Goal: Task Accomplishment & Management: Manage account settings

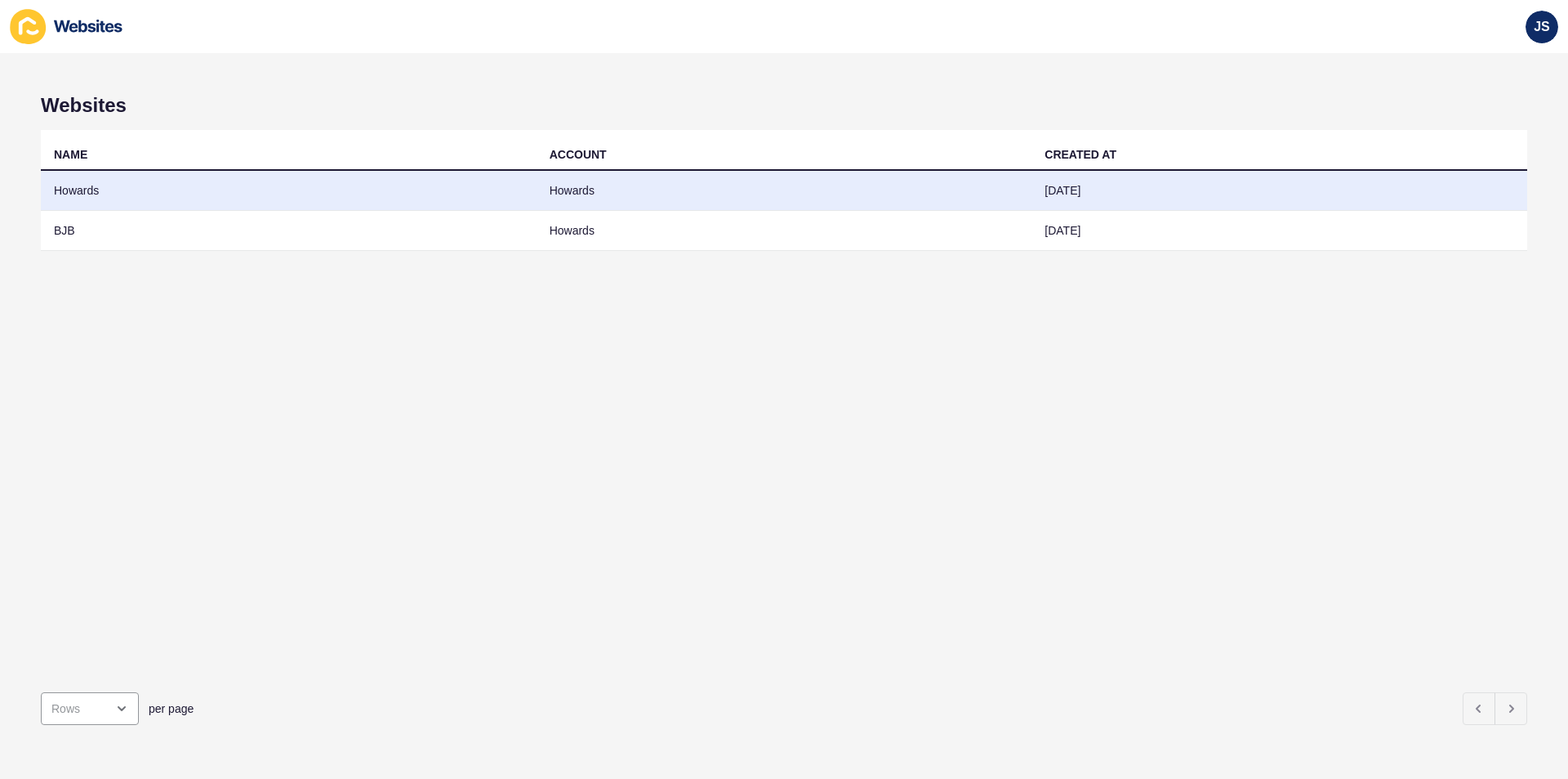
click at [121, 197] on td "Howards" at bounding box center [289, 191] width 496 height 40
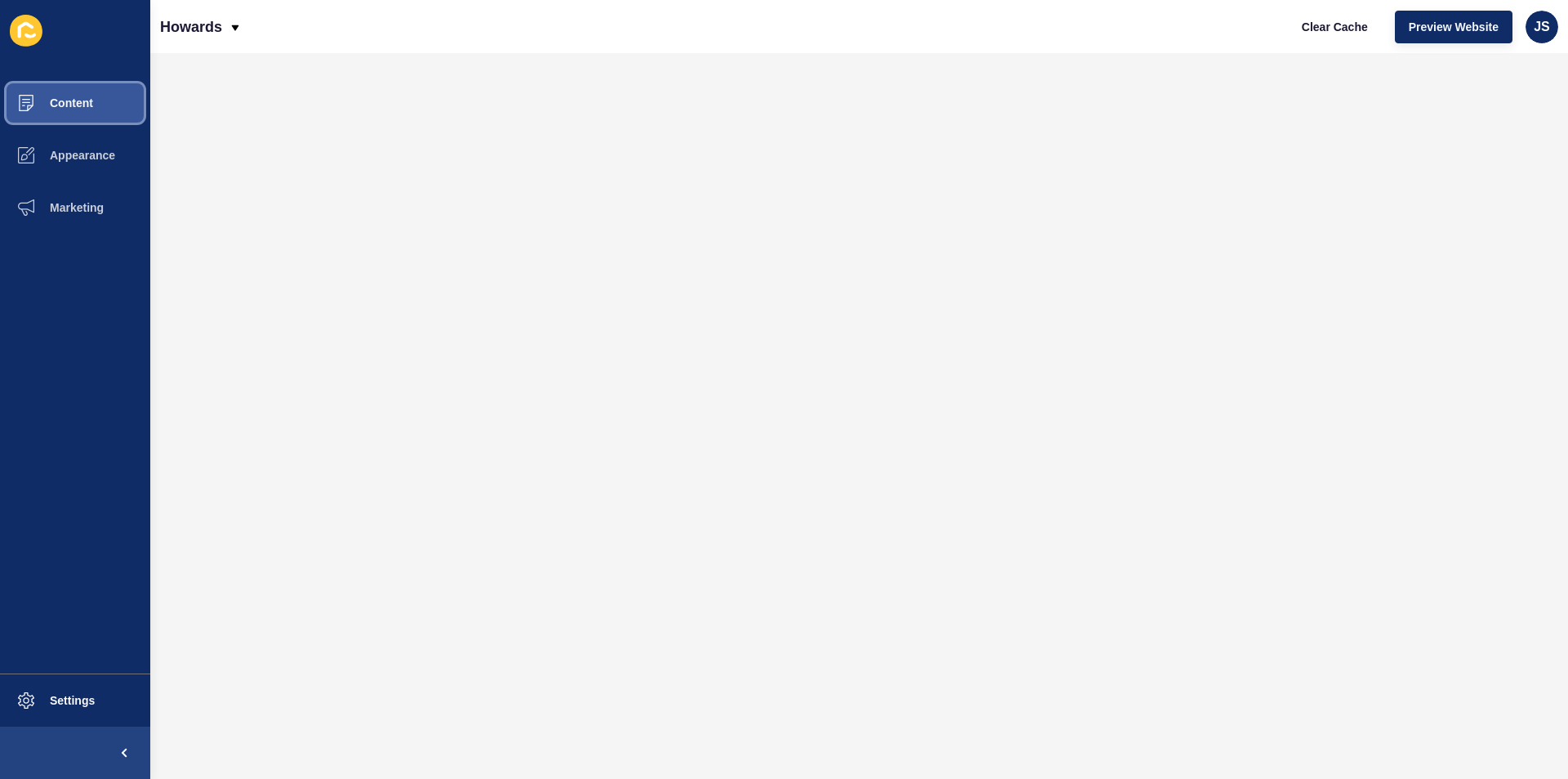
click at [71, 110] on button "Content" at bounding box center [75, 103] width 150 height 52
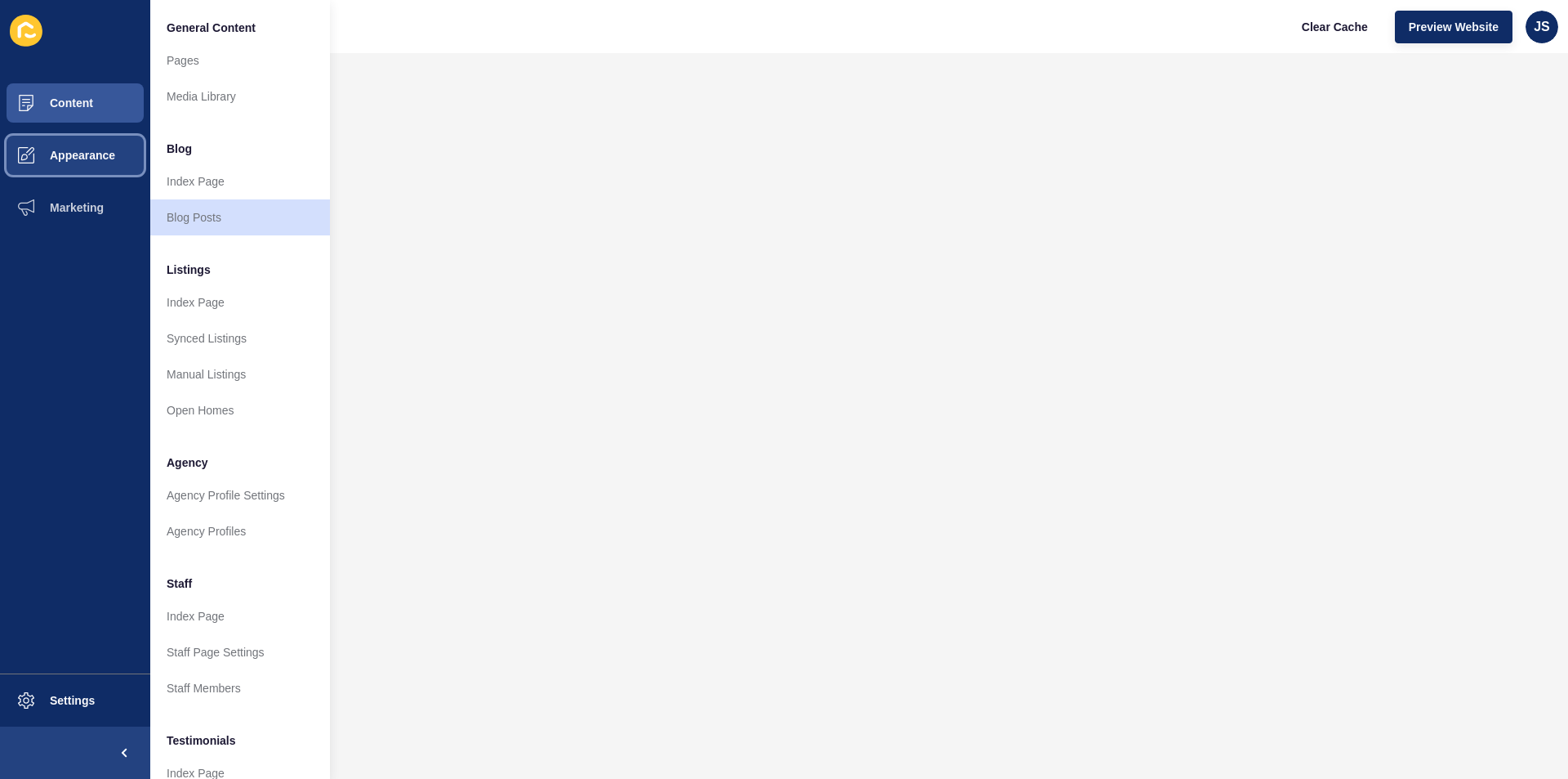
click at [96, 160] on span "Appearance" at bounding box center [56, 155] width 117 height 13
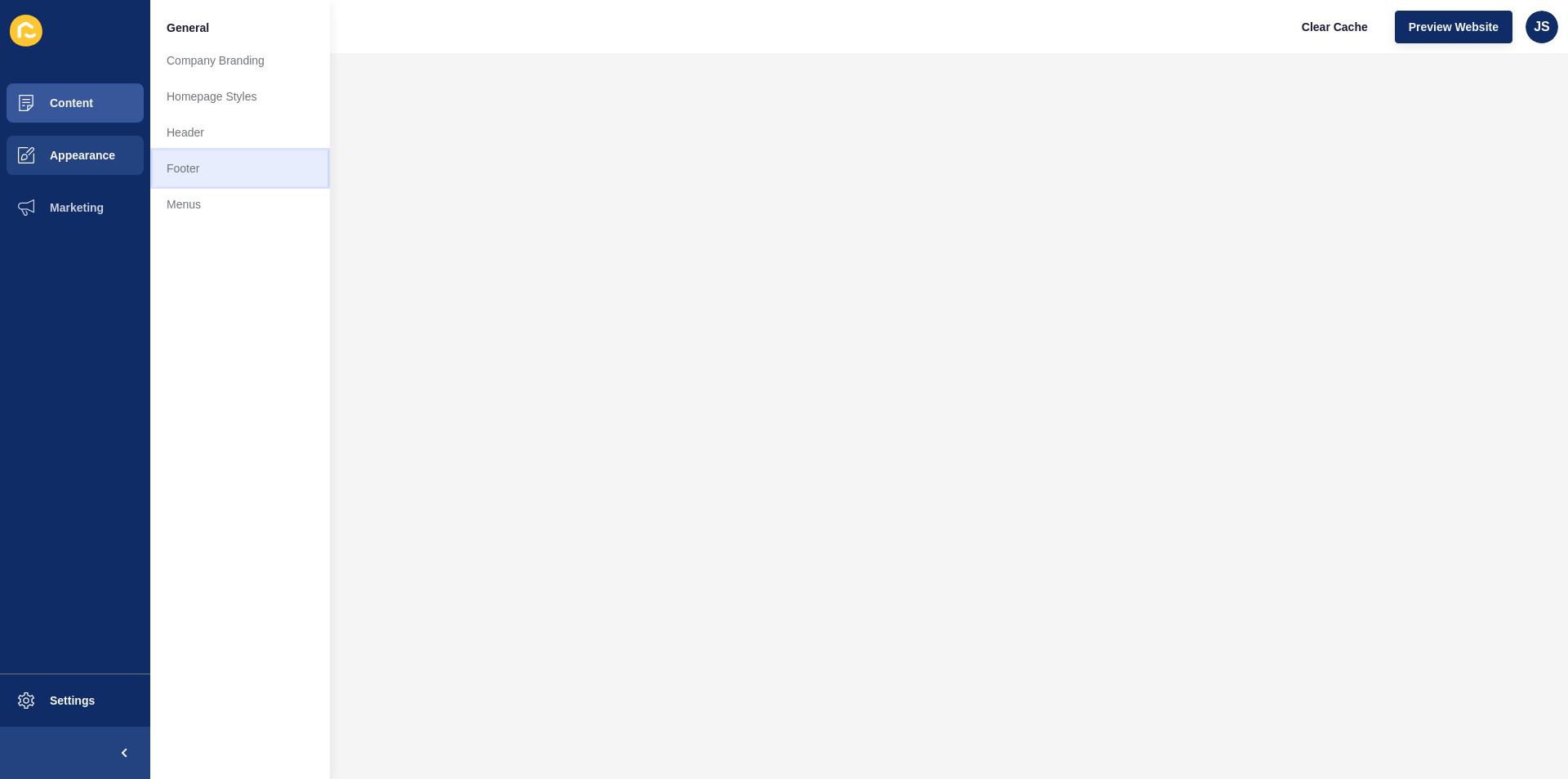
click at [174, 158] on link "Footer" at bounding box center [240, 168] width 180 height 36
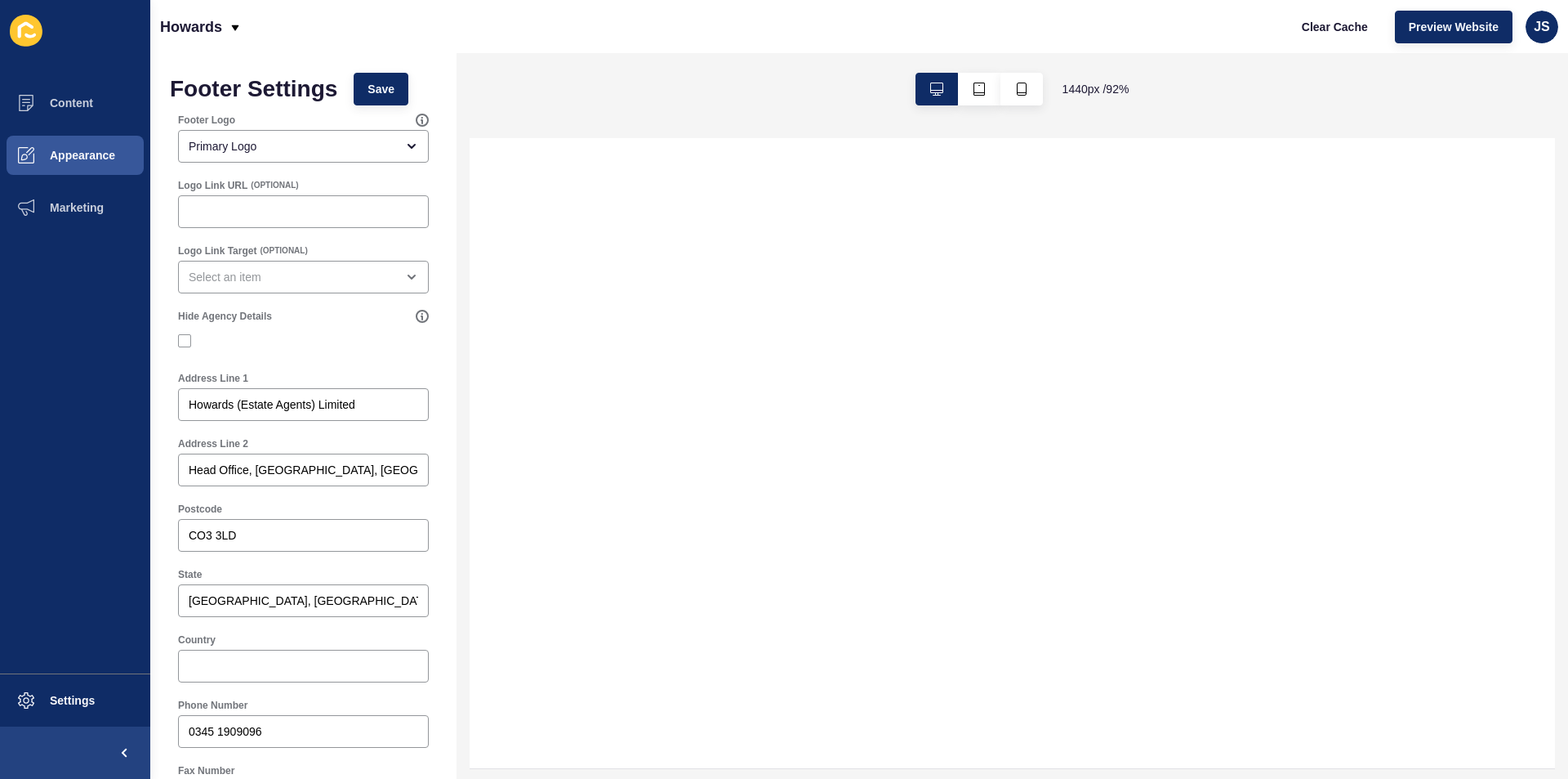
select select
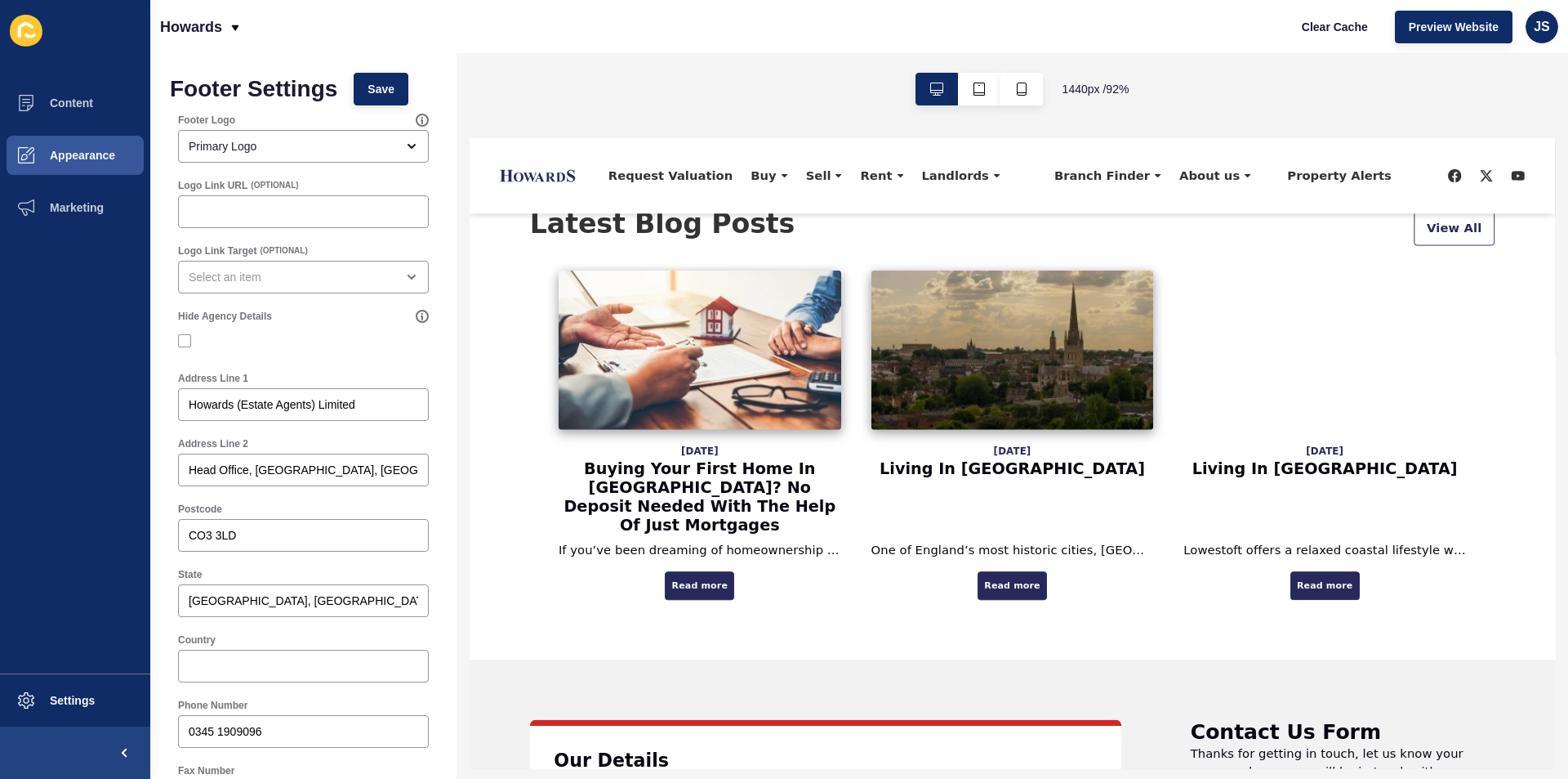
drag, startPoint x: 609, startPoint y: 235, endPoint x: 591, endPoint y: 514, distance: 279.6
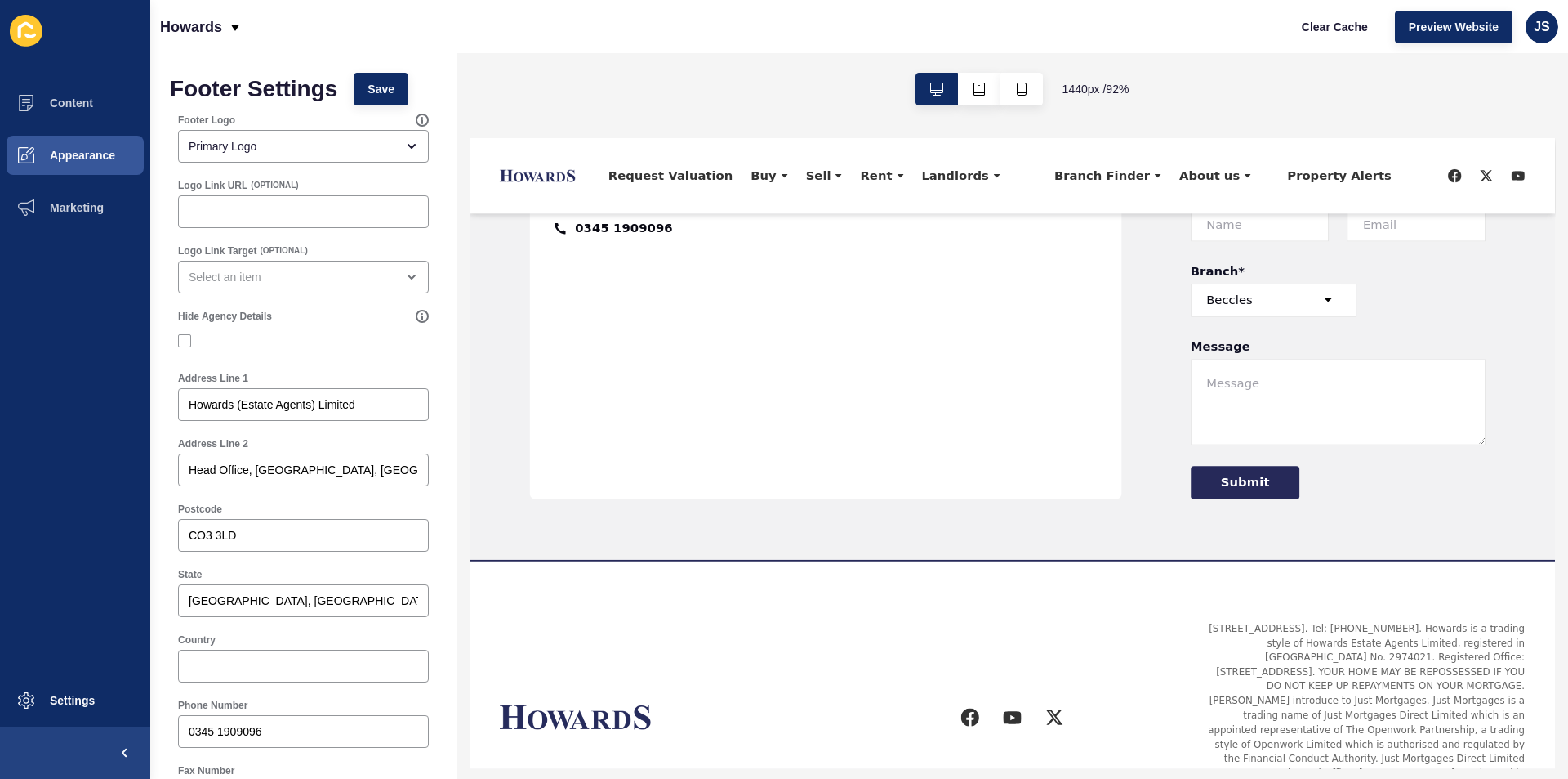
scroll to position [3271, 0]
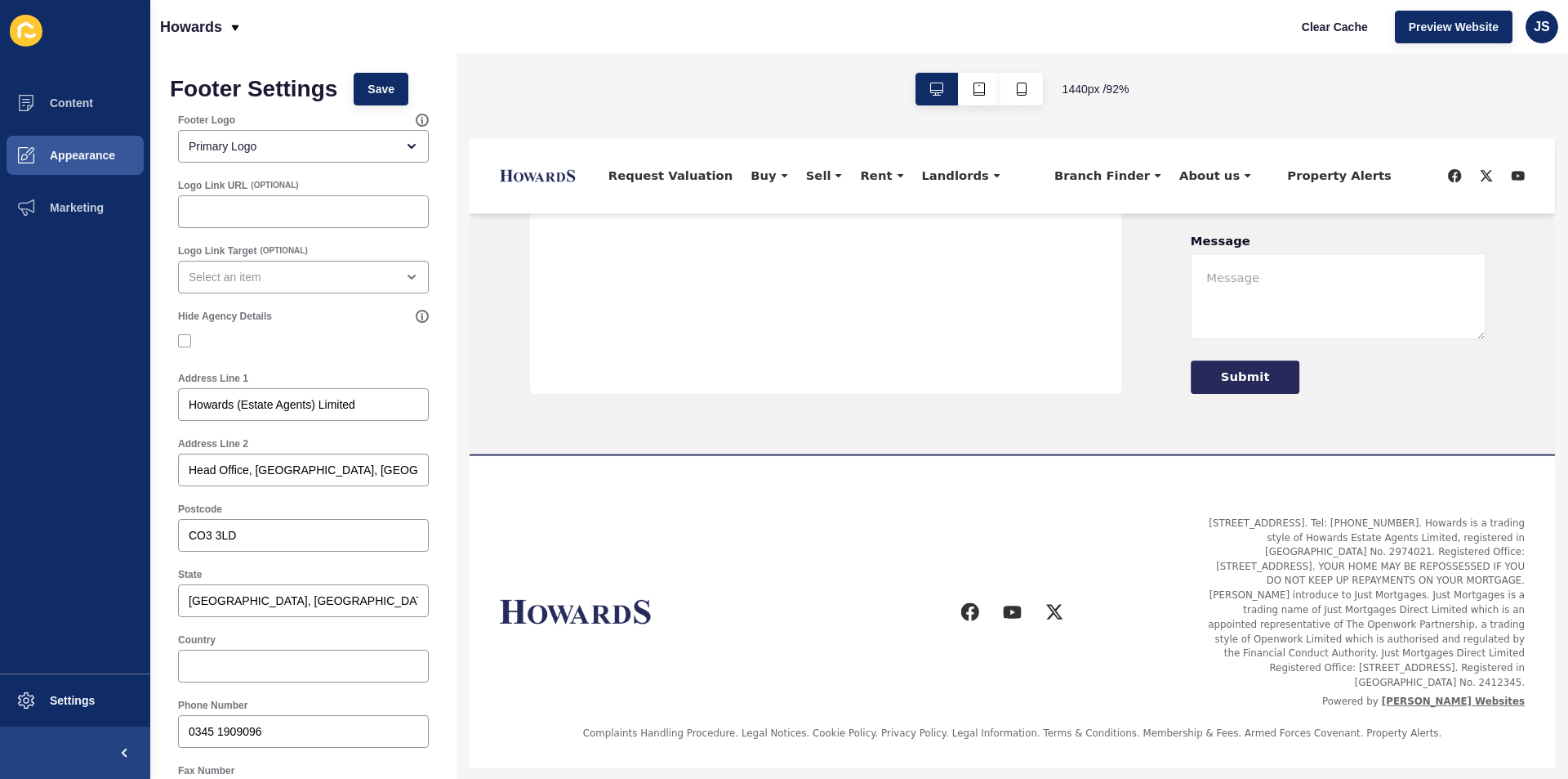
drag, startPoint x: 605, startPoint y: 528, endPoint x: 623, endPoint y: 654, distance: 127.3
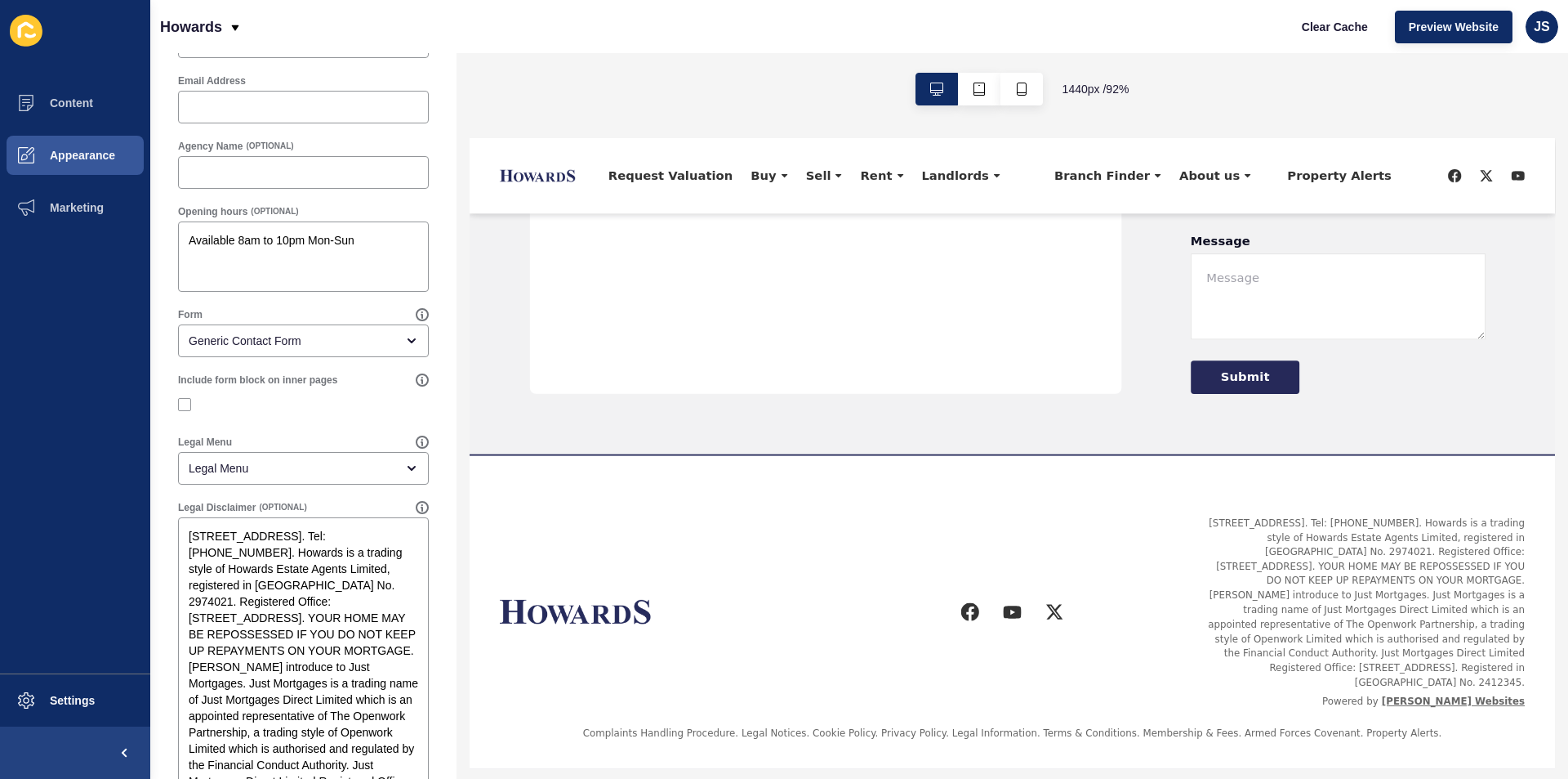
scroll to position [886, 0]
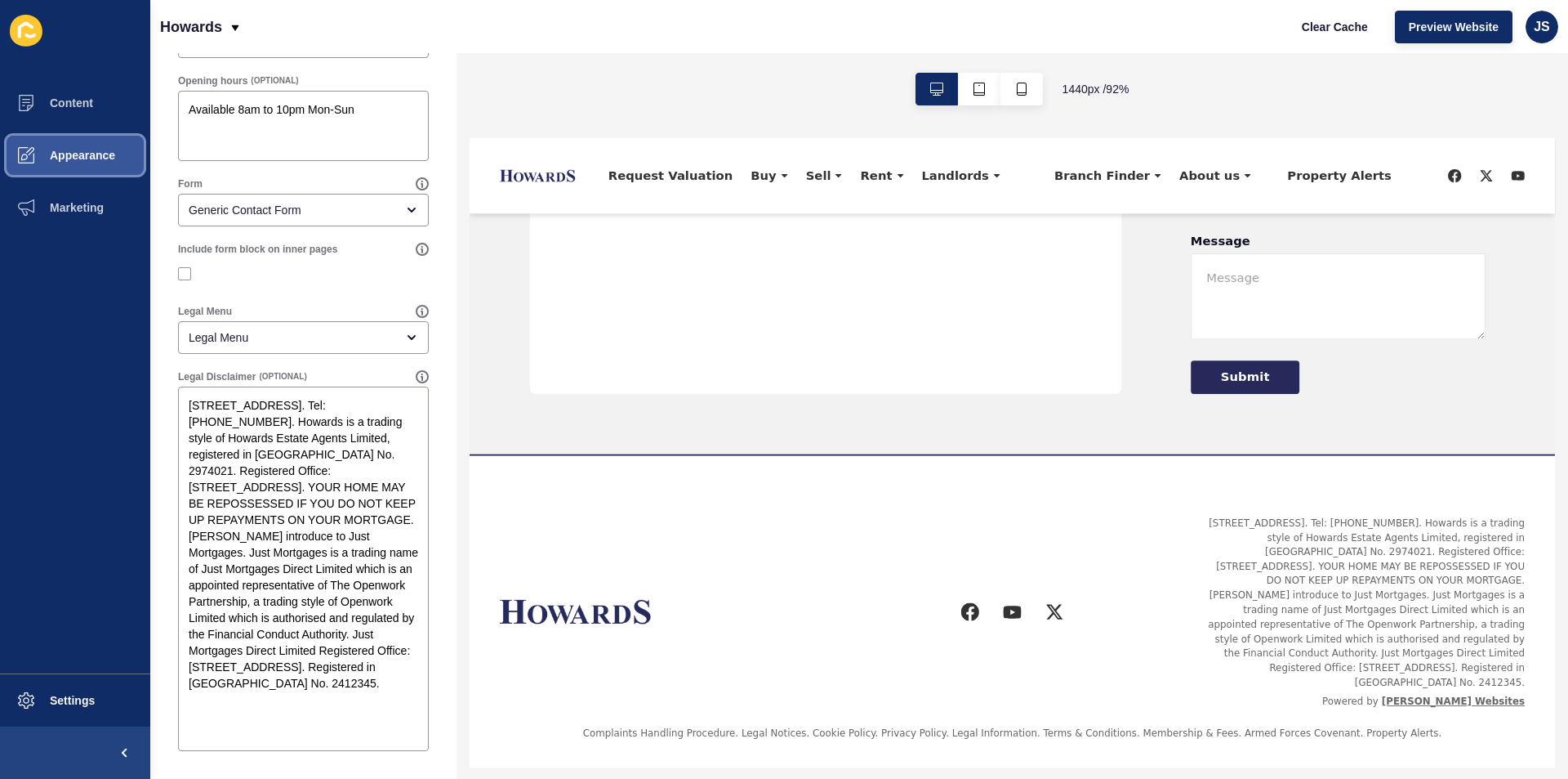
click at [81, 165] on button "Appearance" at bounding box center [75, 155] width 150 height 52
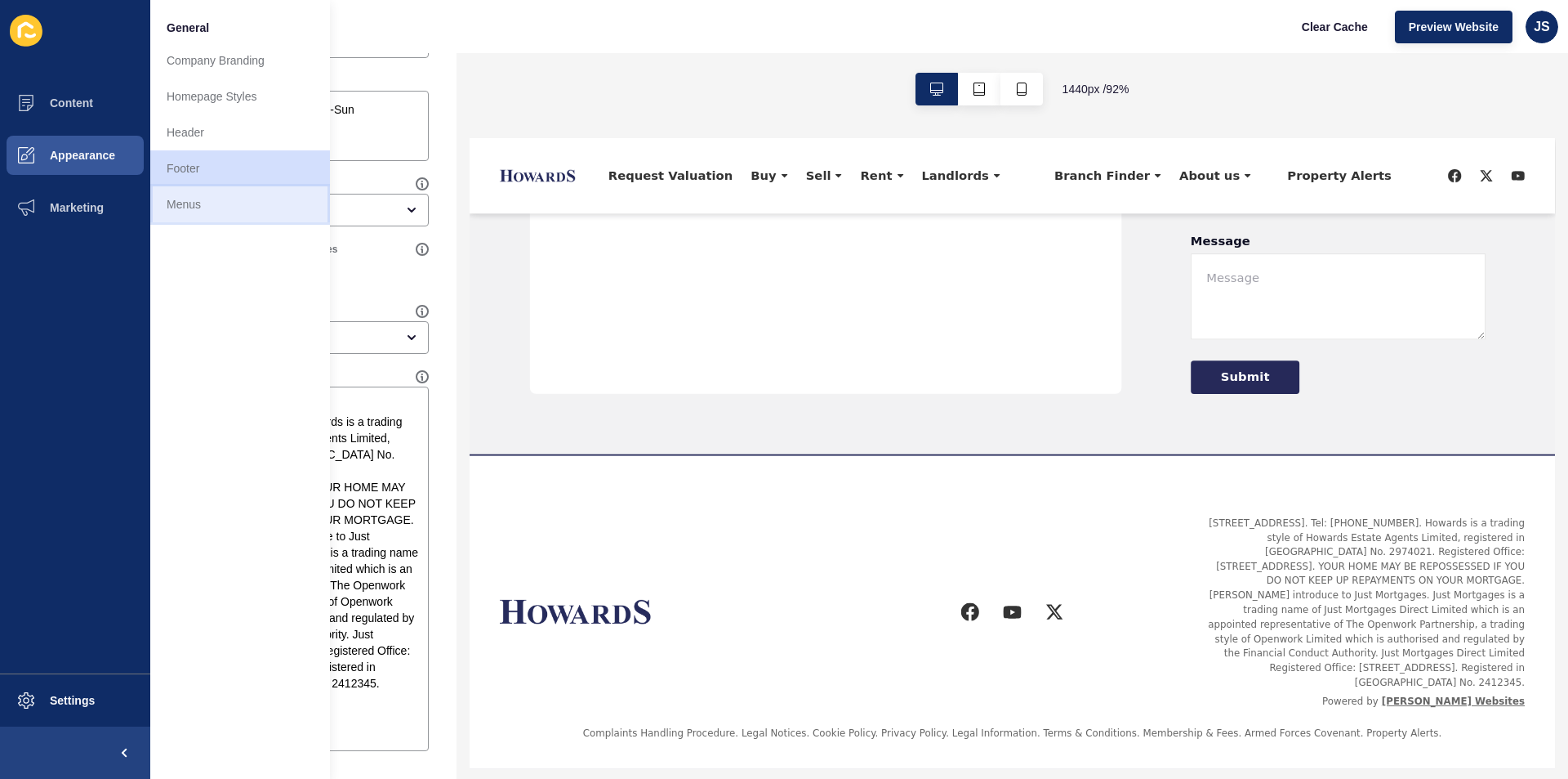
click at [229, 219] on link "Menus" at bounding box center [240, 204] width 180 height 36
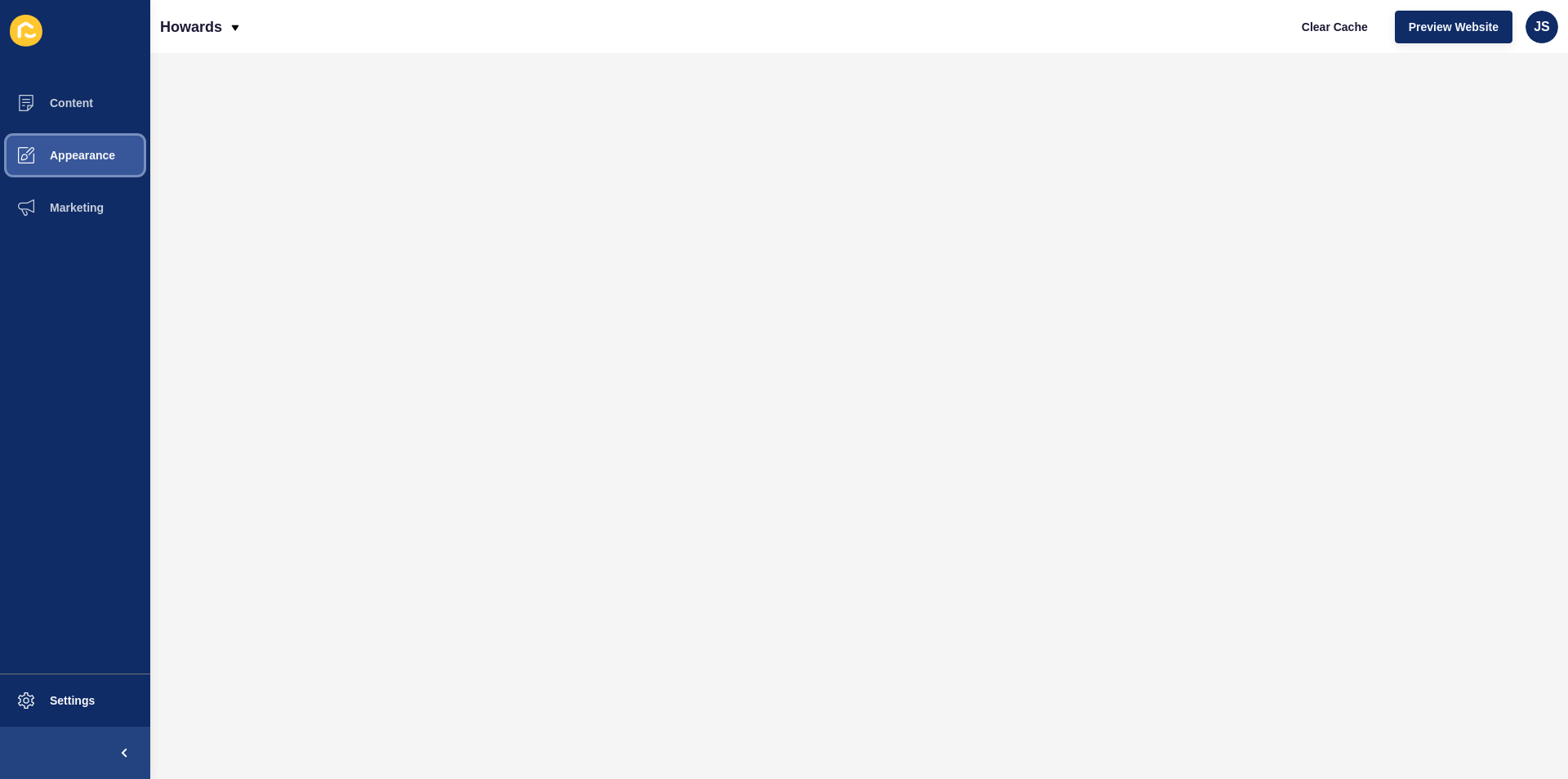
click at [99, 168] on button "Appearance" at bounding box center [75, 155] width 150 height 52
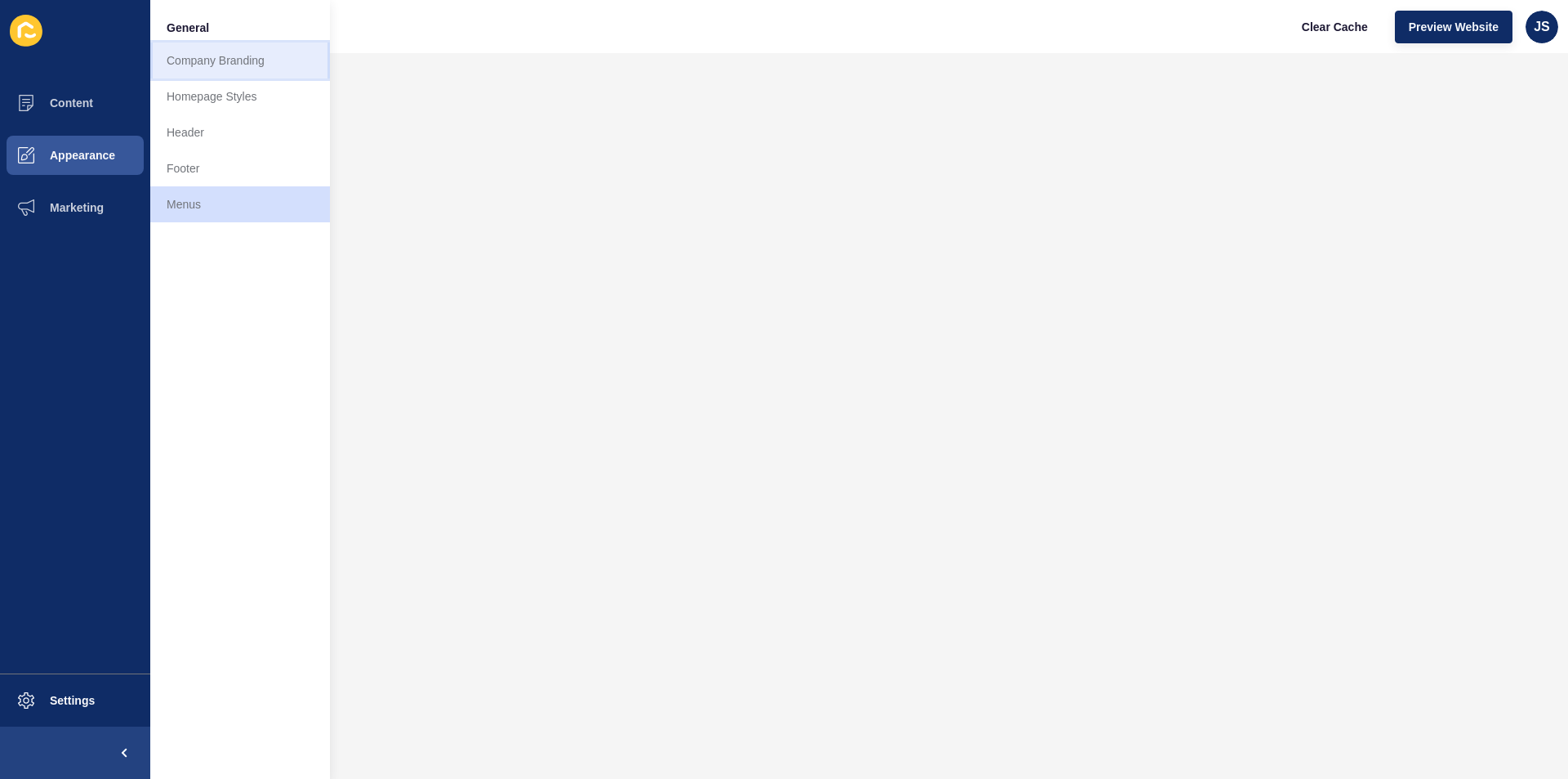
click at [178, 55] on link "Company Branding" at bounding box center [240, 60] width 180 height 36
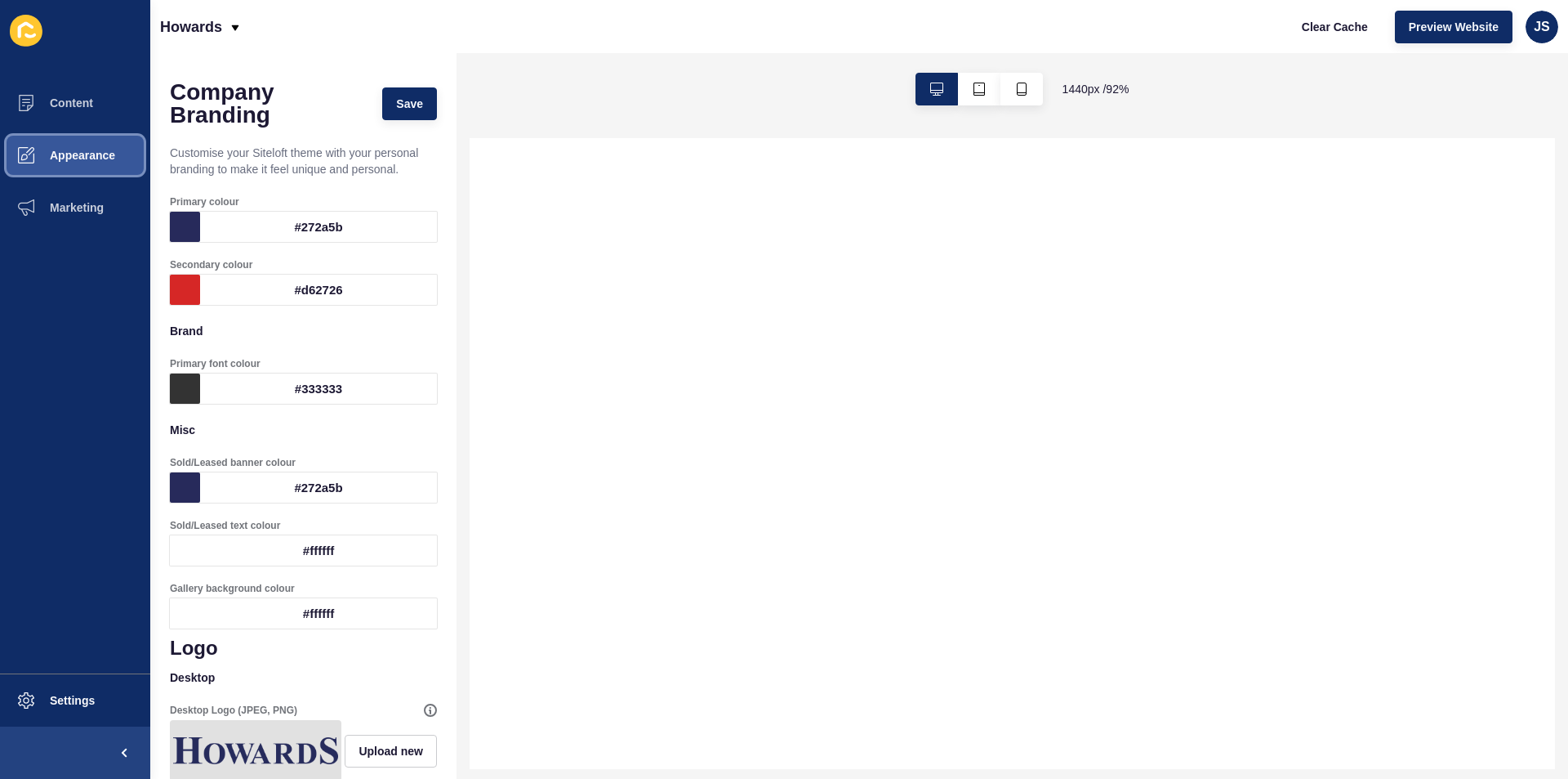
click at [121, 146] on button "Appearance" at bounding box center [75, 155] width 150 height 52
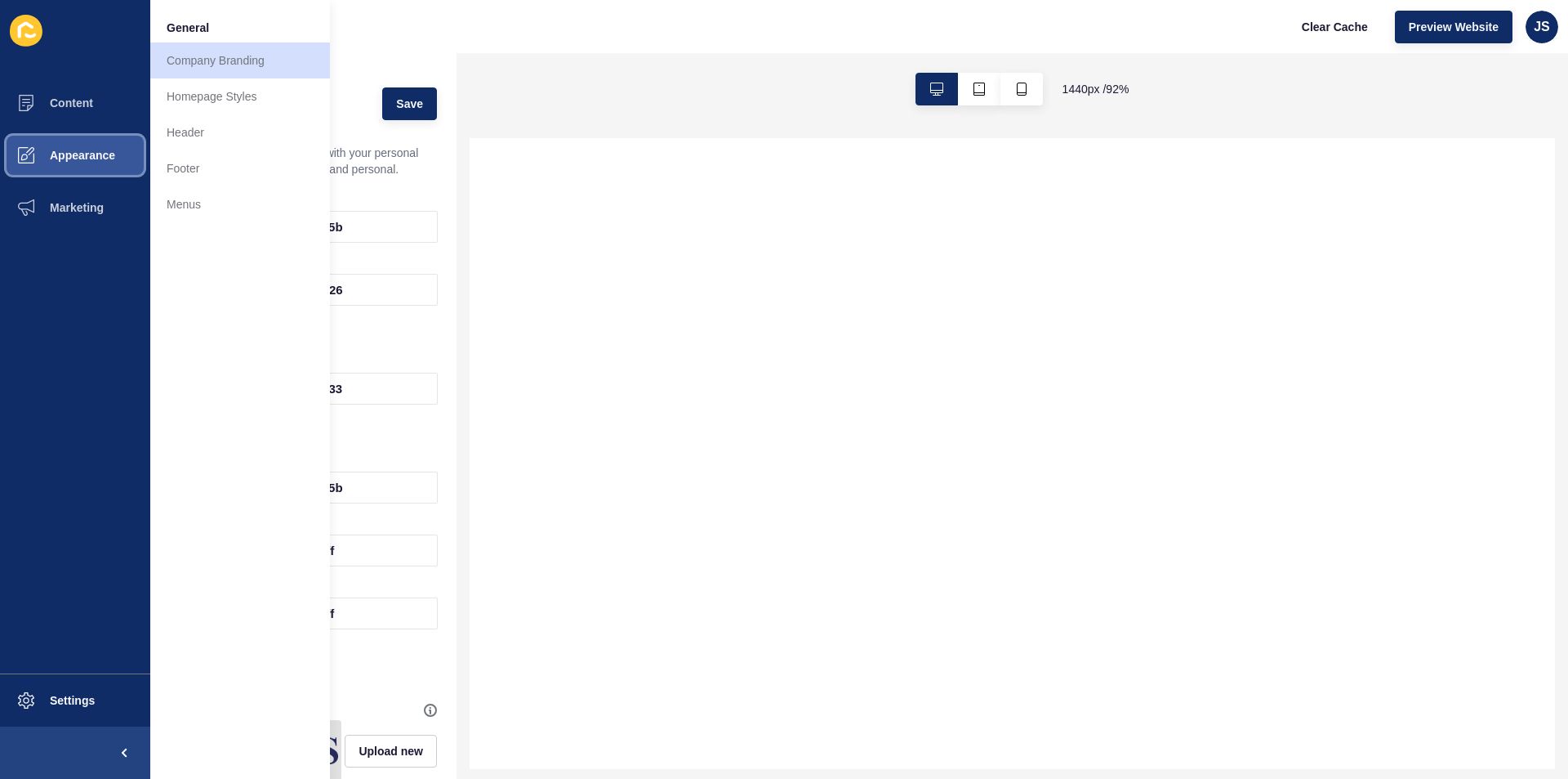
select select
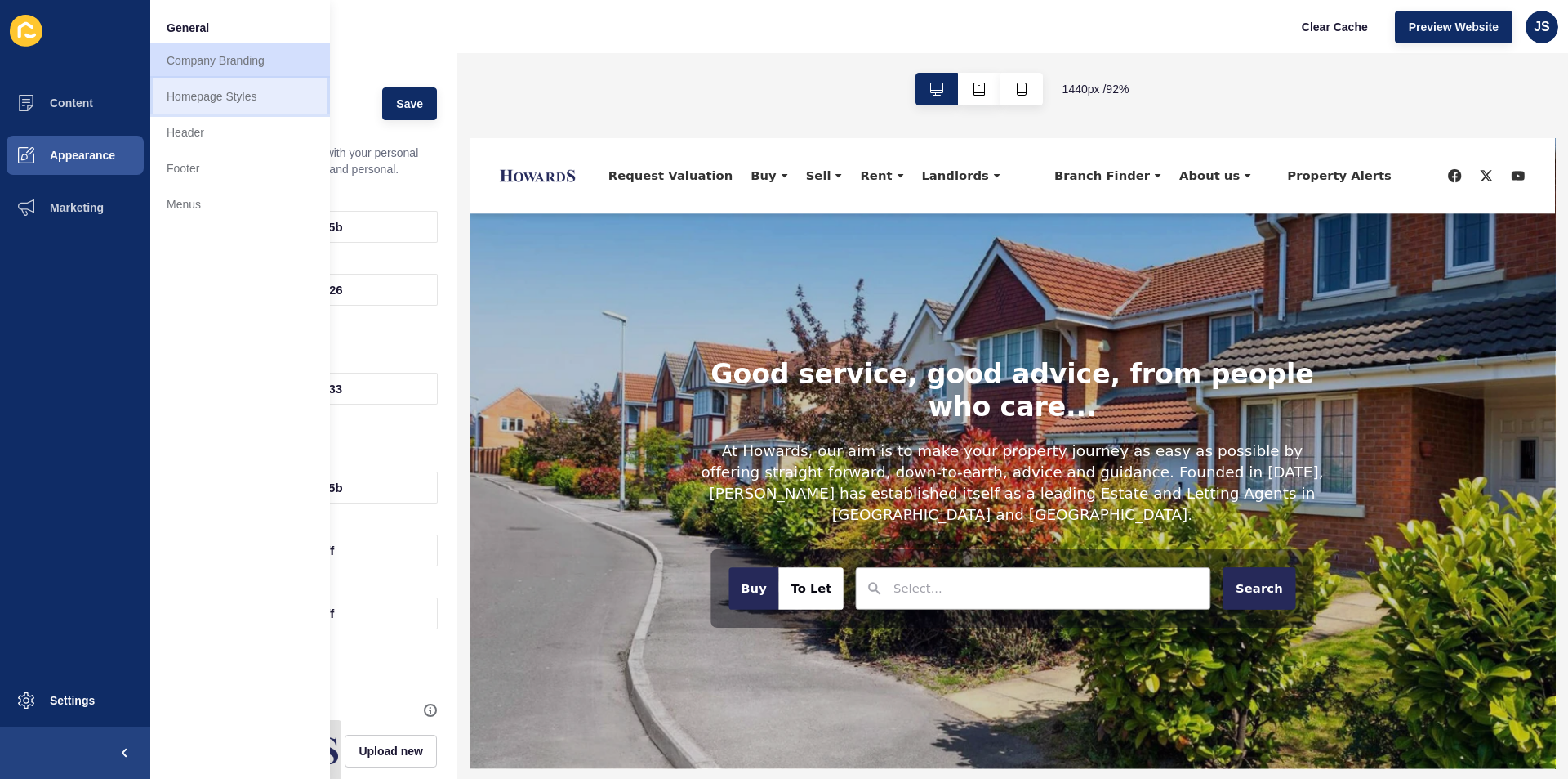
click at [301, 111] on link "Homepage Styles" at bounding box center [240, 96] width 180 height 36
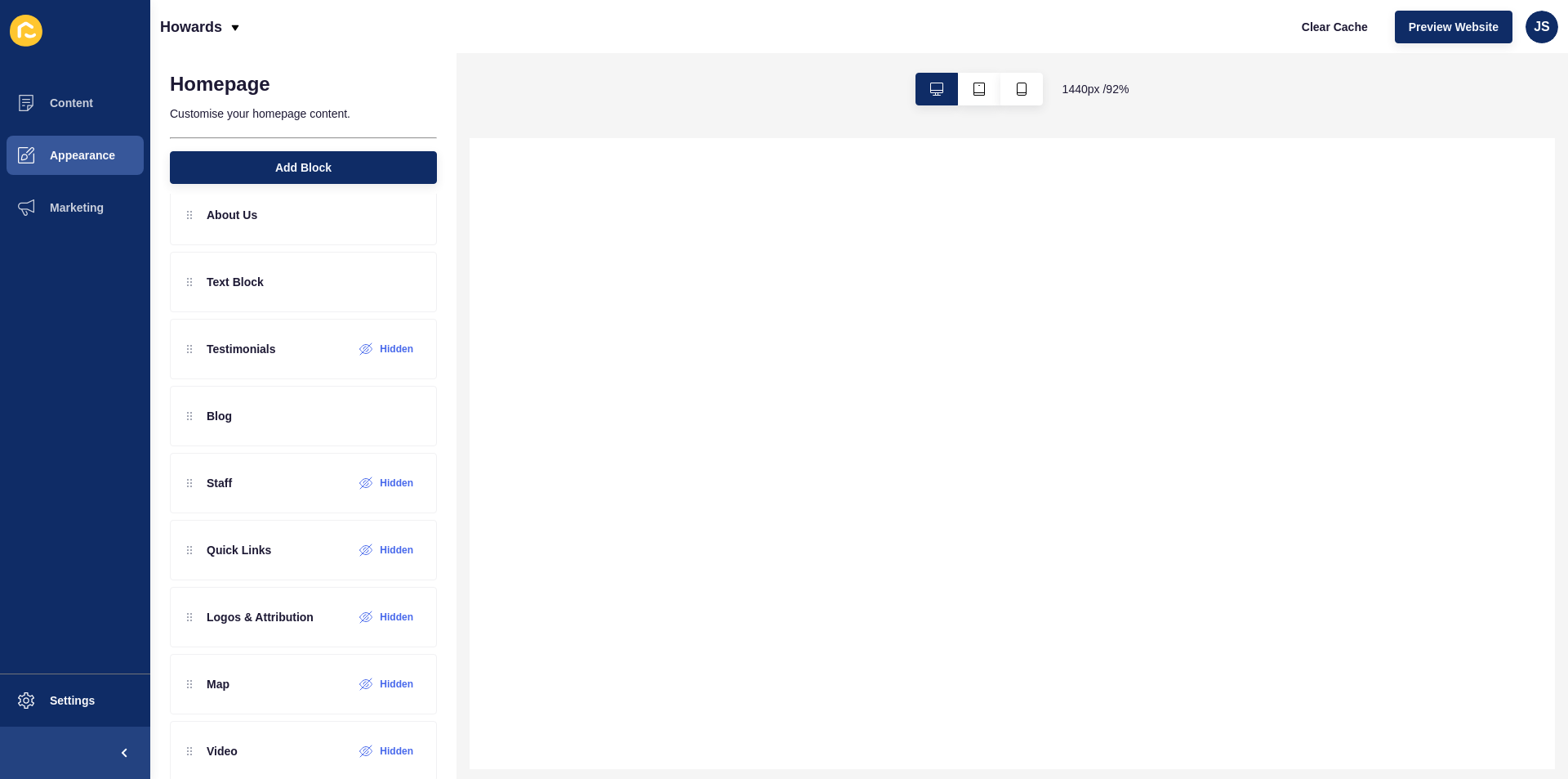
scroll to position [322, 0]
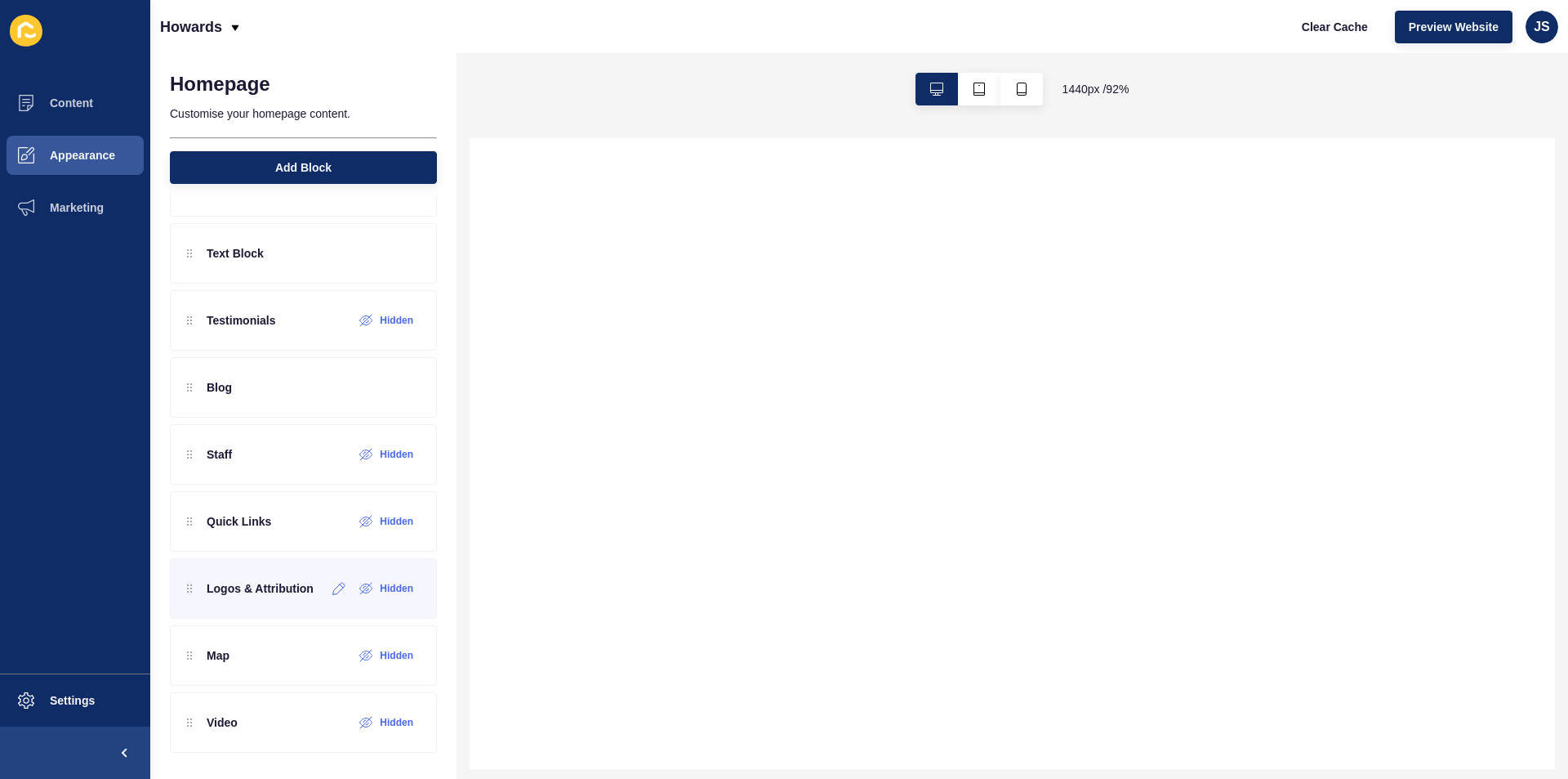
click at [229, 595] on p "Logos & Attribution" at bounding box center [260, 588] width 107 height 16
select select
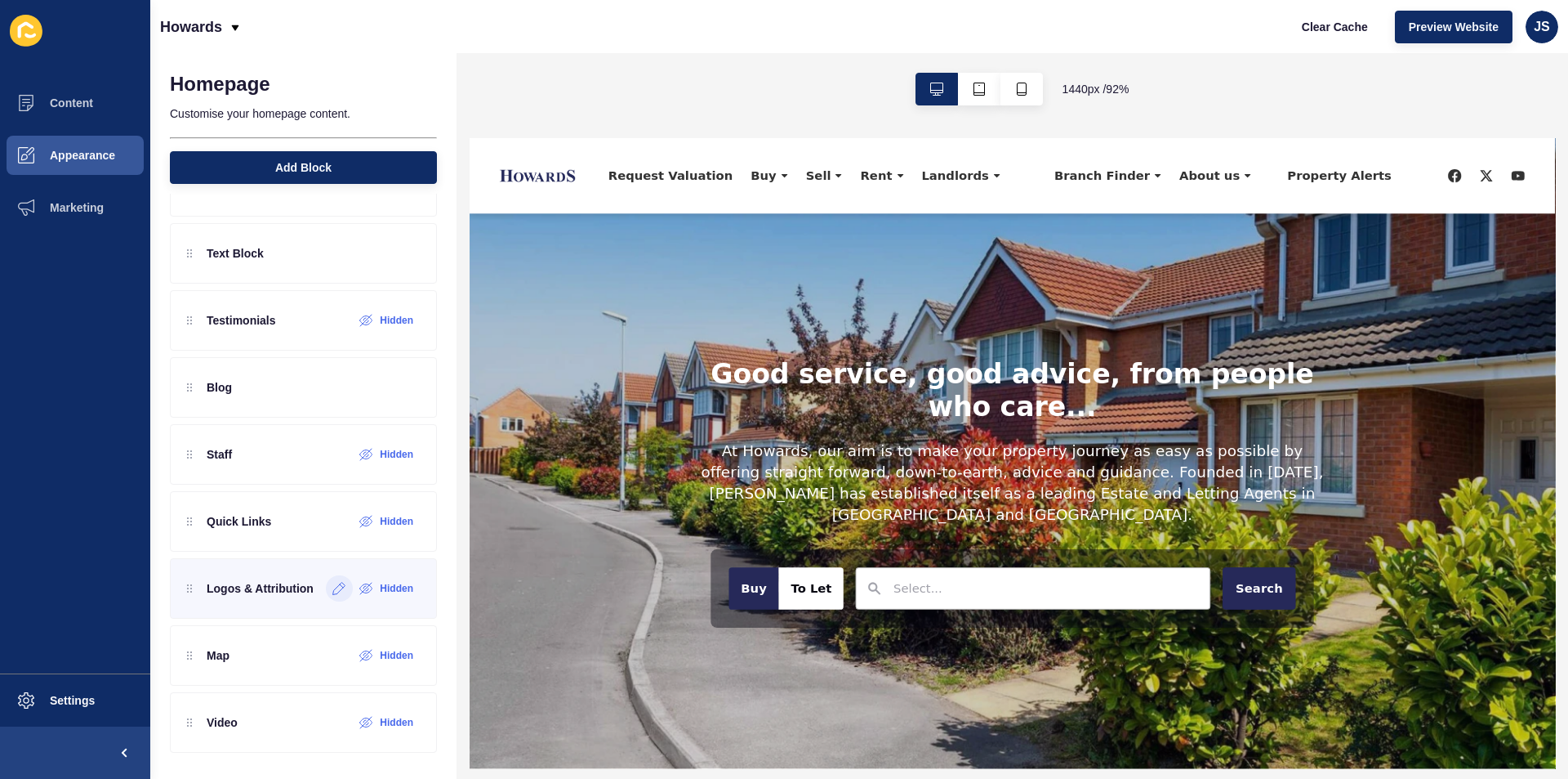
scroll to position [0, 0]
click at [332, 588] on icon at bounding box center [339, 588] width 14 height 13
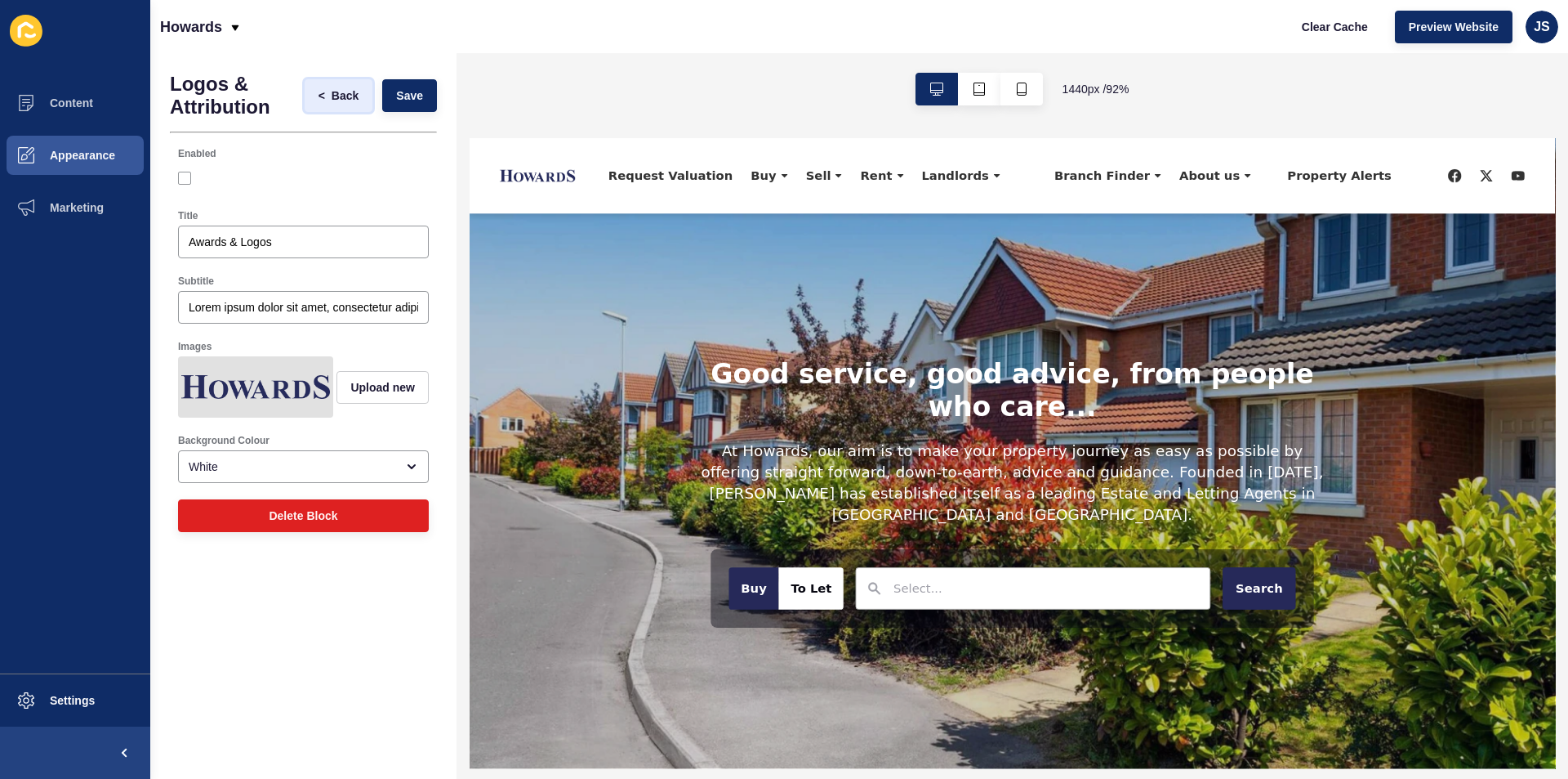
click at [349, 86] on button "< Back" at bounding box center [339, 95] width 69 height 33
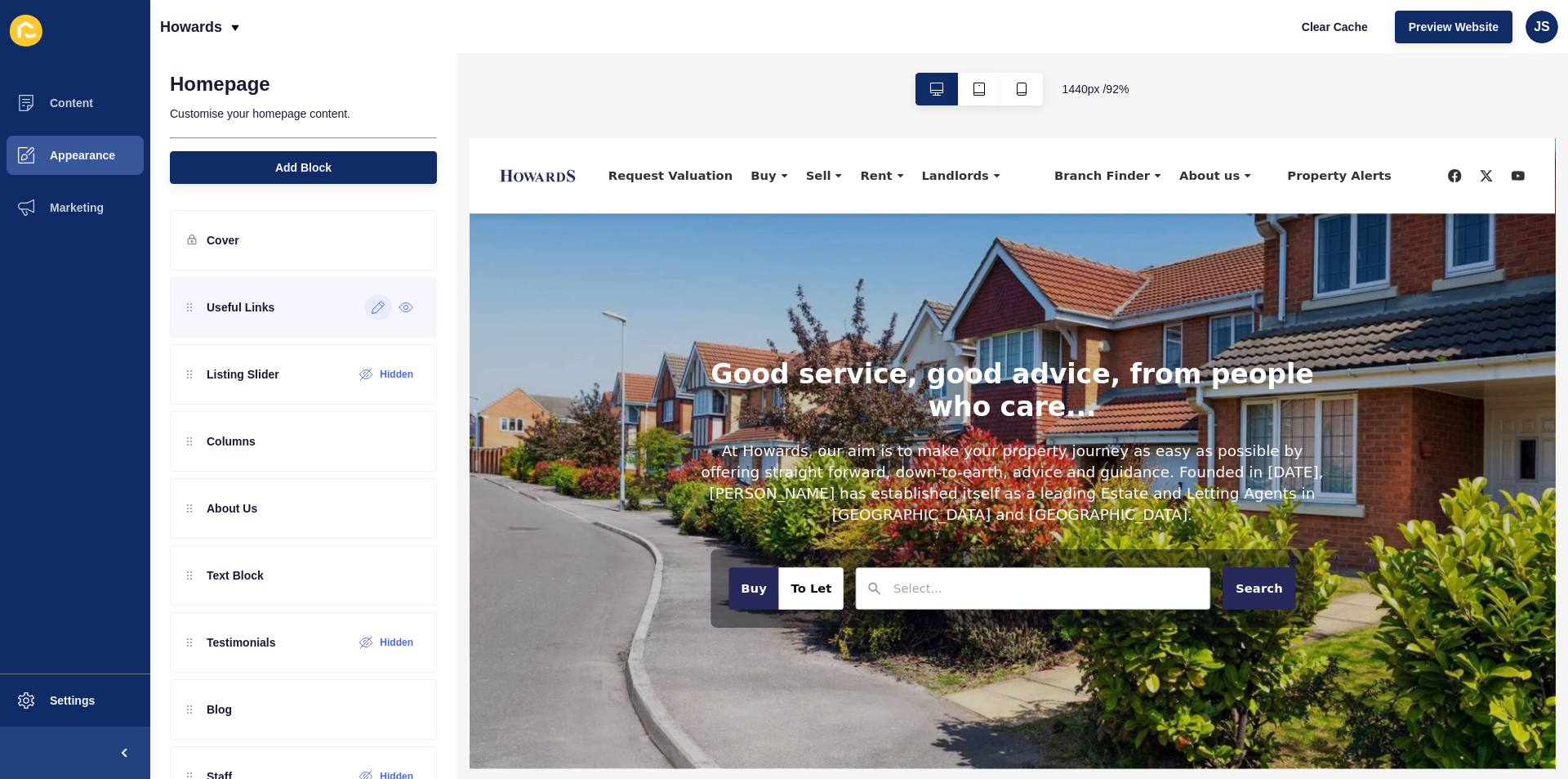
click at [365, 319] on div at bounding box center [378, 307] width 27 height 26
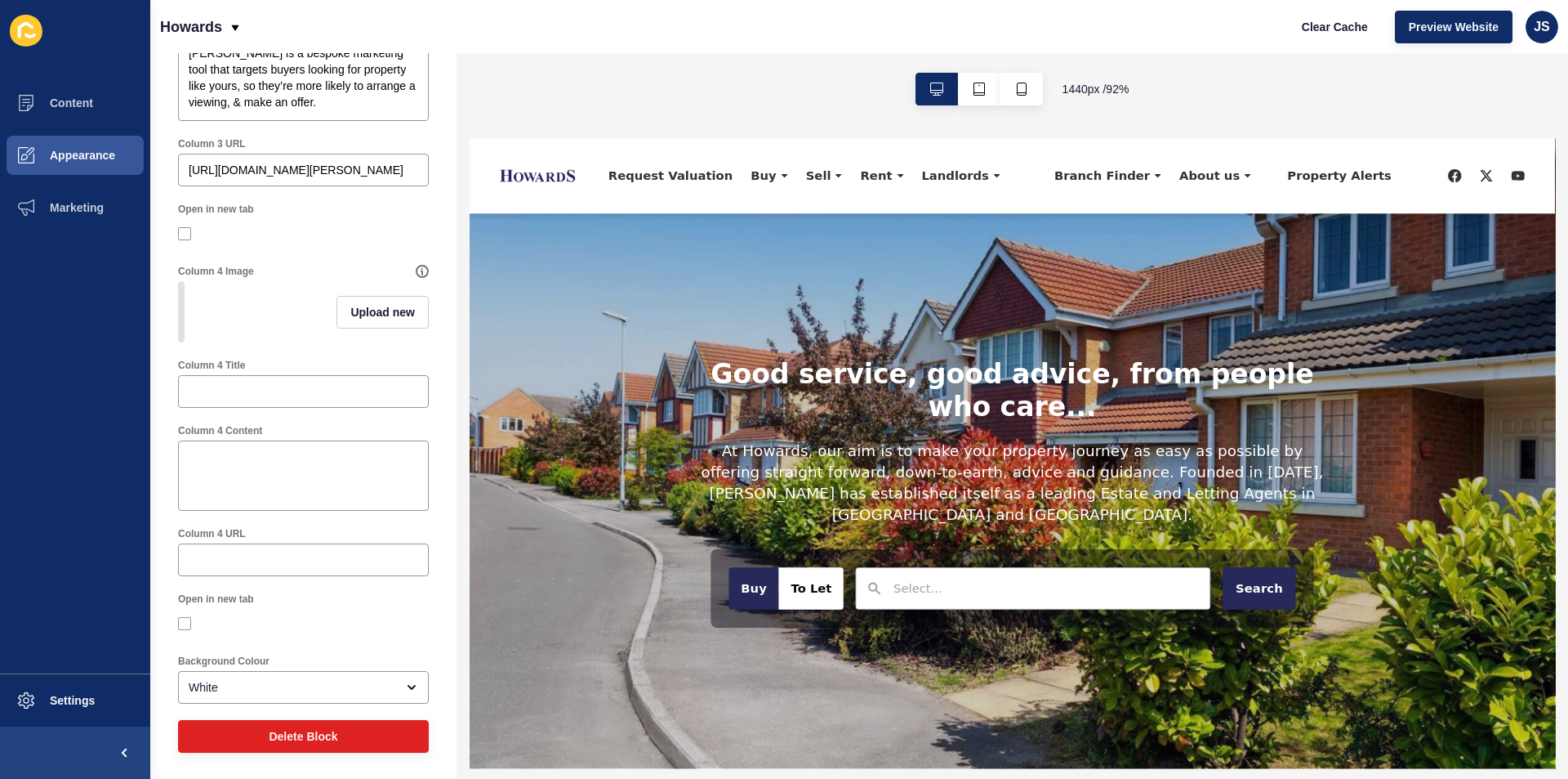
scroll to position [1399, 0]
click at [54, 154] on span "Appearance" at bounding box center [56, 155] width 117 height 13
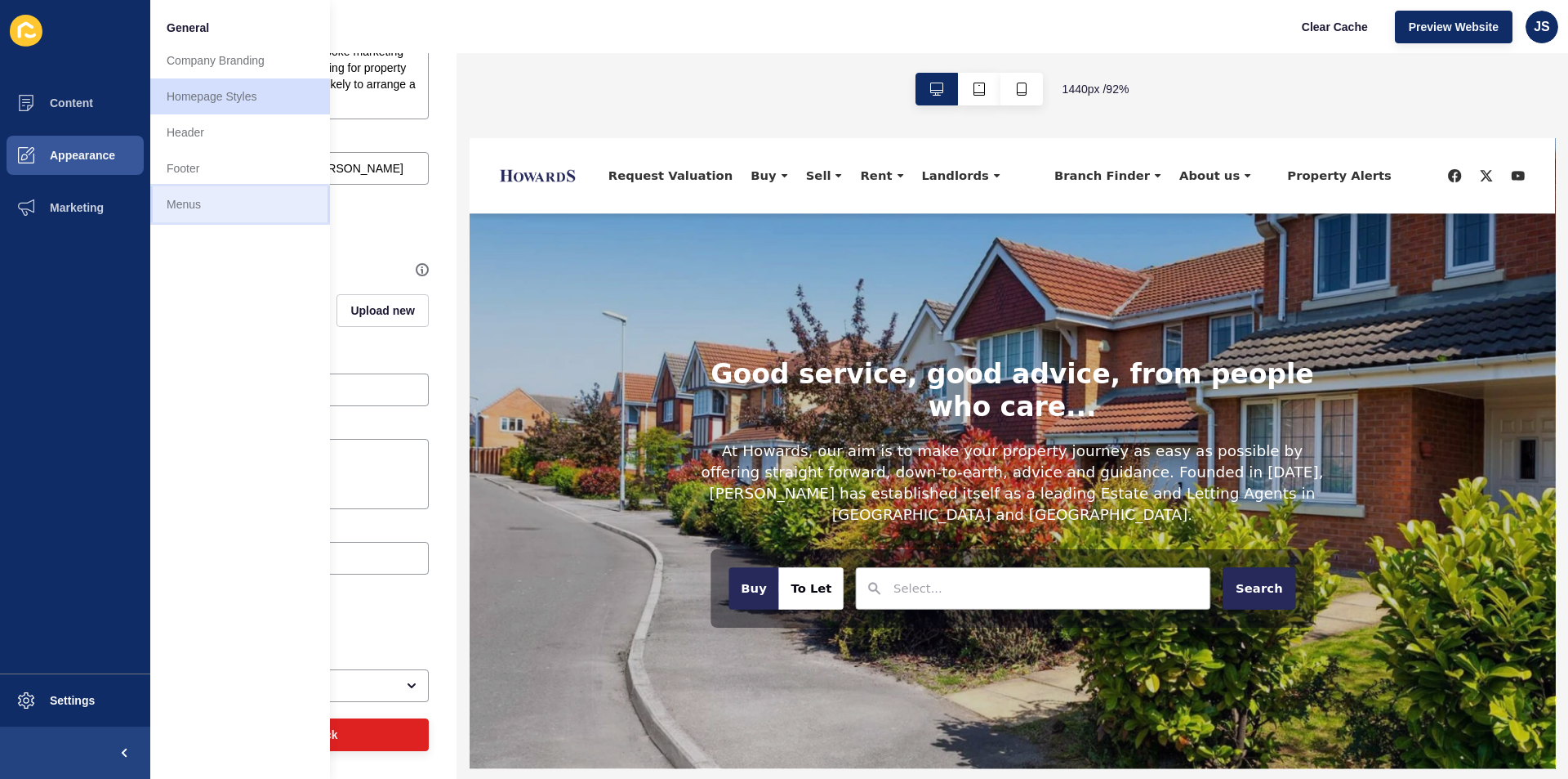
click at [211, 196] on link "Menus" at bounding box center [240, 204] width 180 height 36
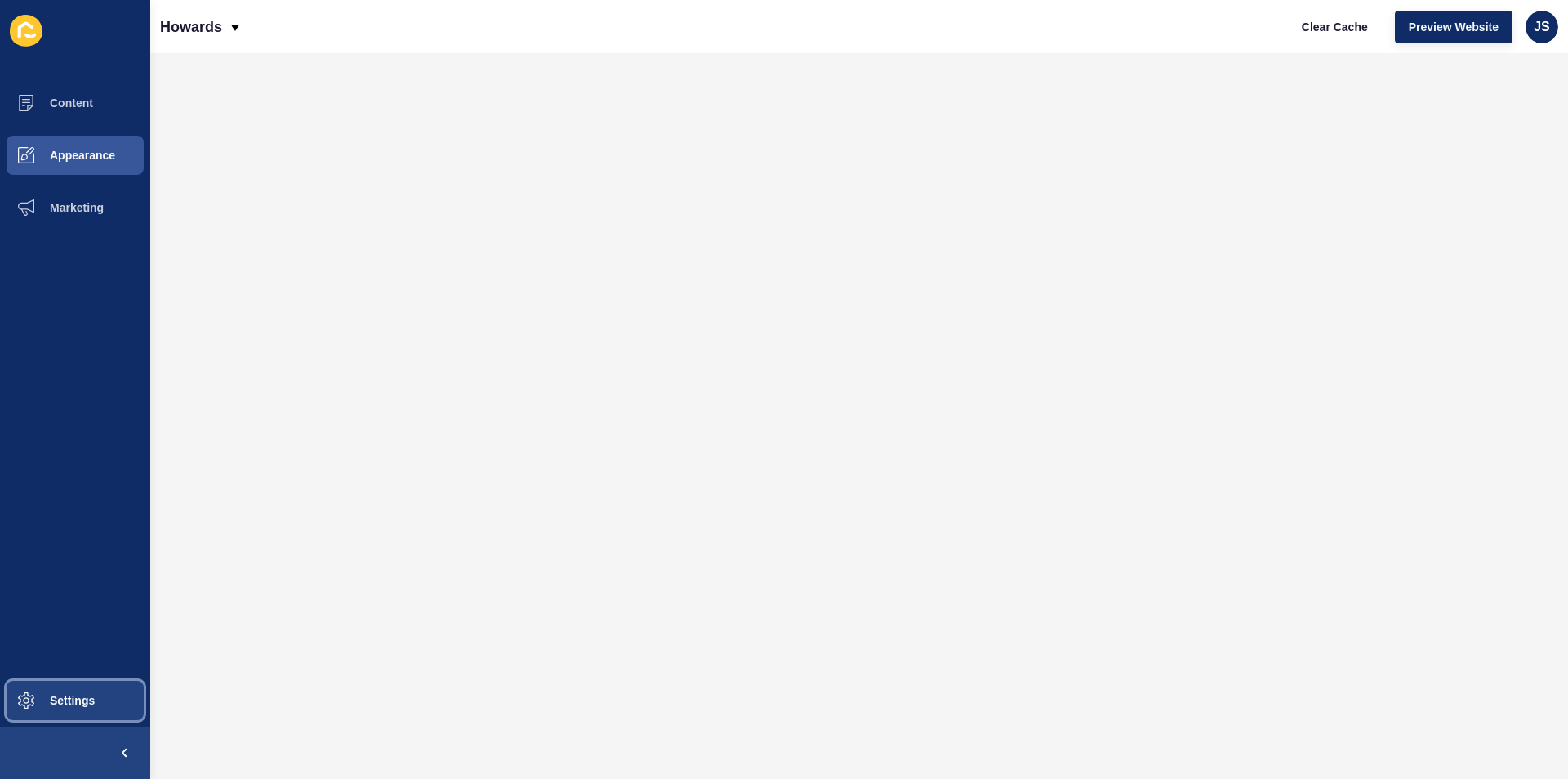
click at [112, 689] on button "Settings" at bounding box center [75, 700] width 150 height 52
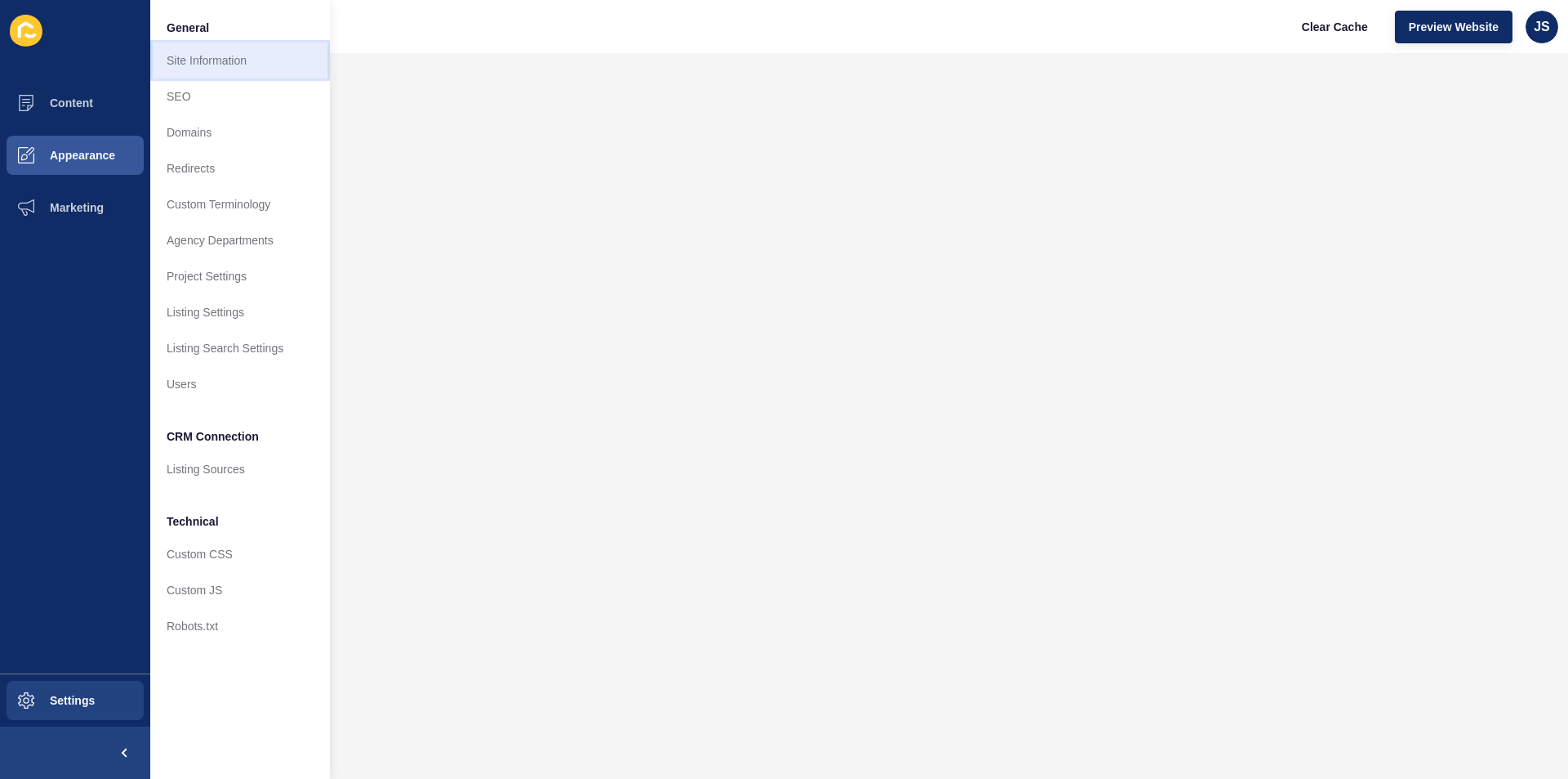
click at [231, 66] on link "Site Information" at bounding box center [240, 60] width 180 height 36
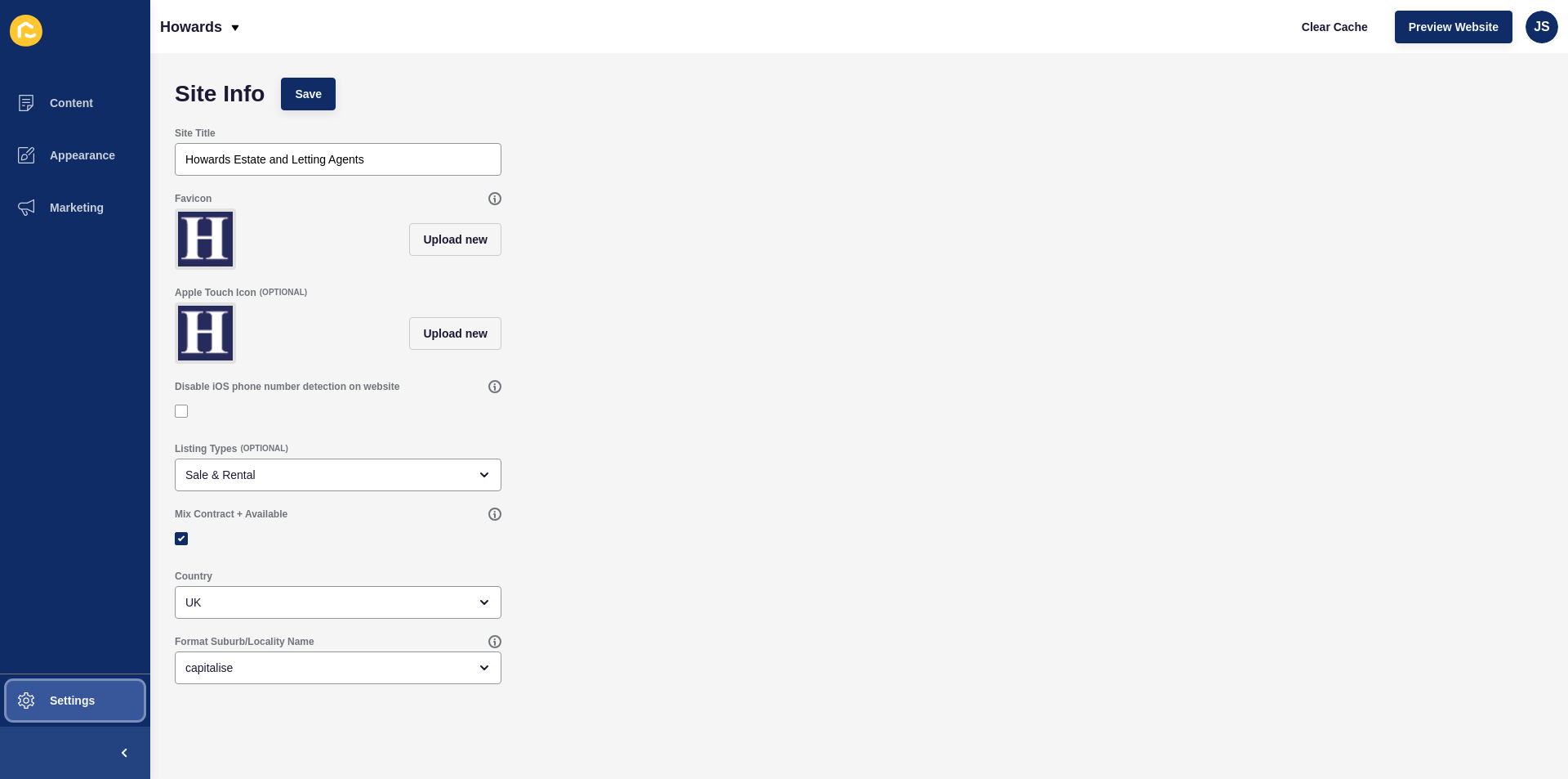
click at [92, 697] on span "Settings" at bounding box center [46, 701] width 97 height 13
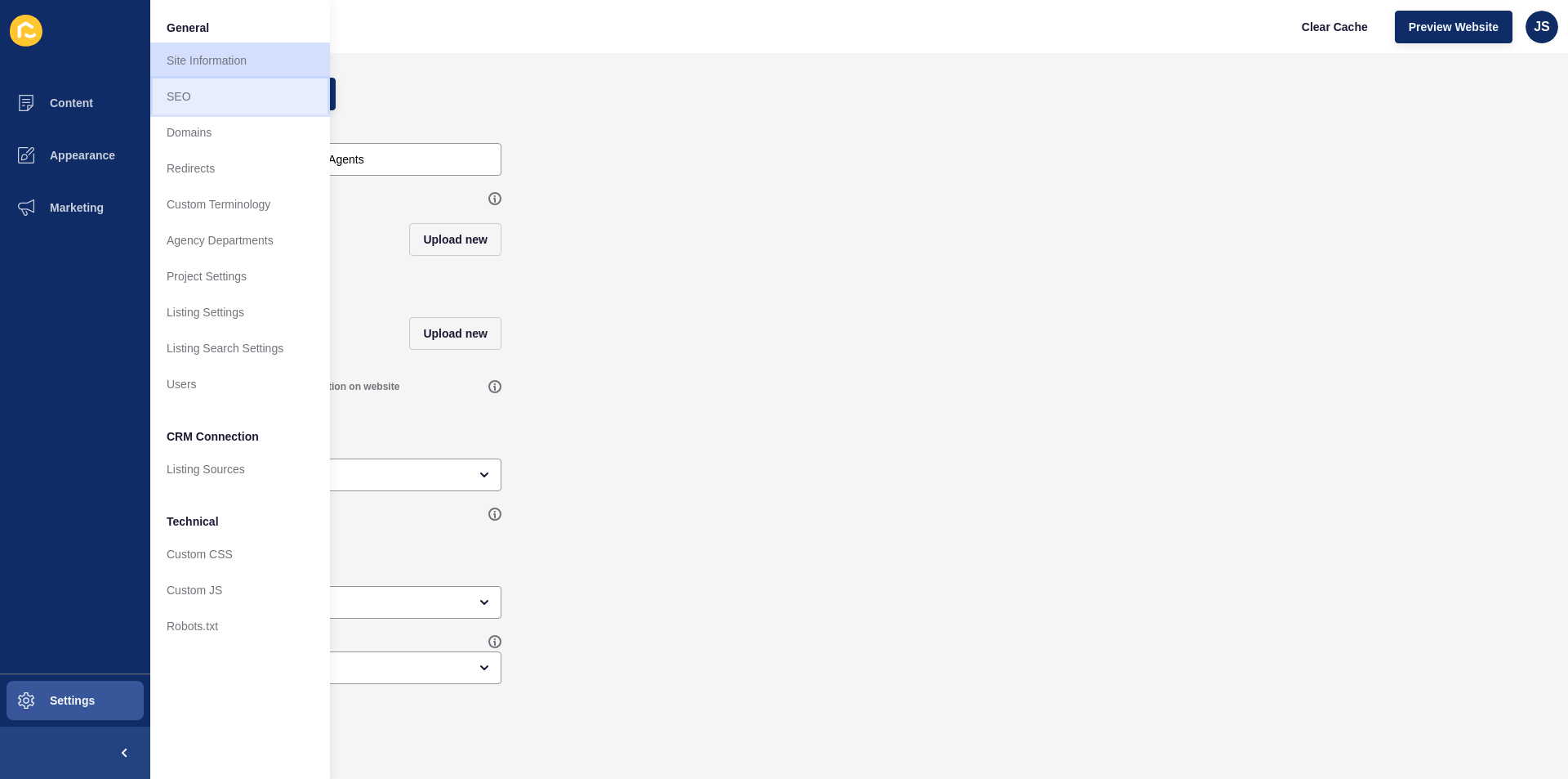
click at [217, 85] on link "SEO" at bounding box center [240, 96] width 180 height 36
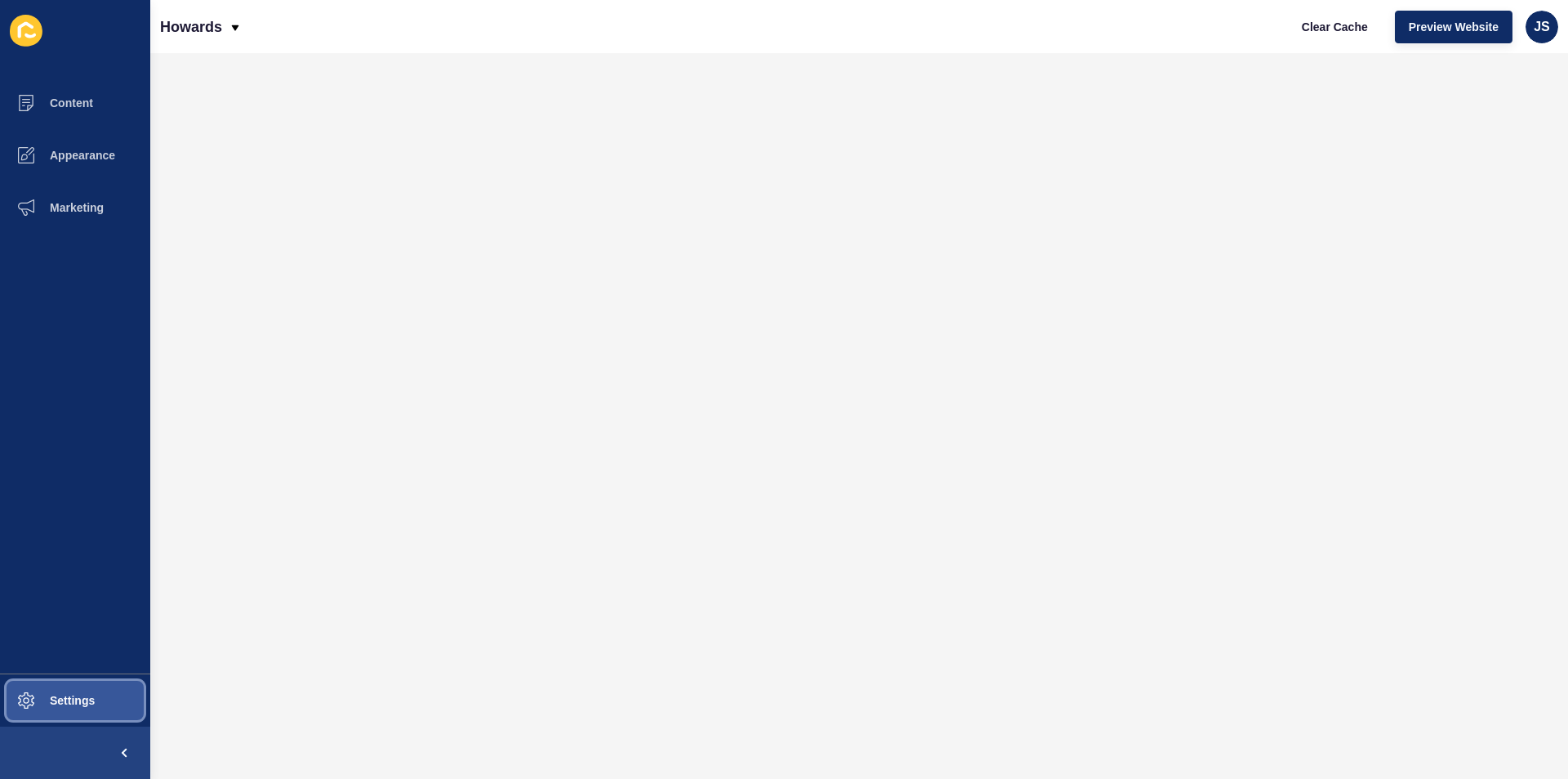
click at [107, 706] on button "Settings" at bounding box center [75, 700] width 150 height 52
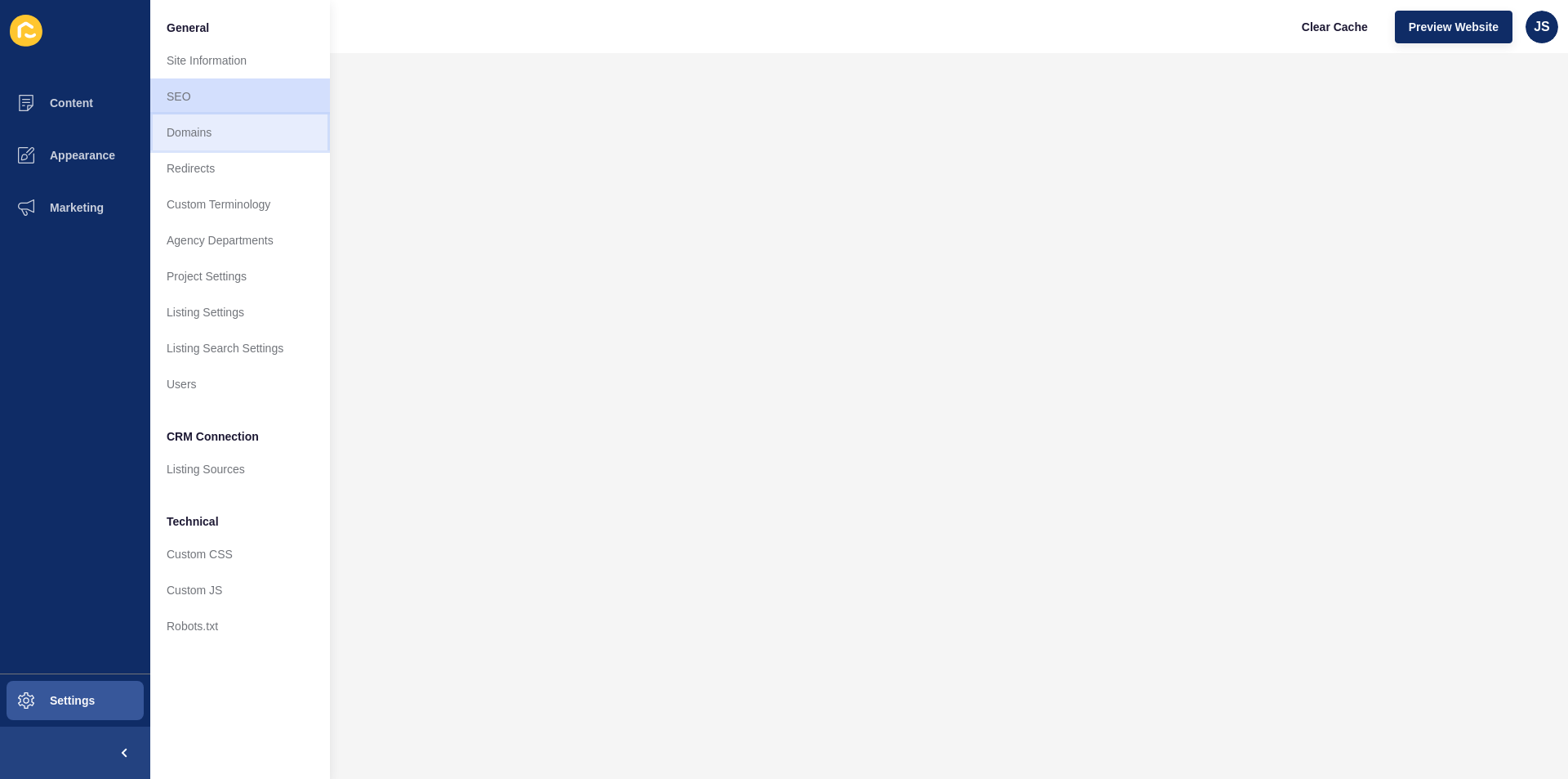
click at [235, 132] on link "Domains" at bounding box center [240, 132] width 180 height 36
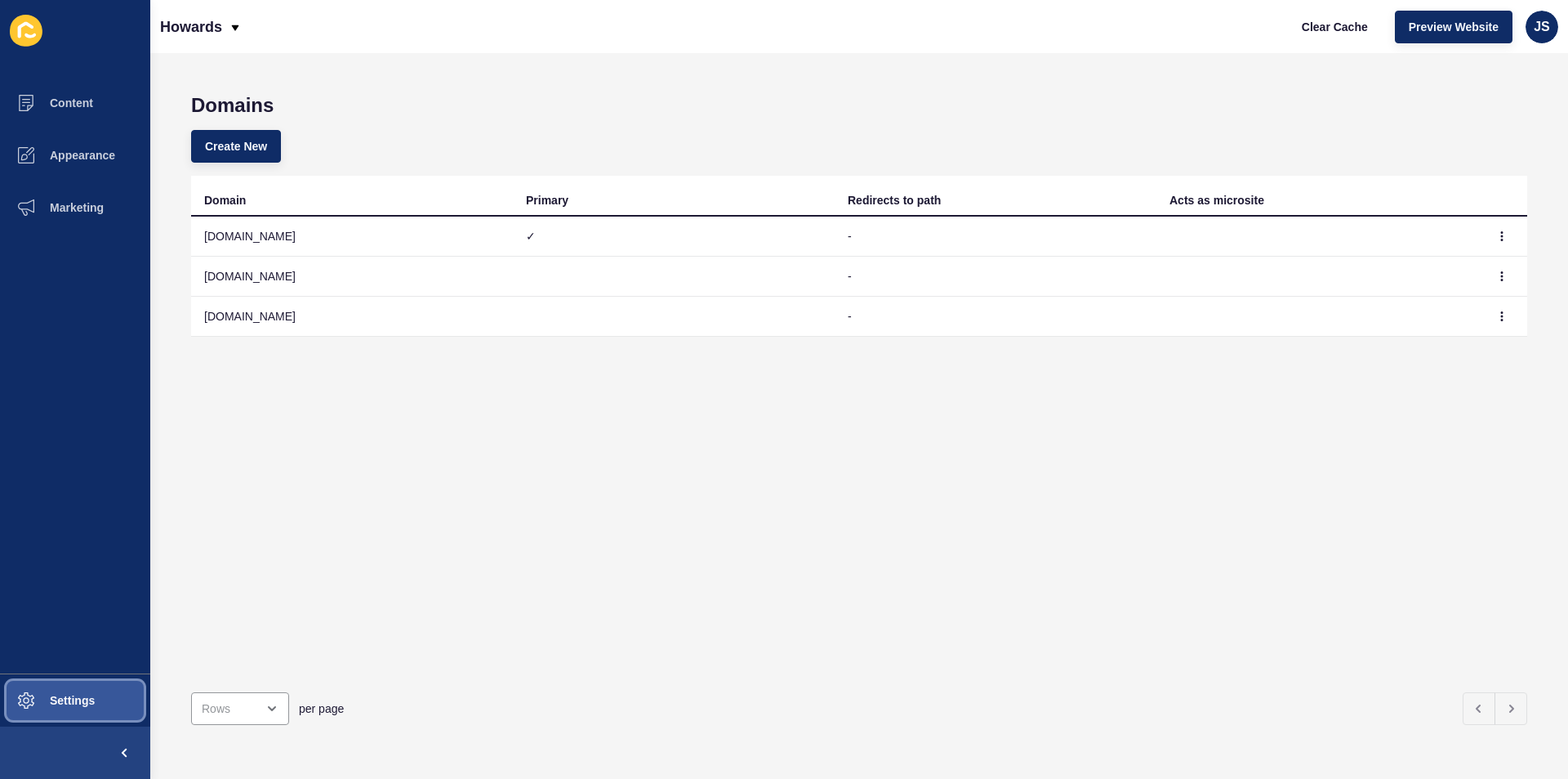
click at [80, 685] on button "Settings" at bounding box center [75, 700] width 150 height 52
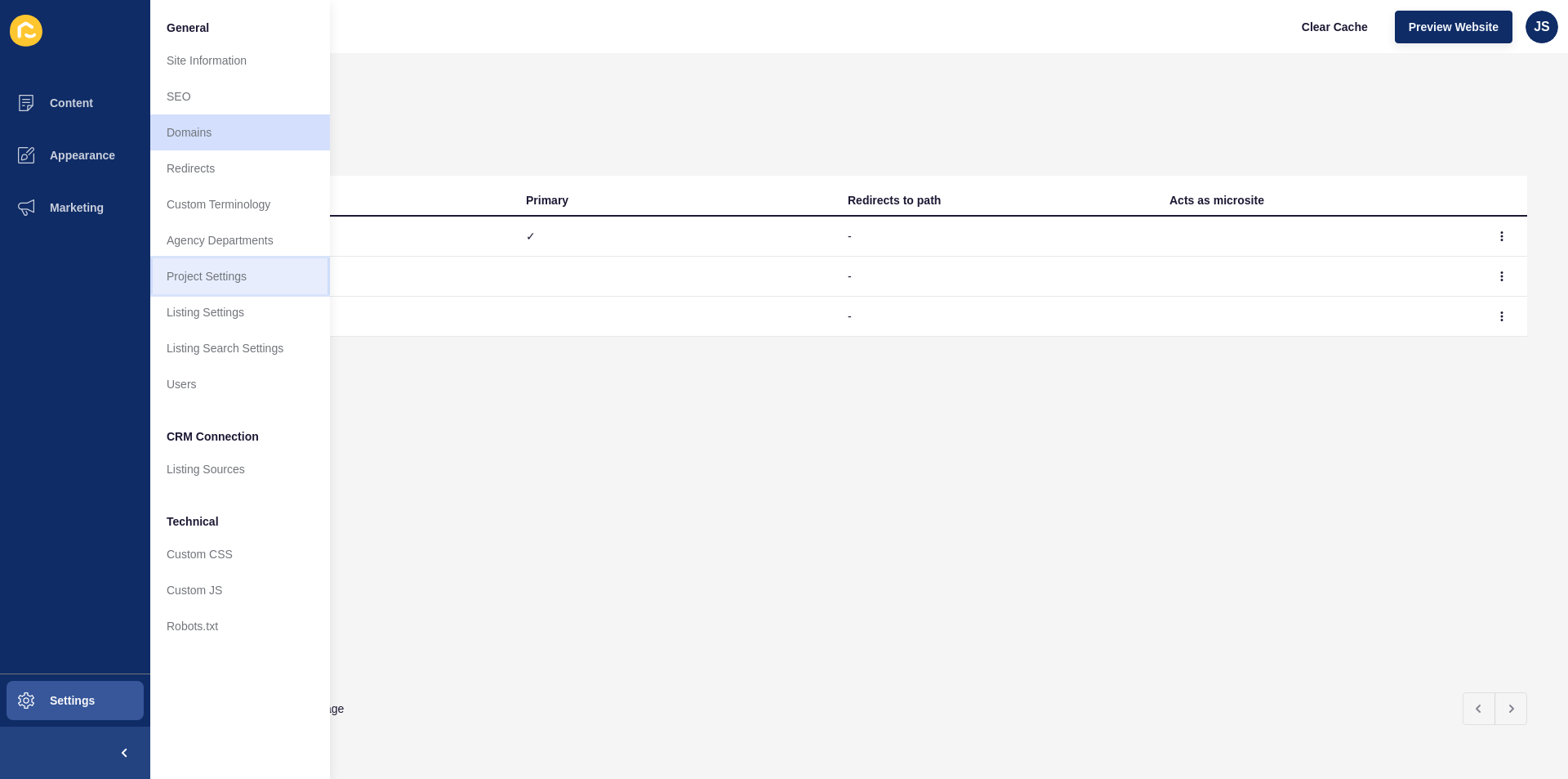
click at [205, 271] on link "Project Settings" at bounding box center [240, 276] width 180 height 36
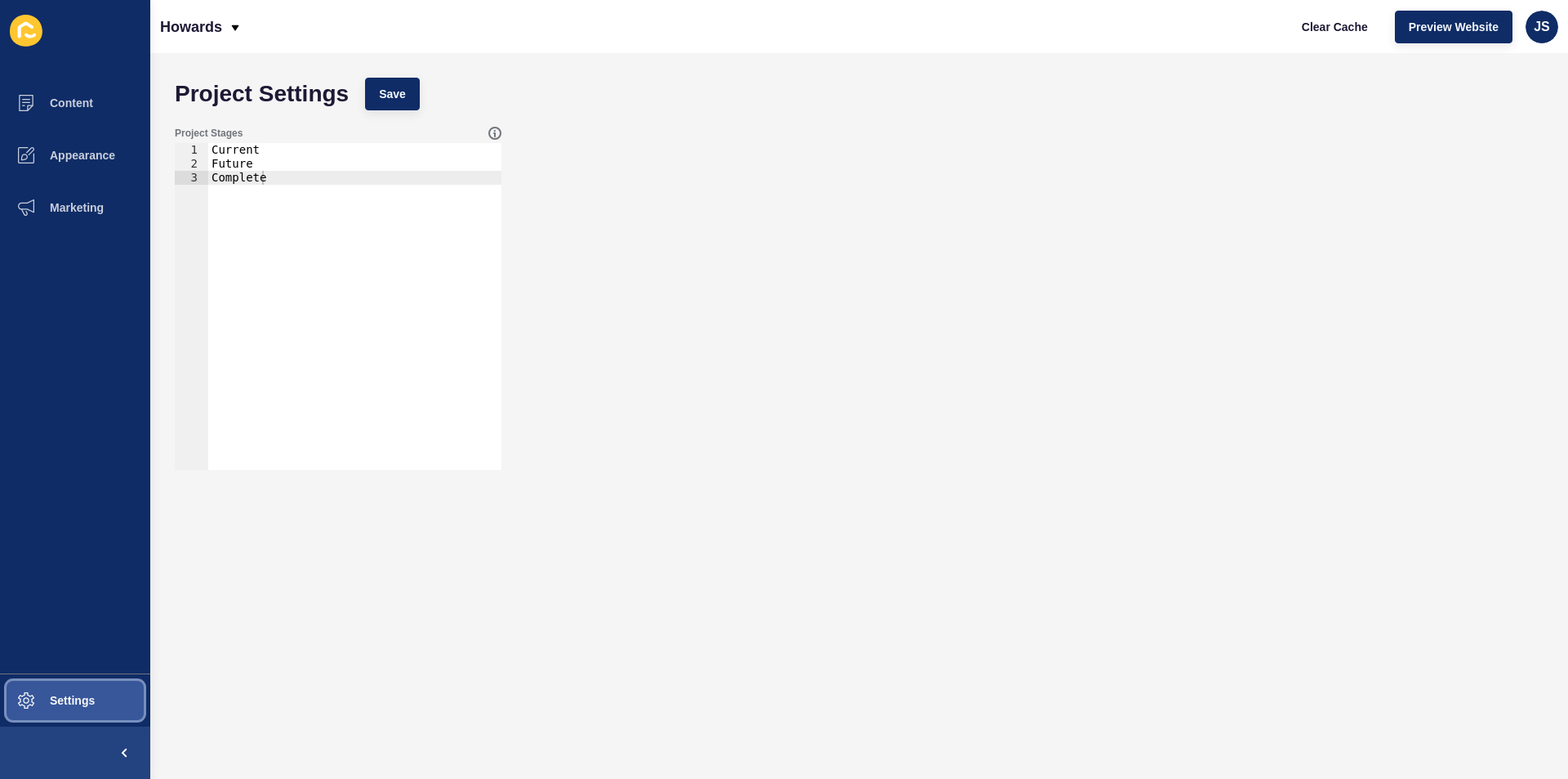
click at [79, 691] on button "Settings" at bounding box center [75, 700] width 150 height 52
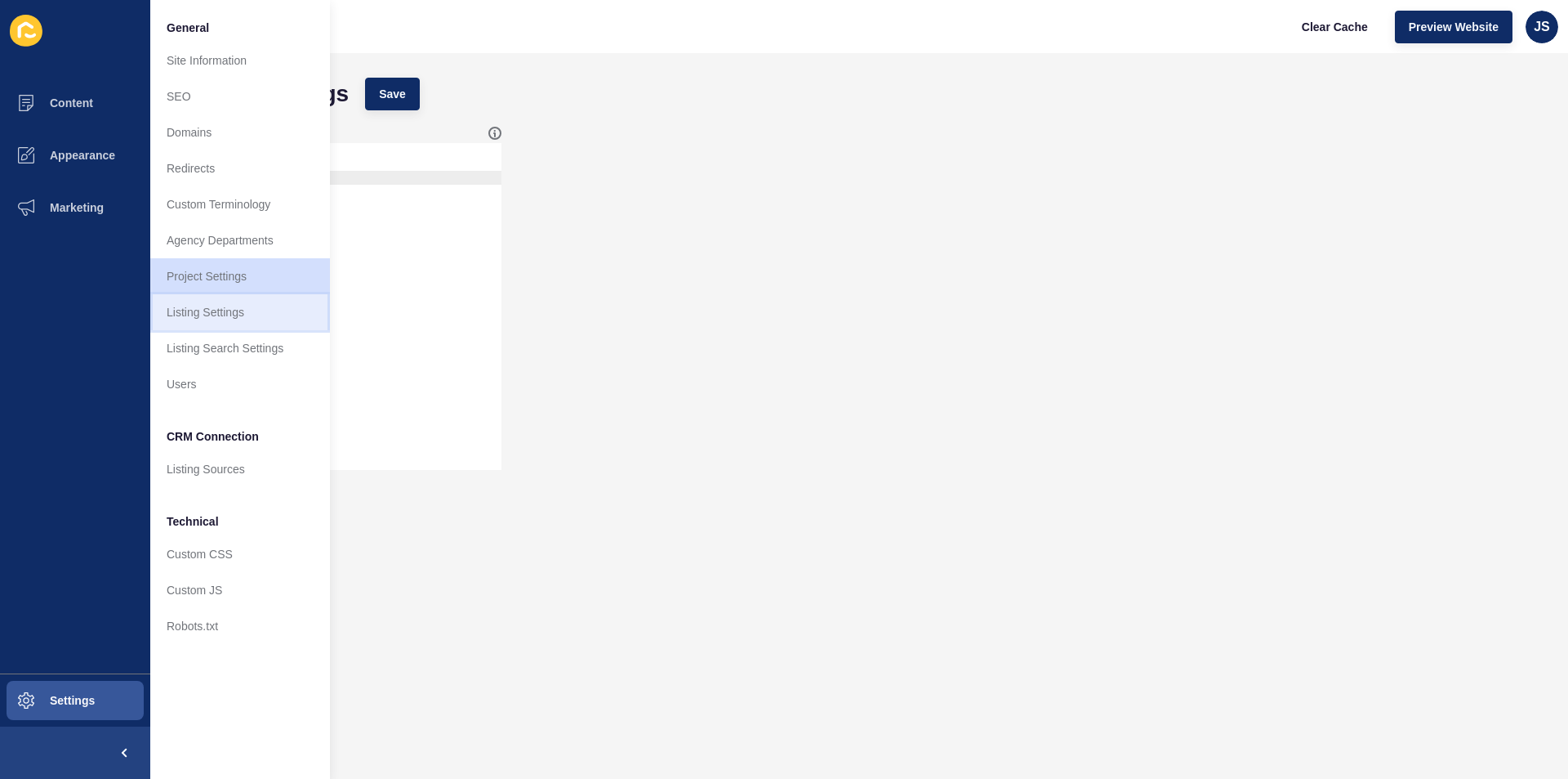
click at [219, 322] on link "Listing Settings" at bounding box center [240, 312] width 180 height 36
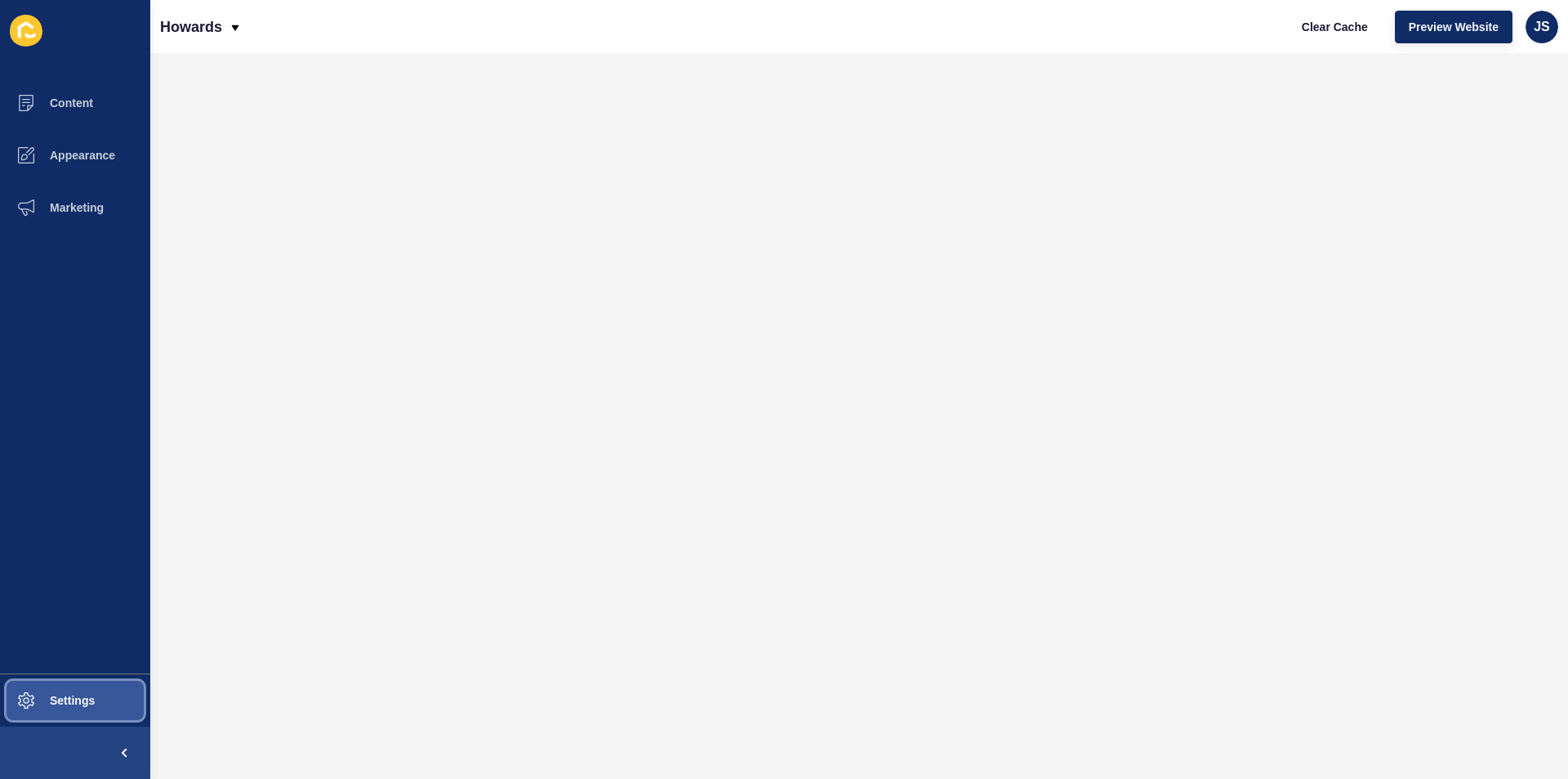
click at [86, 705] on span "Settings" at bounding box center [46, 701] width 97 height 13
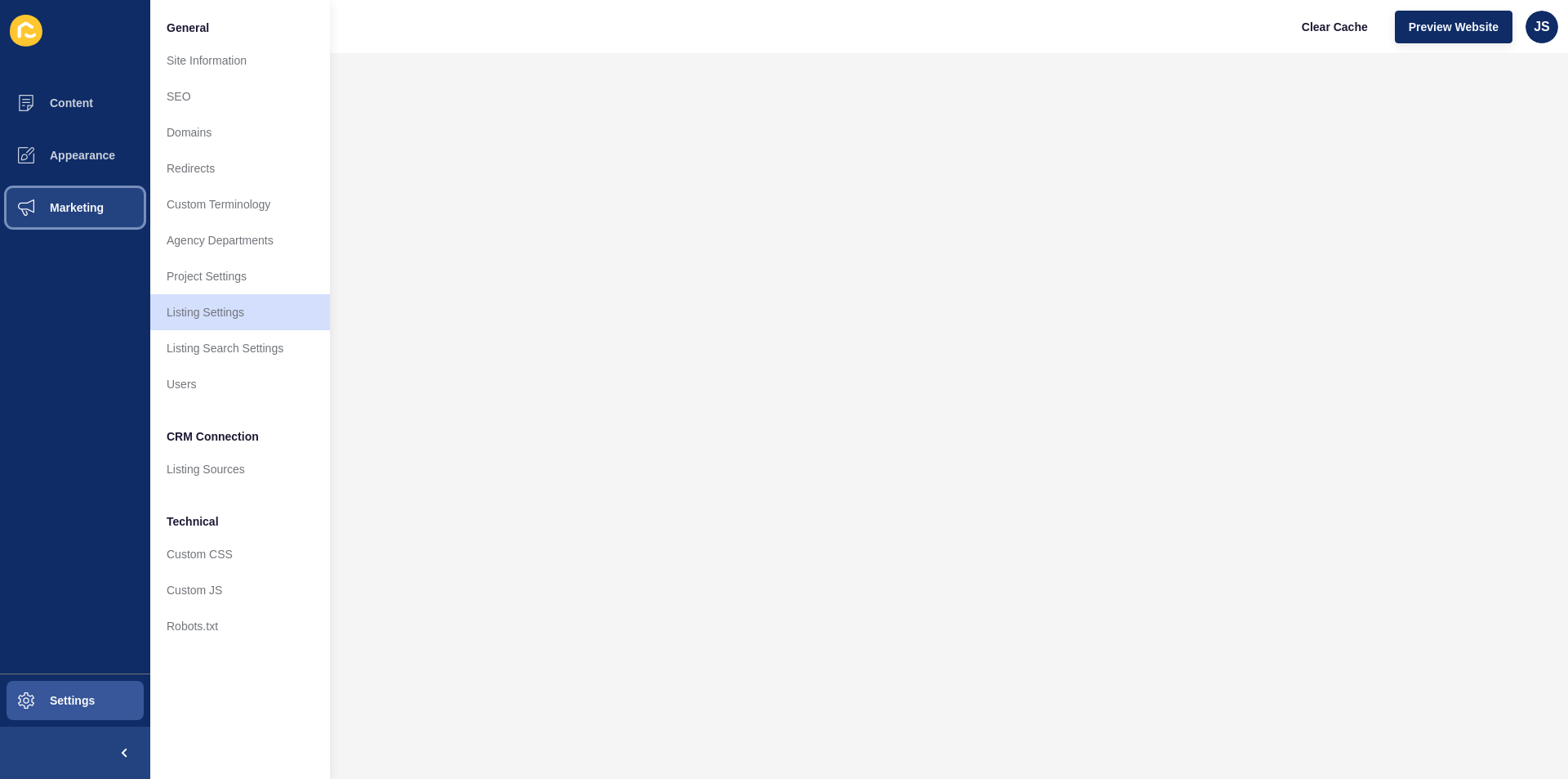
click at [86, 204] on span "Marketing" at bounding box center [50, 208] width 107 height 13
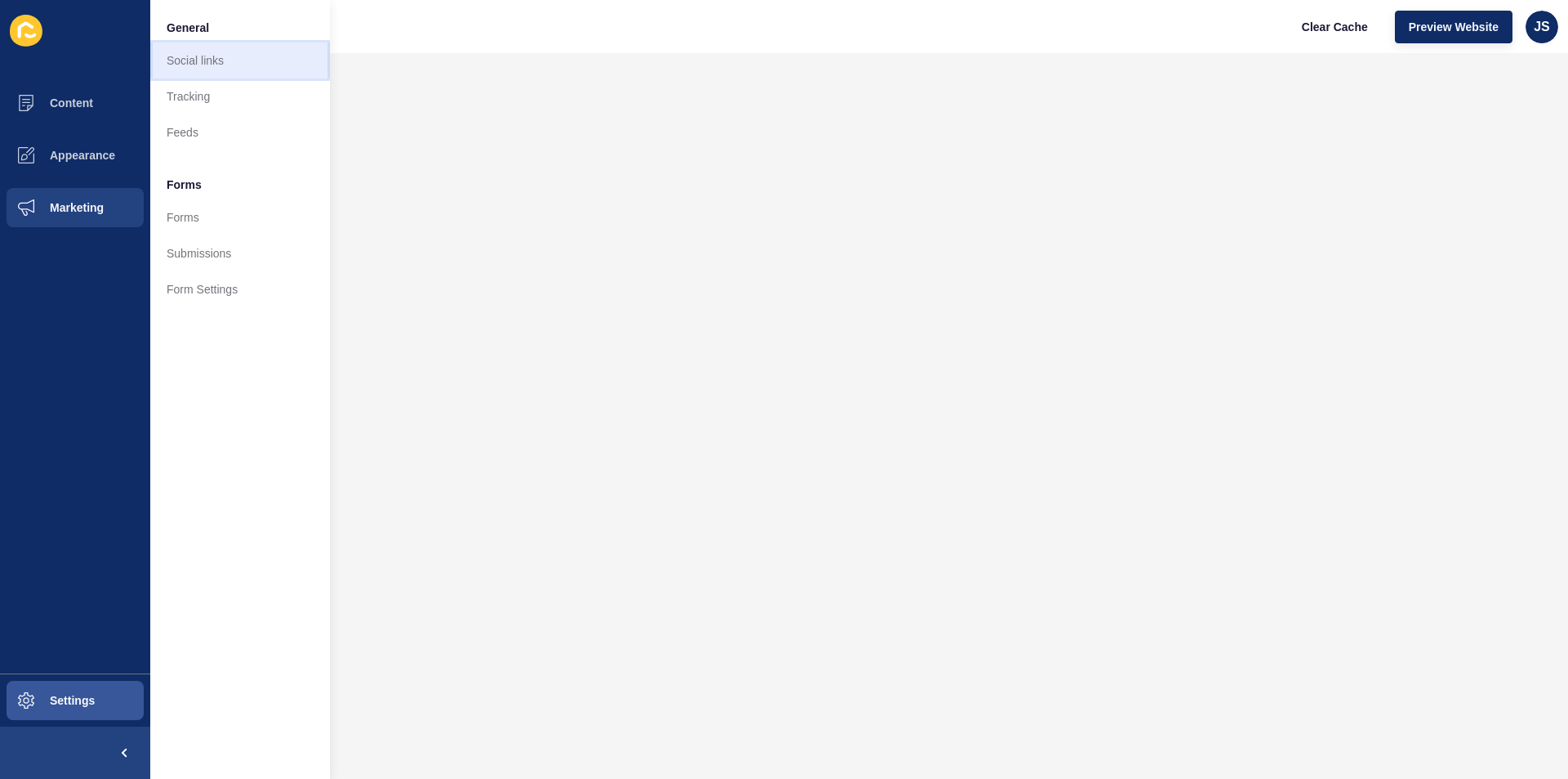
click at [180, 70] on link "Social links" at bounding box center [240, 60] width 180 height 36
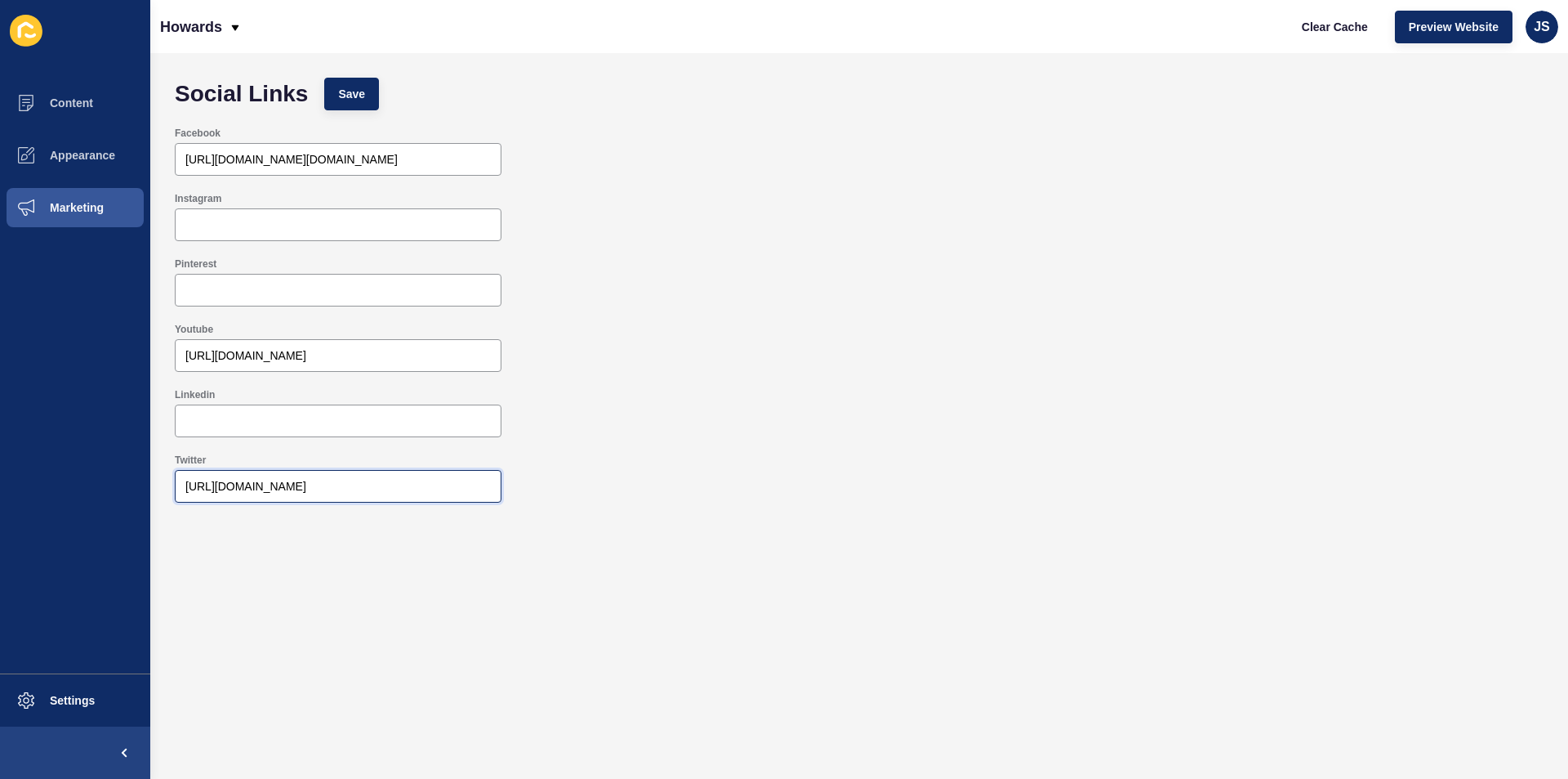
click at [315, 486] on input "https://mobile.twitter.com/howardsonline" at bounding box center [338, 486] width 305 height 16
click at [315, 485] on input "https://mobile.twitter.com/howardsonline" at bounding box center [338, 486] width 305 height 16
click at [326, 361] on input "https://www.youtube.com/channel/UCh7-HjSJgnDHVsFT0oQO7qg" at bounding box center [338, 355] width 305 height 16
click at [318, 412] on div at bounding box center [337, 421] width 326 height 33
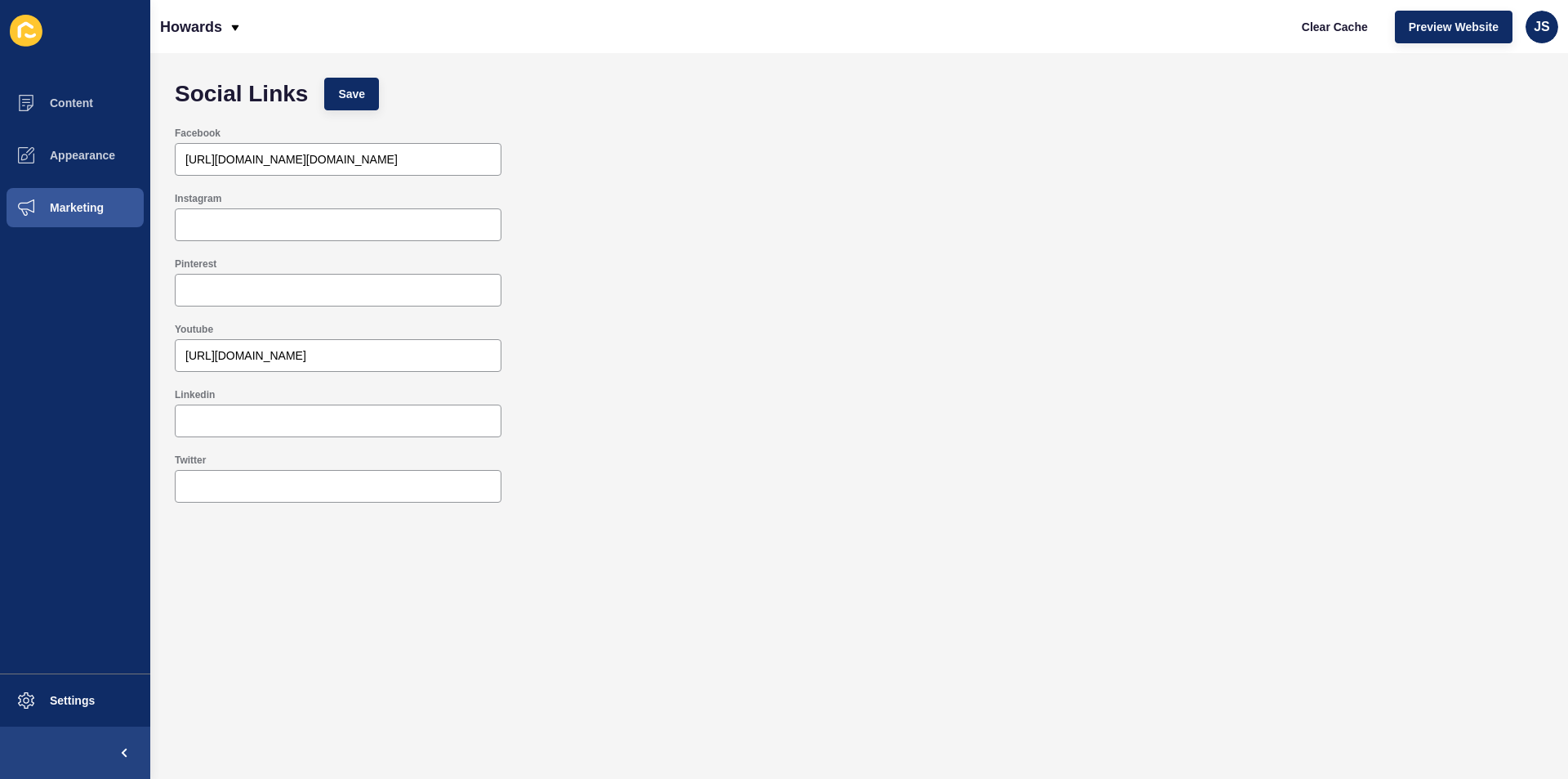
click at [302, 507] on div "Twitter" at bounding box center [859, 478] width 1385 height 65
click at [297, 496] on div at bounding box center [337, 486] width 326 height 33
click at [331, 413] on input "Linkedin" at bounding box center [338, 421] width 305 height 16
paste input "https://www.linkedin.com/company/howards-estateagents/"
type input "https://www.linkedin.com/company/howards-estateagents/"
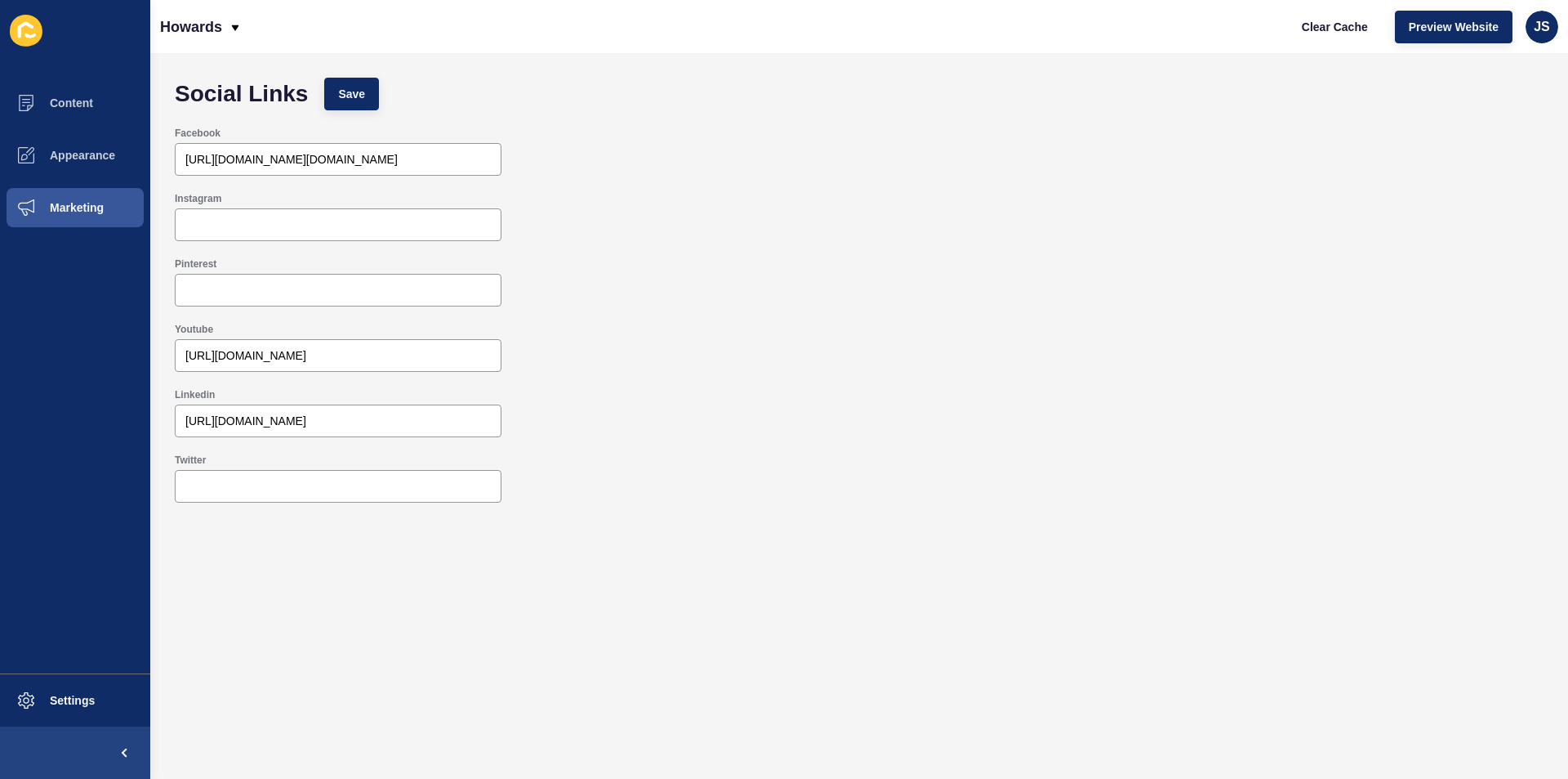
drag, startPoint x: 636, startPoint y: 236, endPoint x: 389, endPoint y: 106, distance: 279.1
click at [636, 236] on div "Instagram" at bounding box center [859, 217] width 1385 height 65
click at [367, 86] on button "Save" at bounding box center [352, 93] width 55 height 33
click at [373, 88] on button "Save" at bounding box center [352, 93] width 55 height 33
click at [341, 96] on span "Save" at bounding box center [352, 93] width 27 height 16
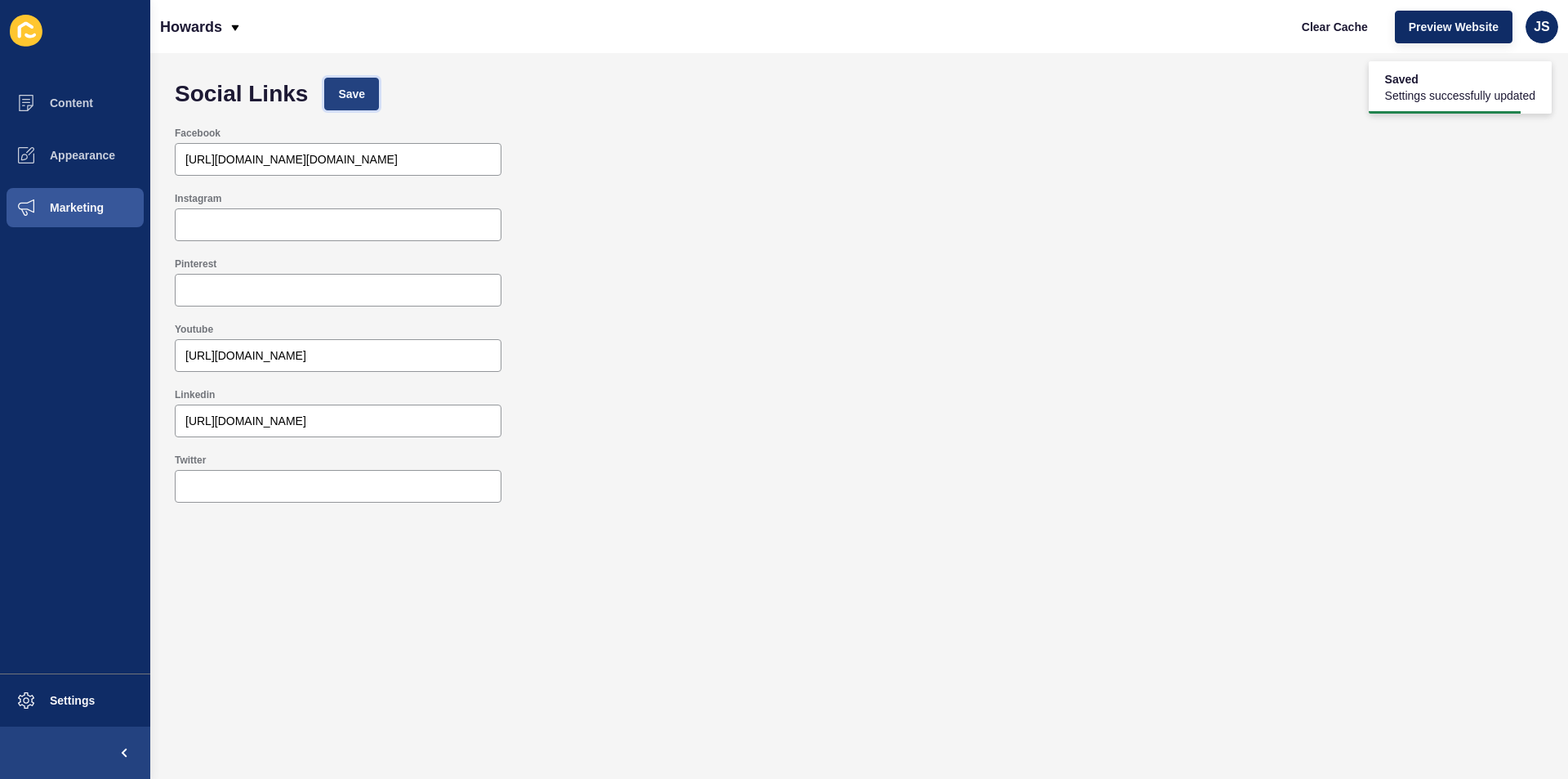
click at [341, 96] on span "Save" at bounding box center [352, 93] width 27 height 16
click at [117, 204] on button "Marketing" at bounding box center [75, 207] width 150 height 52
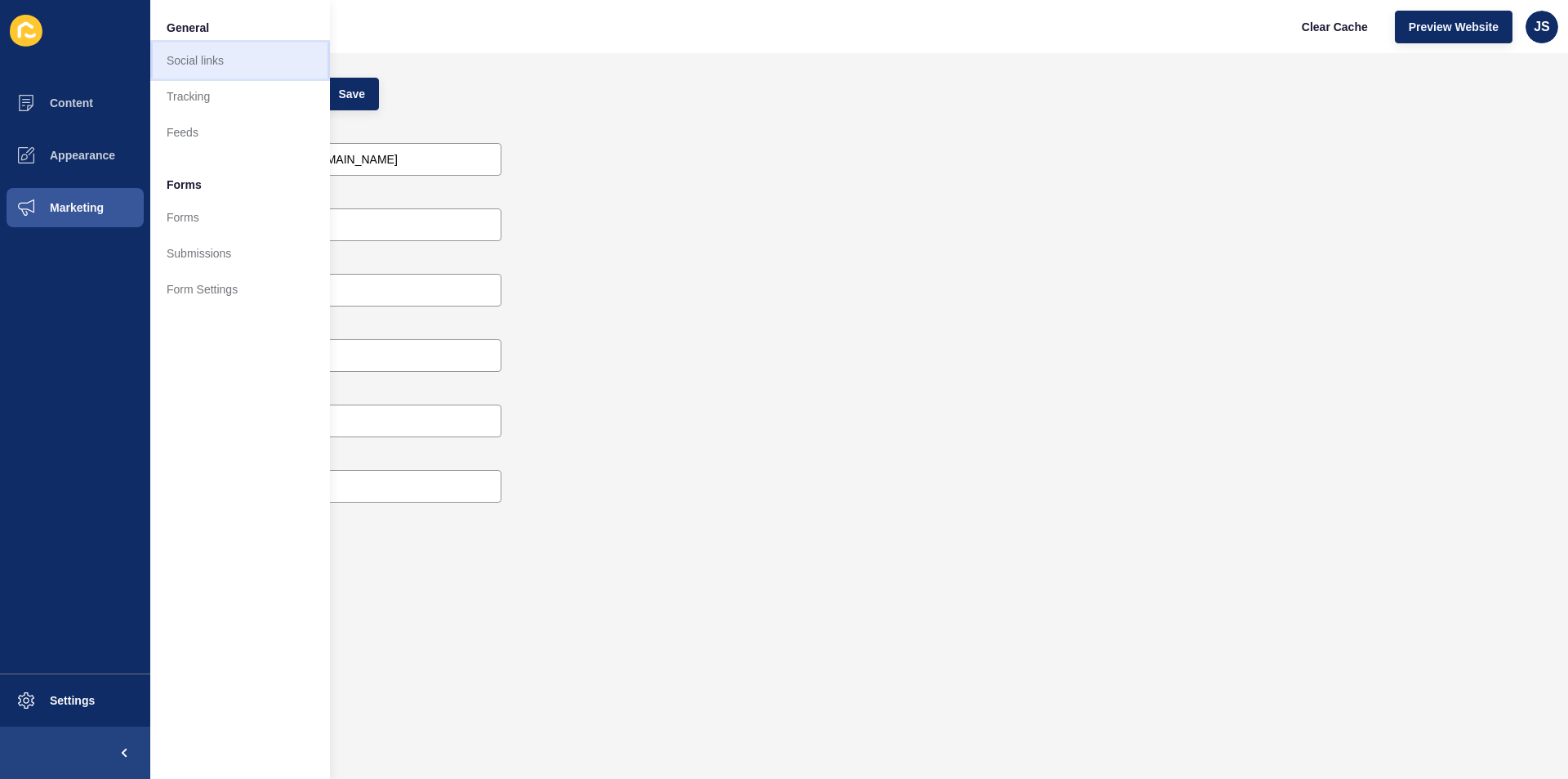
click at [260, 66] on link "Social links" at bounding box center [240, 60] width 180 height 36
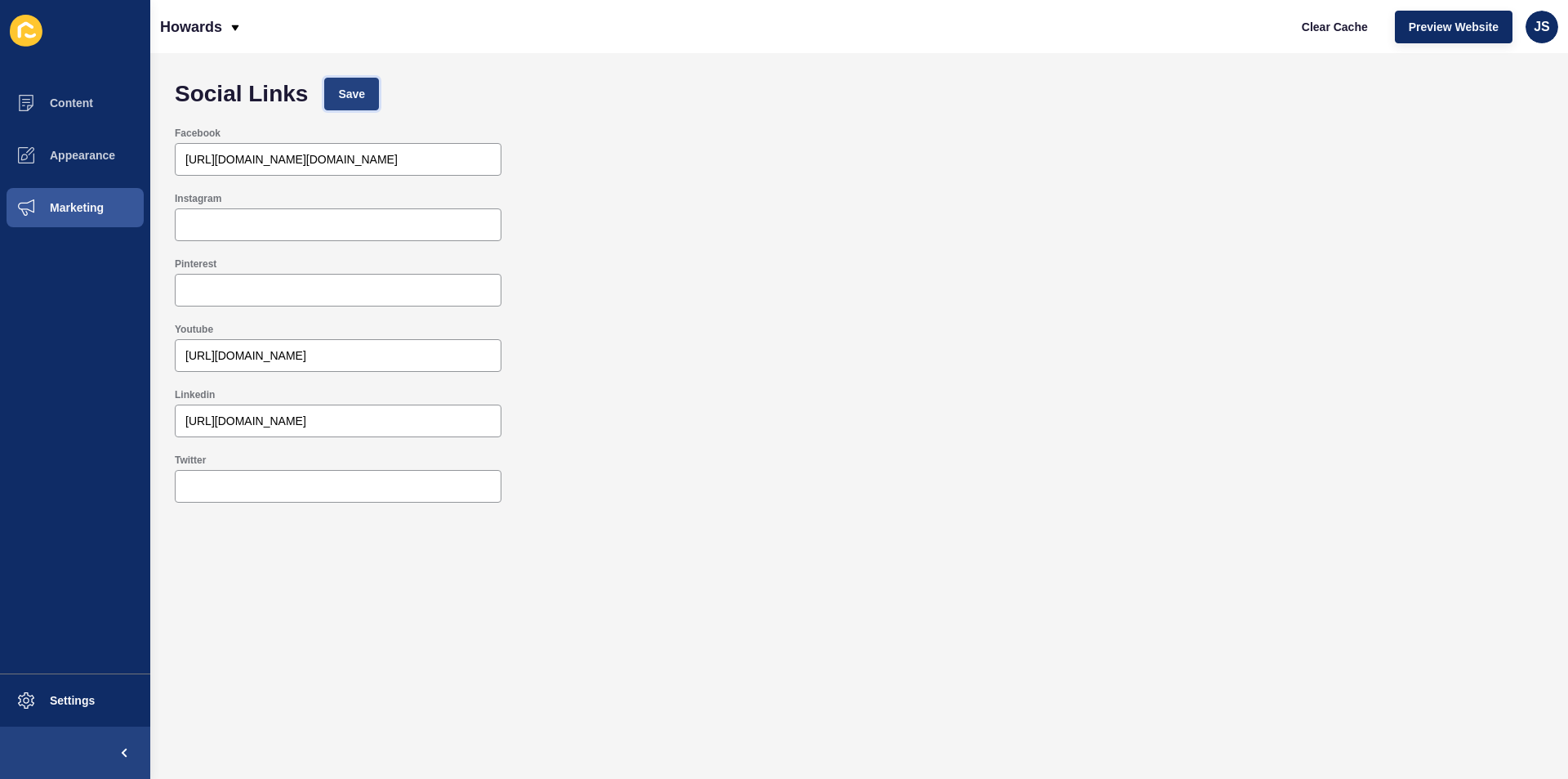
click at [345, 86] on span "Save" at bounding box center [352, 93] width 27 height 16
click at [91, 207] on span "Marketing" at bounding box center [50, 208] width 107 height 13
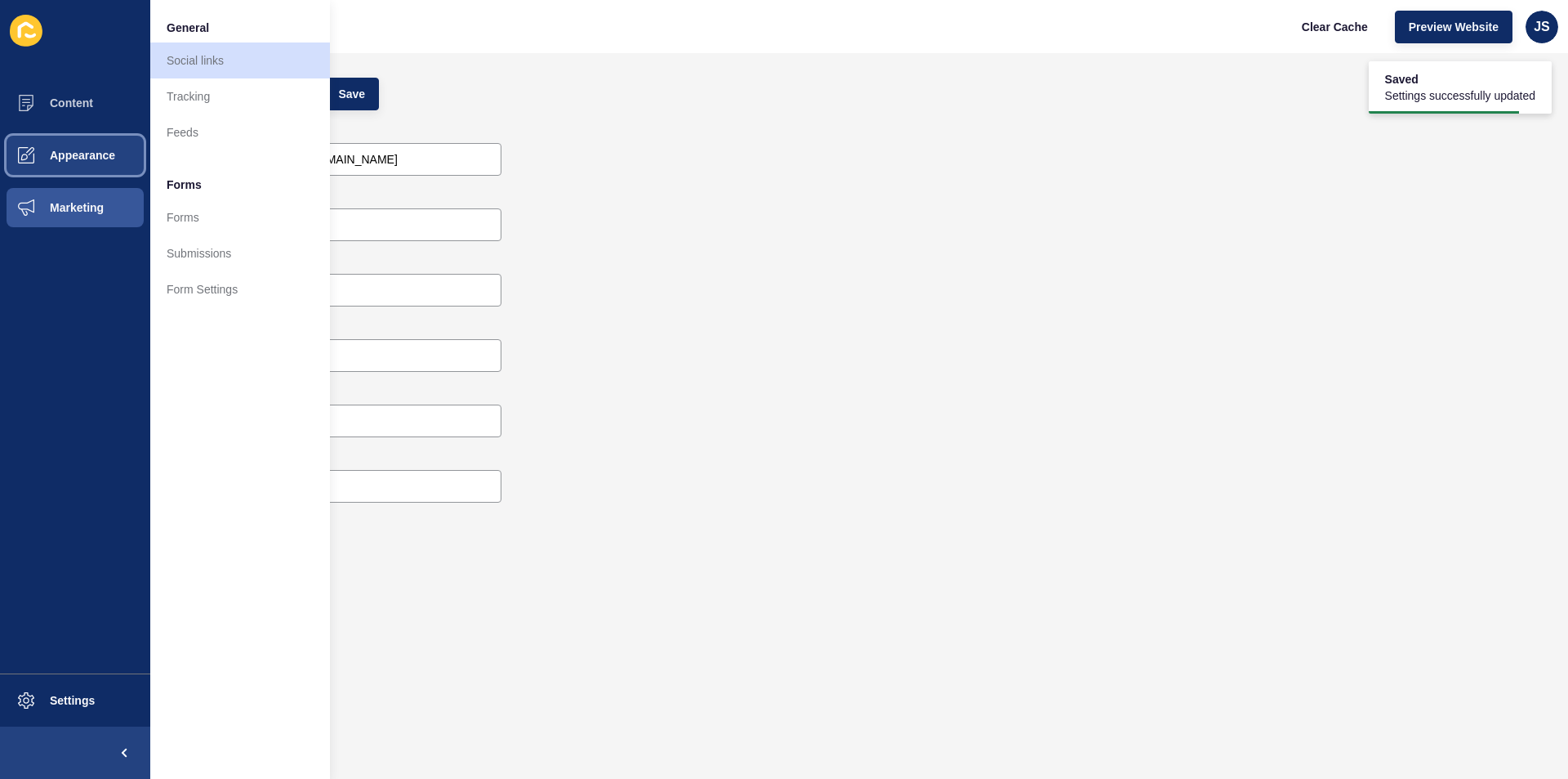
click at [98, 158] on span "Appearance" at bounding box center [56, 155] width 117 height 13
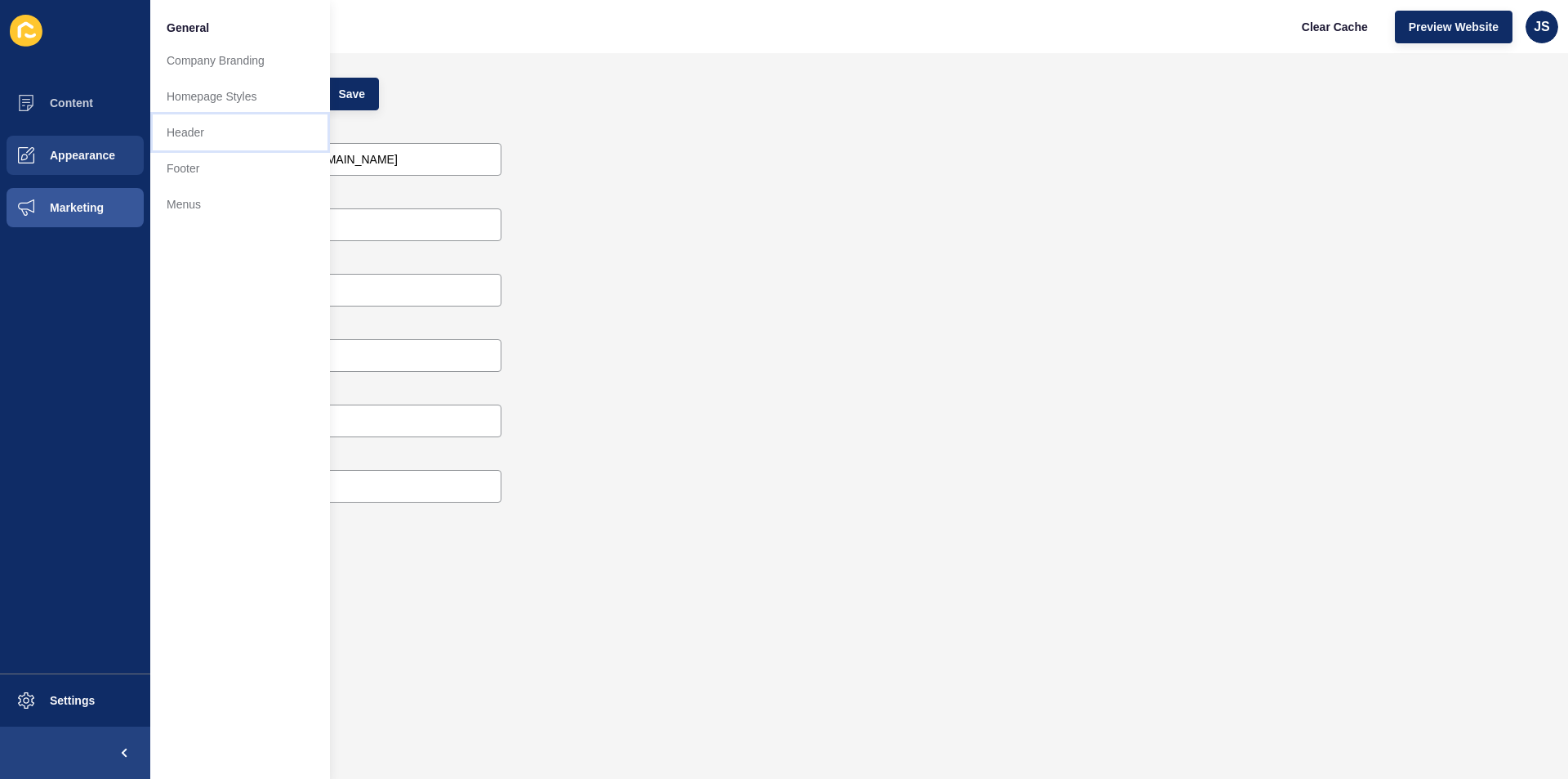
drag, startPoint x: 248, startPoint y: 119, endPoint x: 292, endPoint y: 128, distance: 44.9
click at [292, 128] on link "Header" at bounding box center [240, 132] width 180 height 36
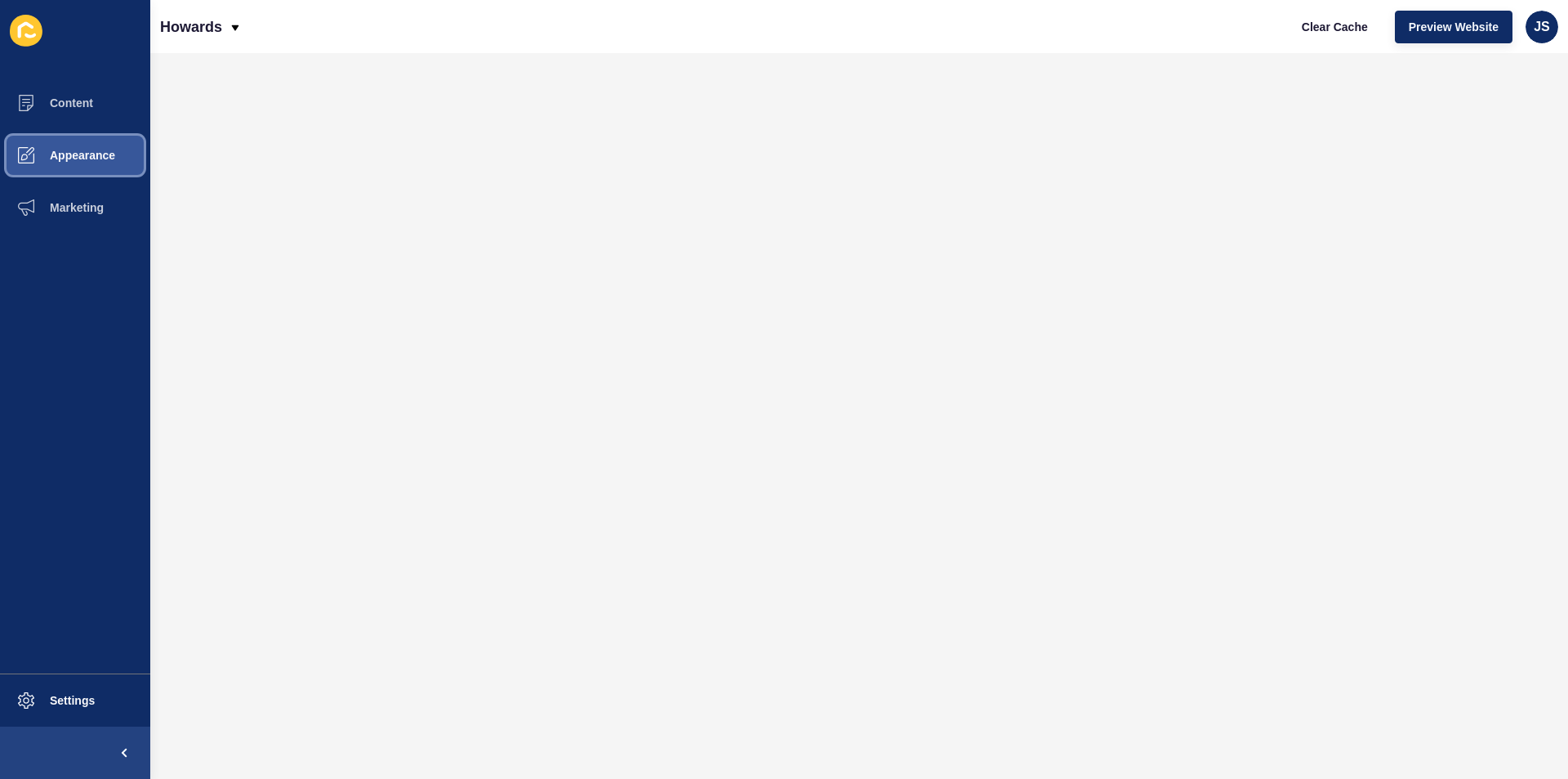
click at [106, 156] on span "Appearance" at bounding box center [56, 155] width 117 height 13
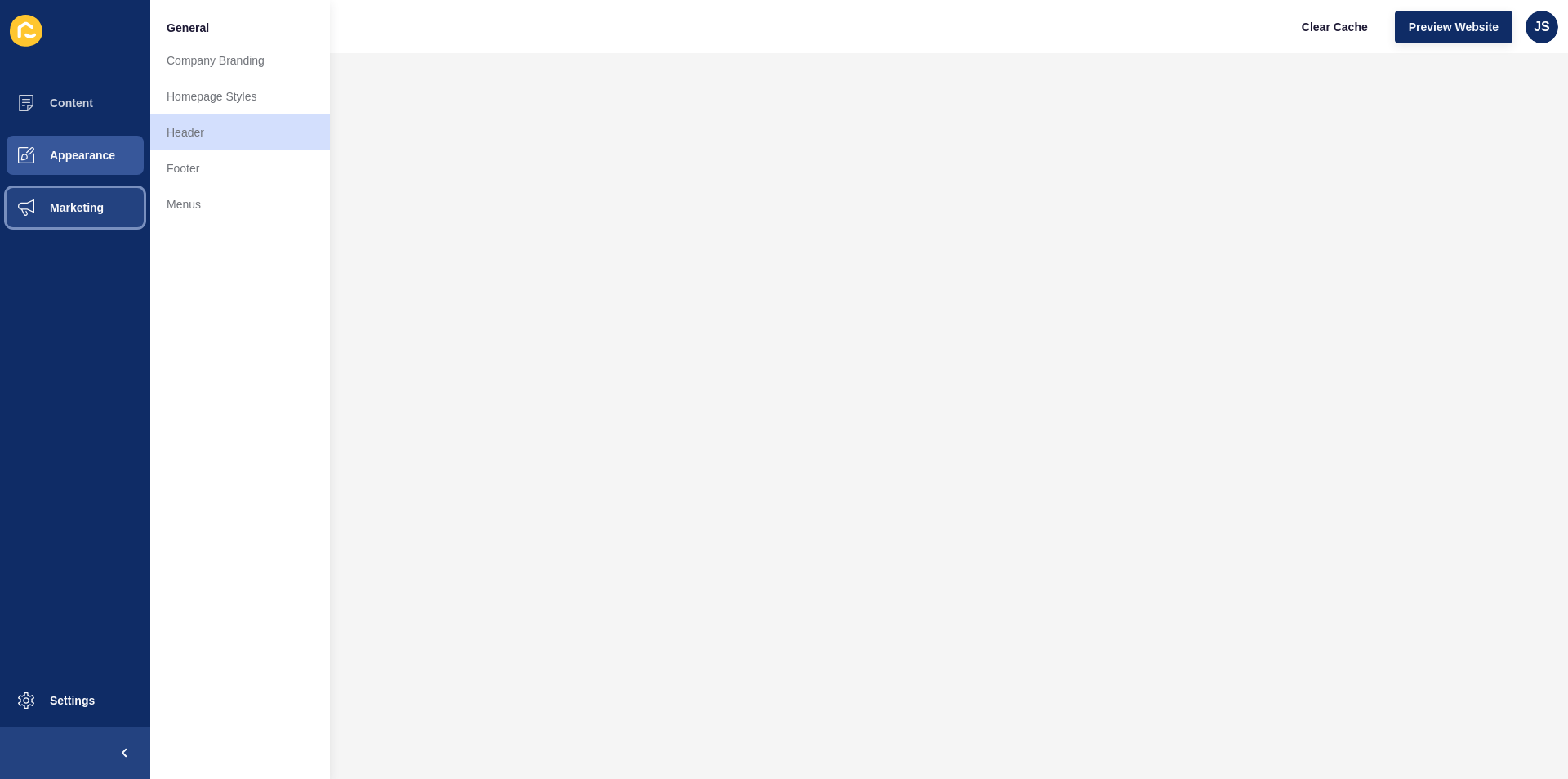
click at [132, 208] on button "Marketing" at bounding box center [75, 207] width 150 height 52
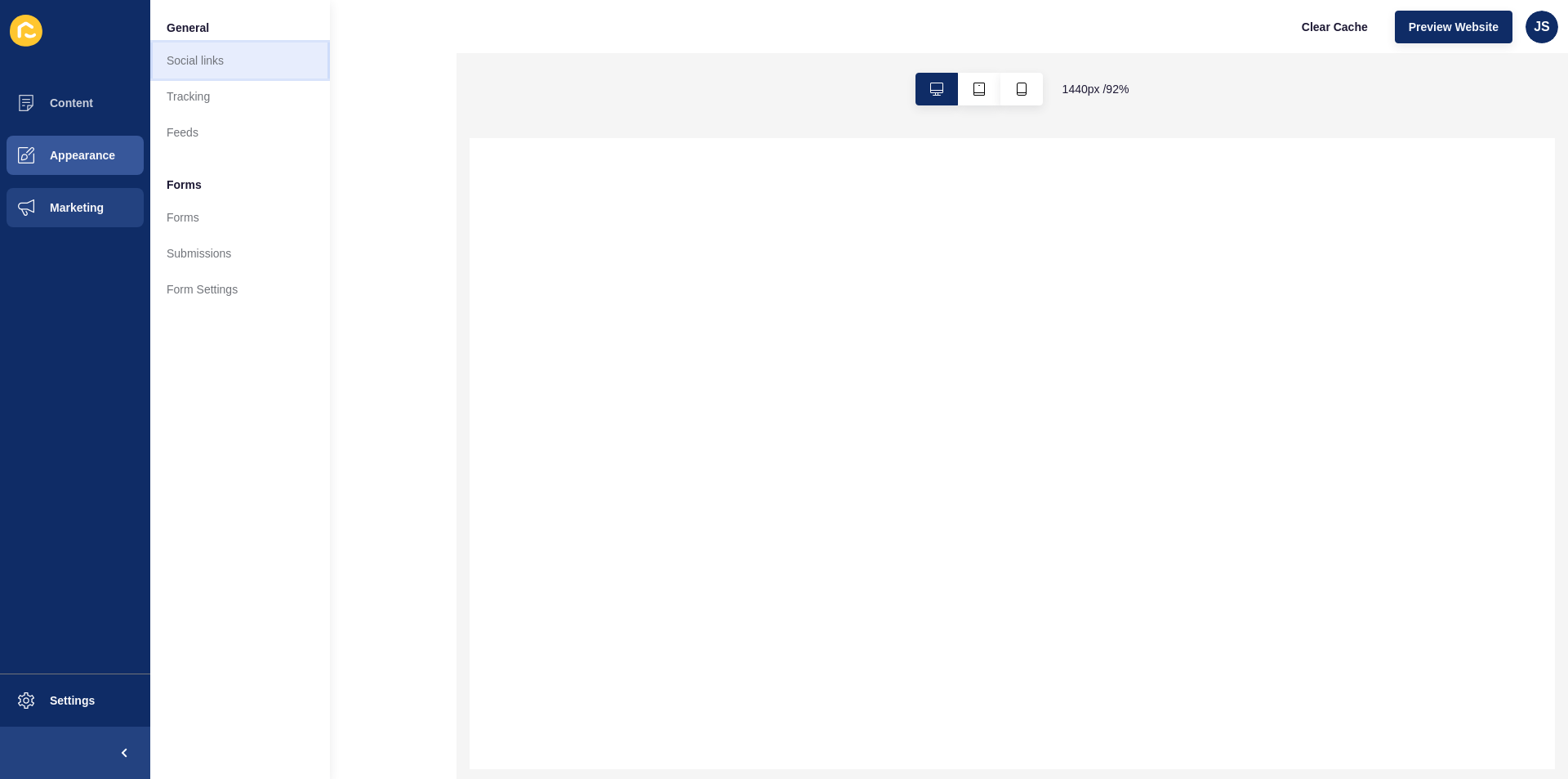
click at [228, 67] on link "Social links" at bounding box center [240, 60] width 180 height 36
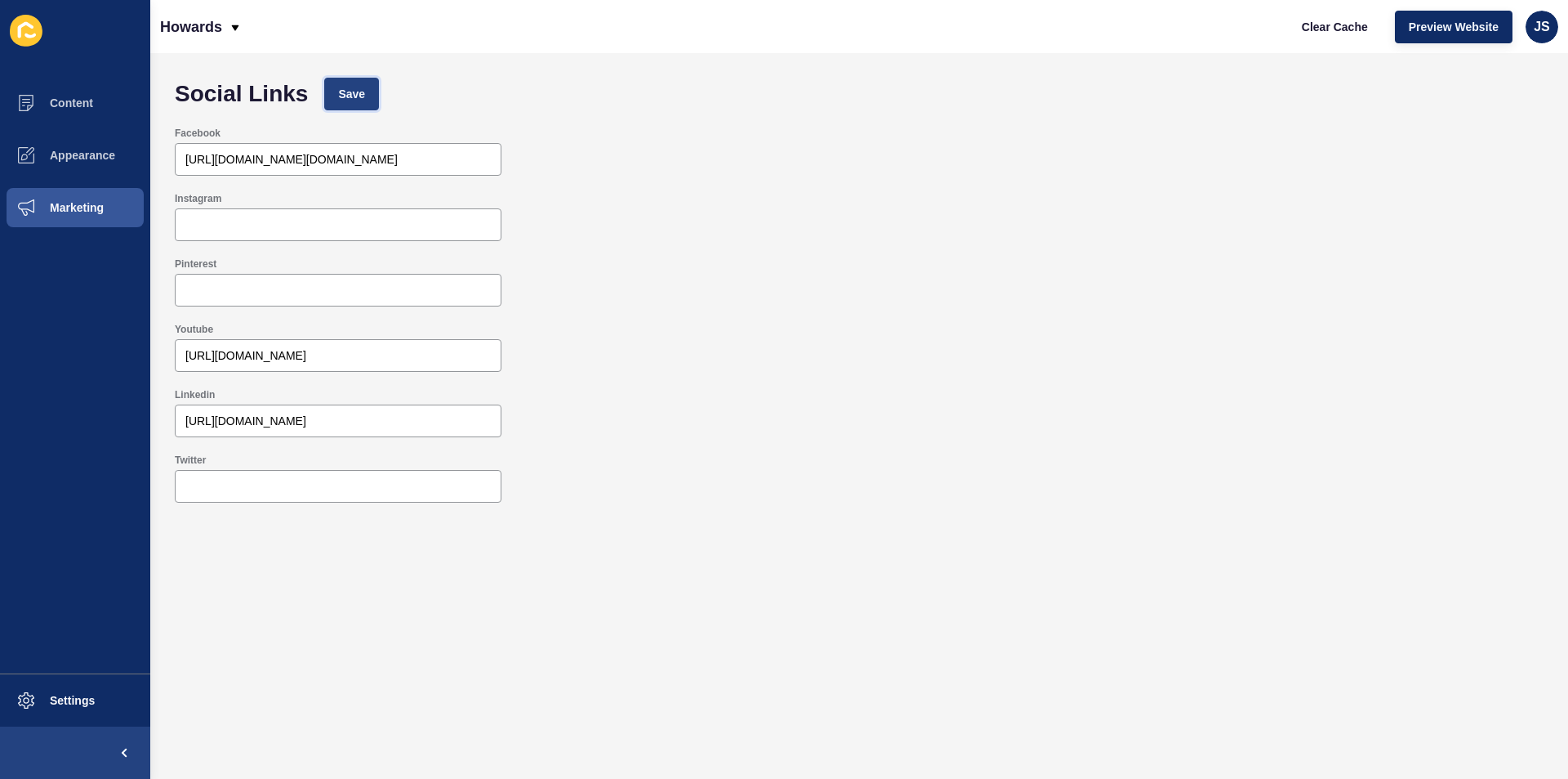
click at [349, 84] on button "Save" at bounding box center [352, 93] width 55 height 33
click at [819, 278] on div "Pinterest" at bounding box center [859, 282] width 1385 height 65
click at [85, 682] on button "Settings" at bounding box center [75, 700] width 150 height 52
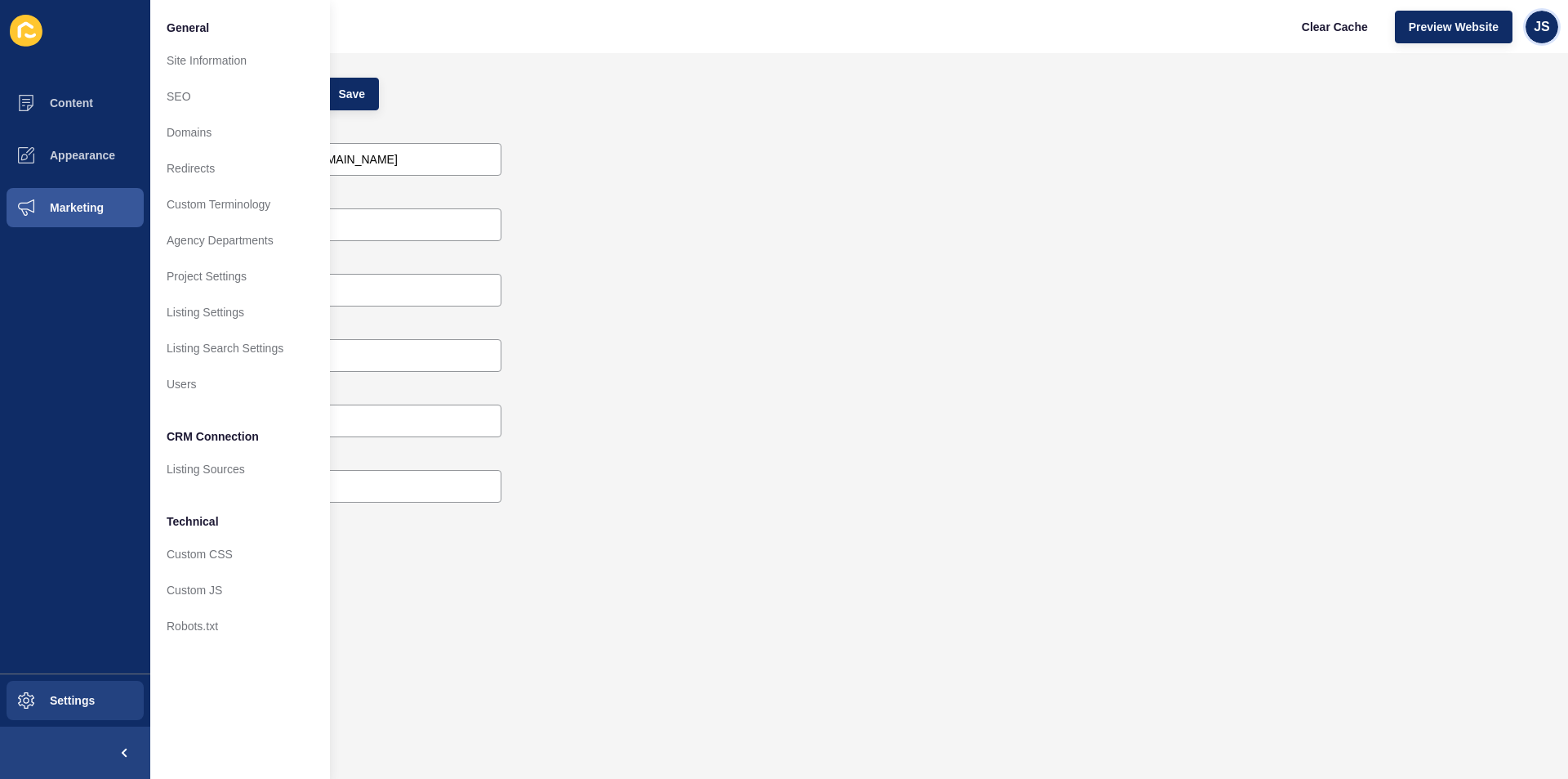
click at [1535, 26] on span "JS" at bounding box center [1542, 26] width 16 height 16
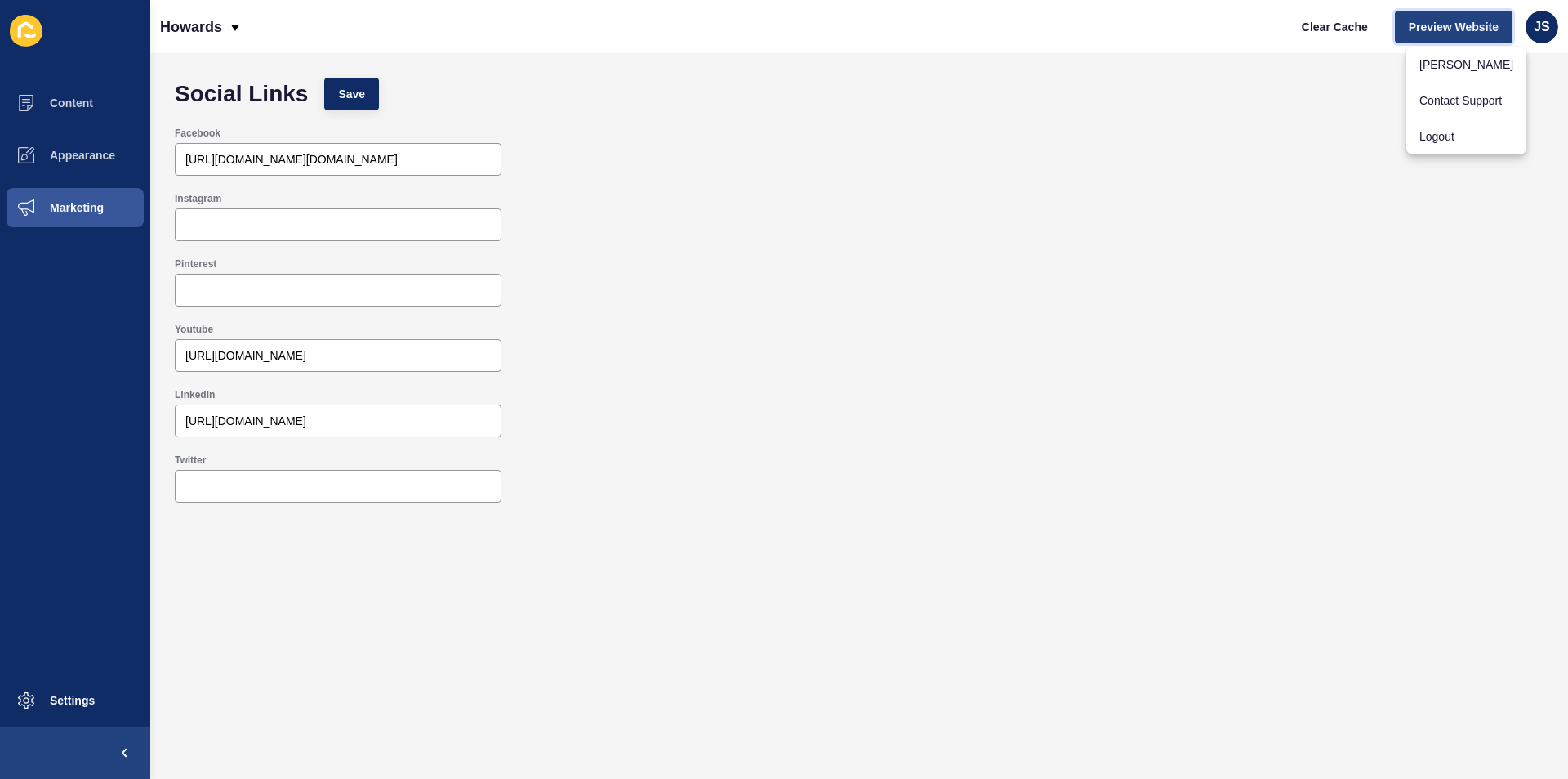
click at [1409, 17] on button "Preview Website" at bounding box center [1454, 27] width 117 height 33
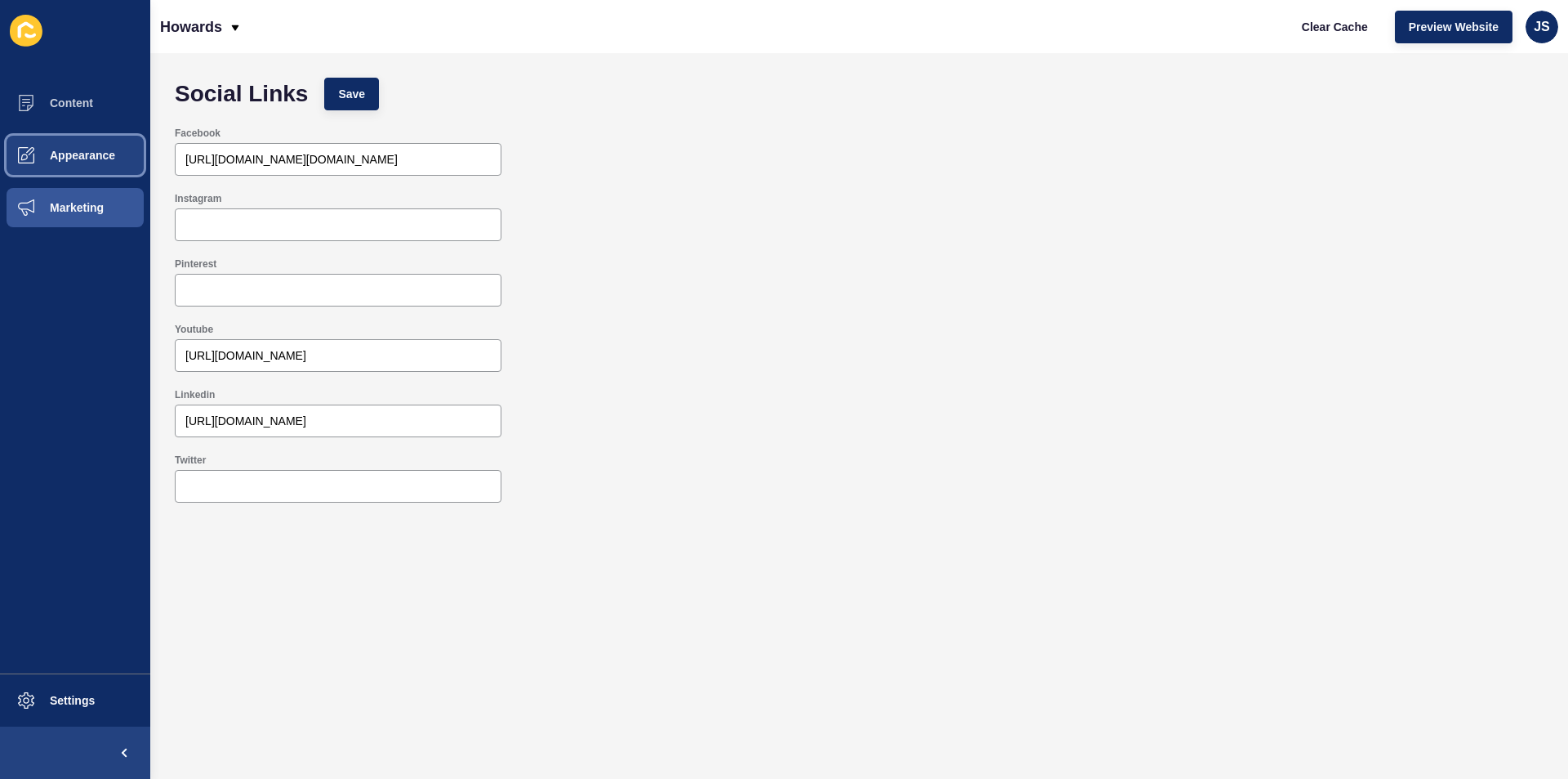
click at [120, 144] on button "Appearance" at bounding box center [75, 155] width 150 height 52
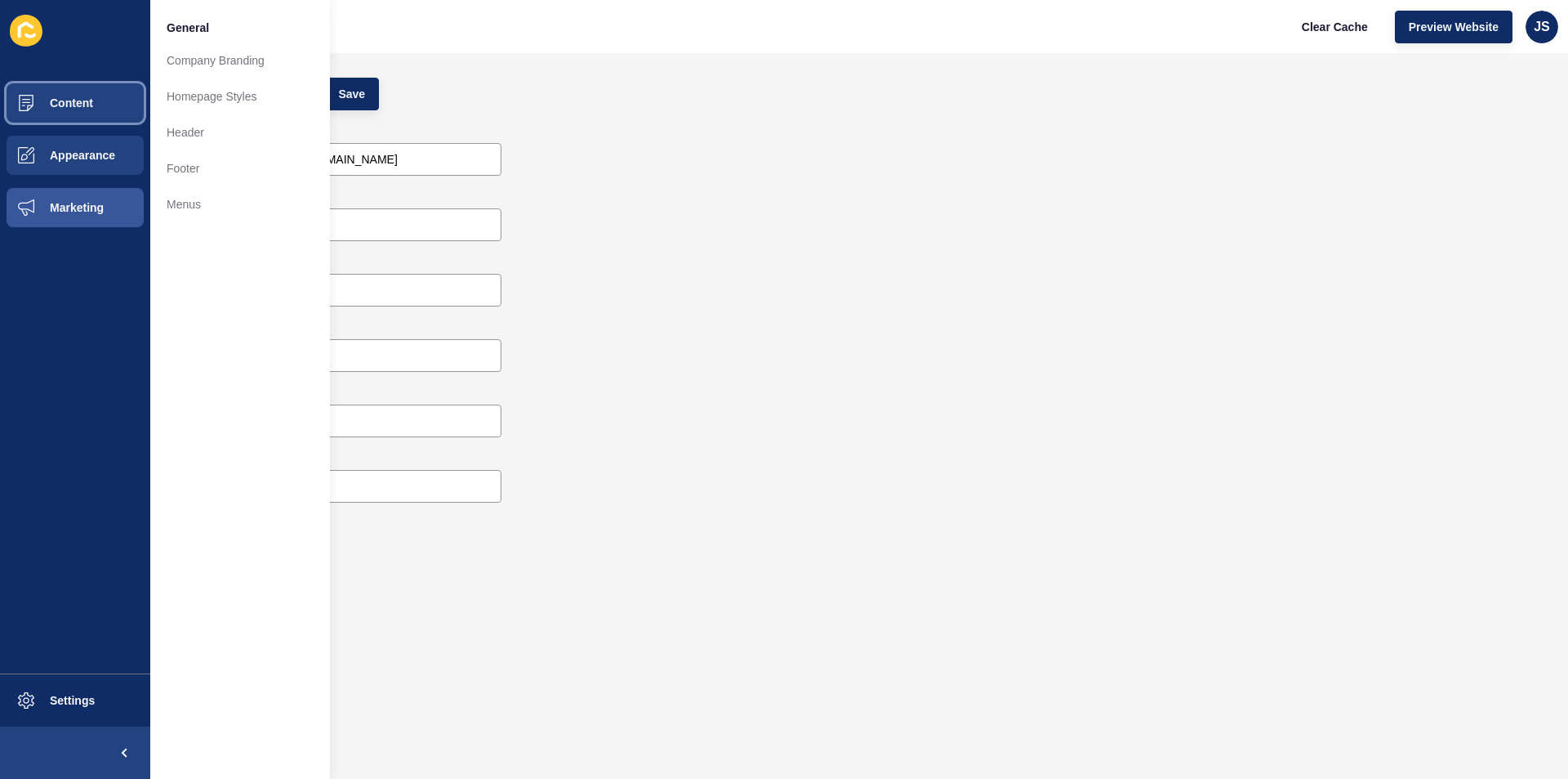
click at [108, 109] on button "Content" at bounding box center [75, 103] width 150 height 52
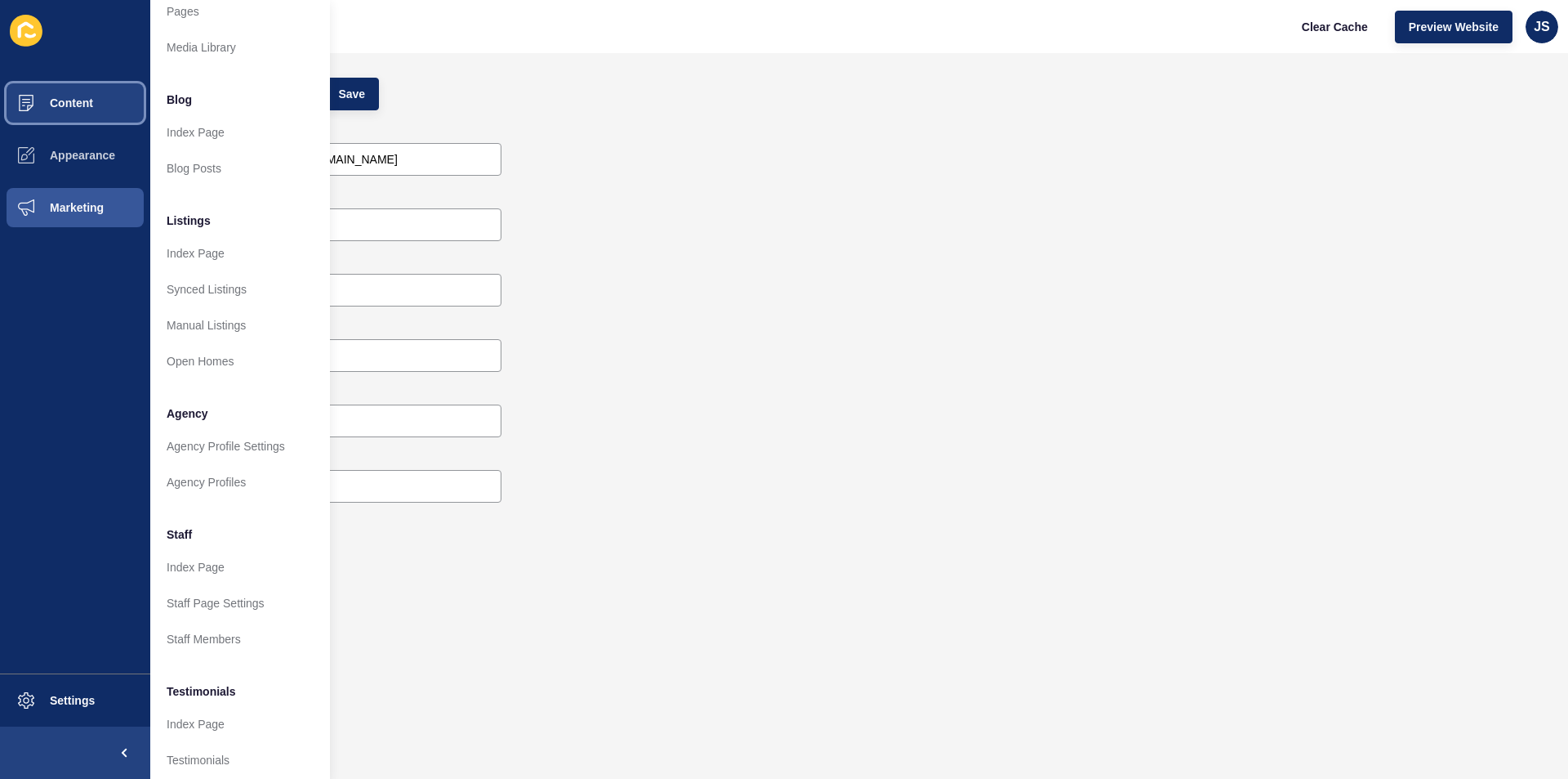
scroll to position [191, 0]
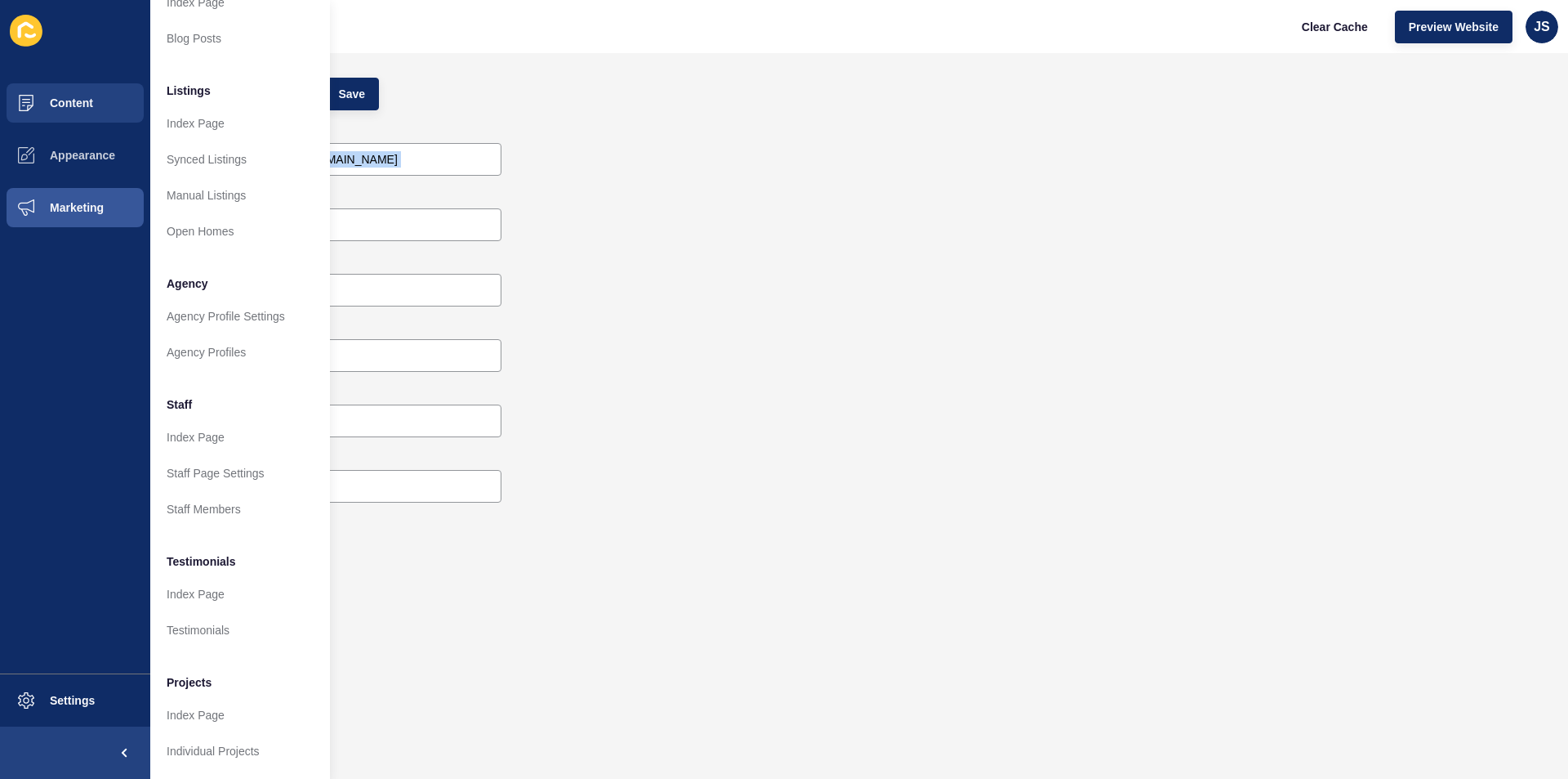
drag, startPoint x: 332, startPoint y: 271, endPoint x: 471, endPoint y: 107, distance: 215.0
click at [471, 107] on form "Social Links Save Facebook https://www.facebook.com/howards.estate.agents.ltd/ …" at bounding box center [859, 384] width 1385 height 628
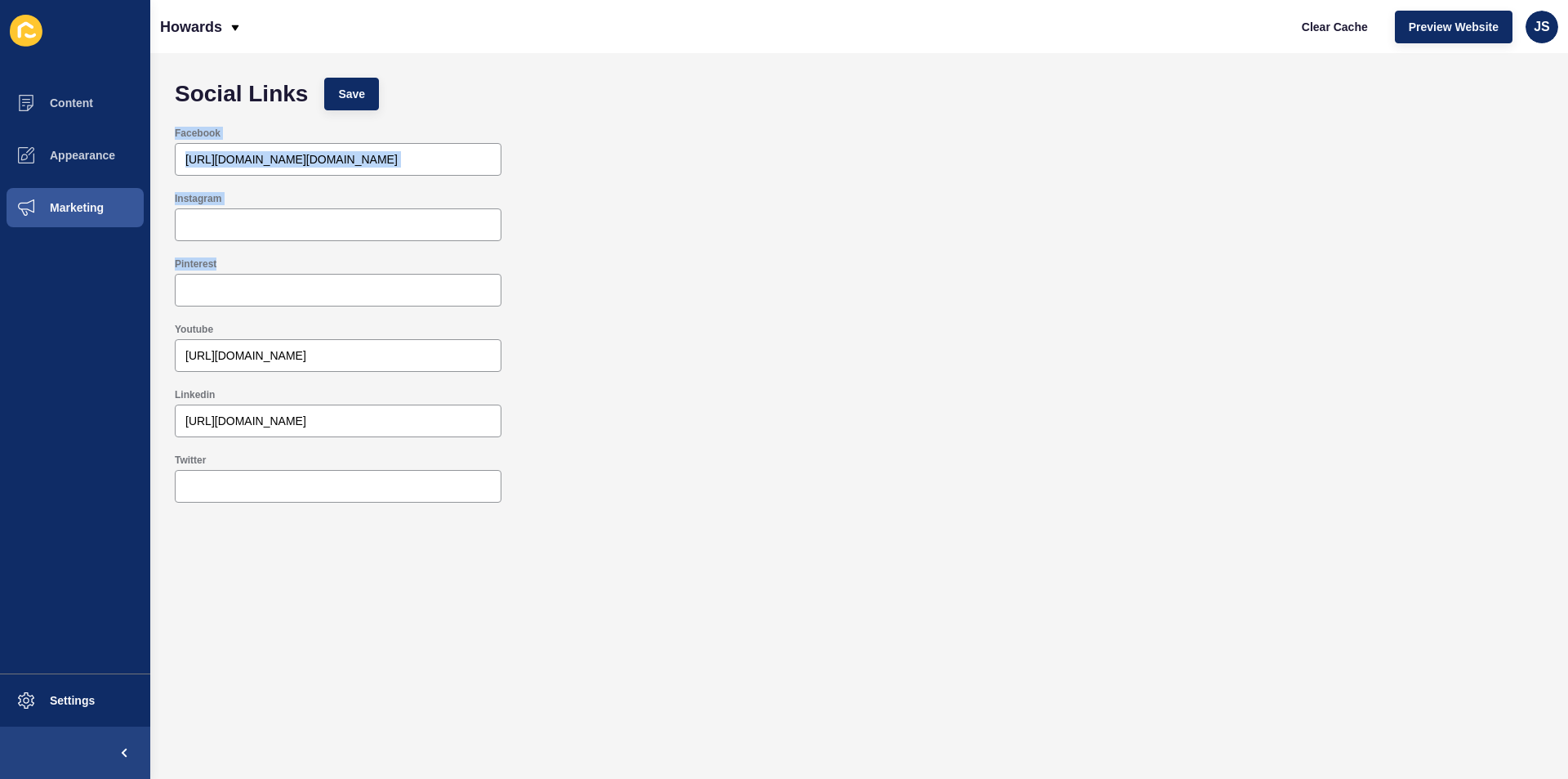
scroll to position [0, 0]
click at [54, 693] on button "Settings" at bounding box center [75, 700] width 150 height 52
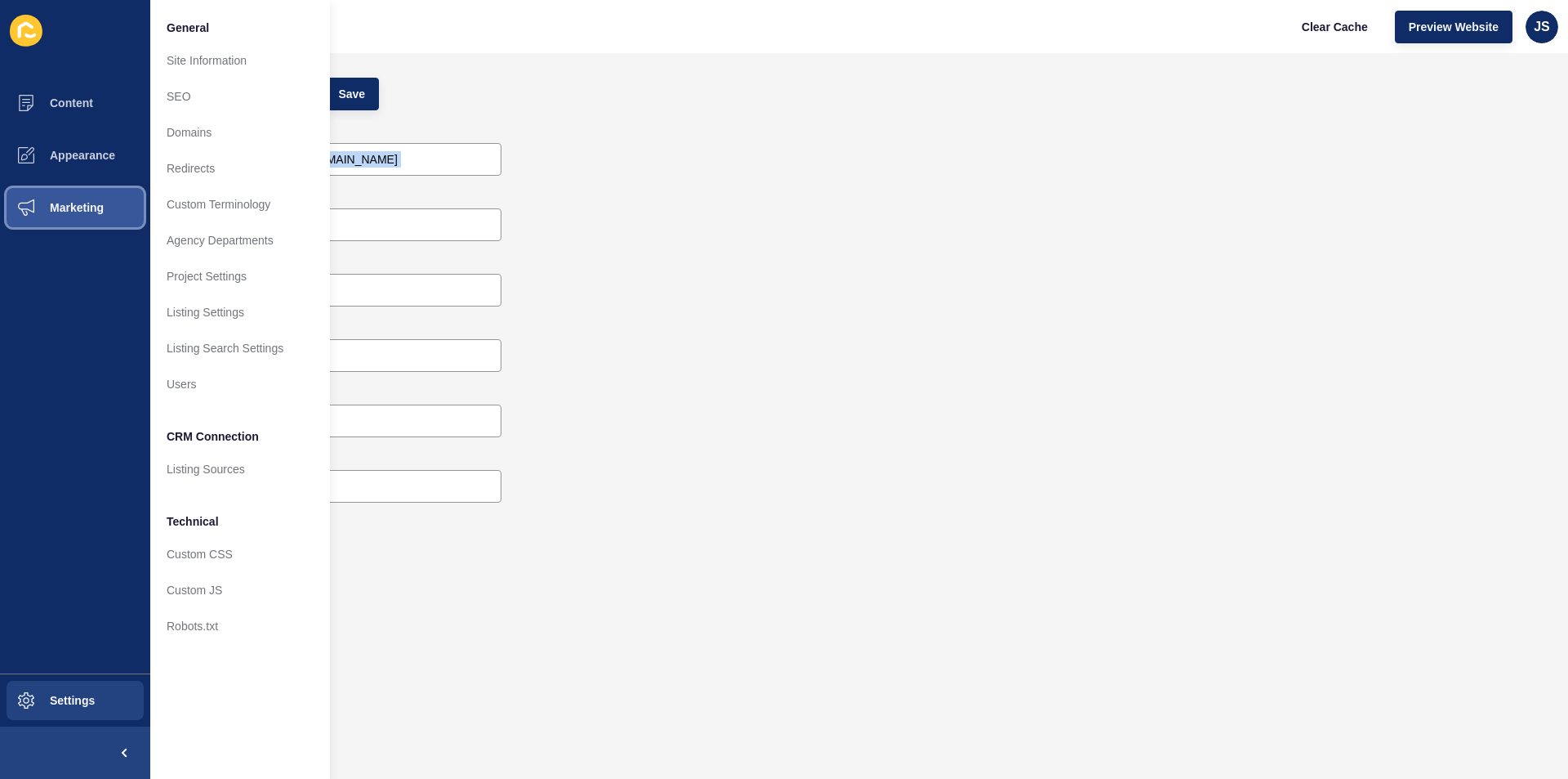
click at [68, 196] on button "Marketing" at bounding box center [75, 207] width 150 height 52
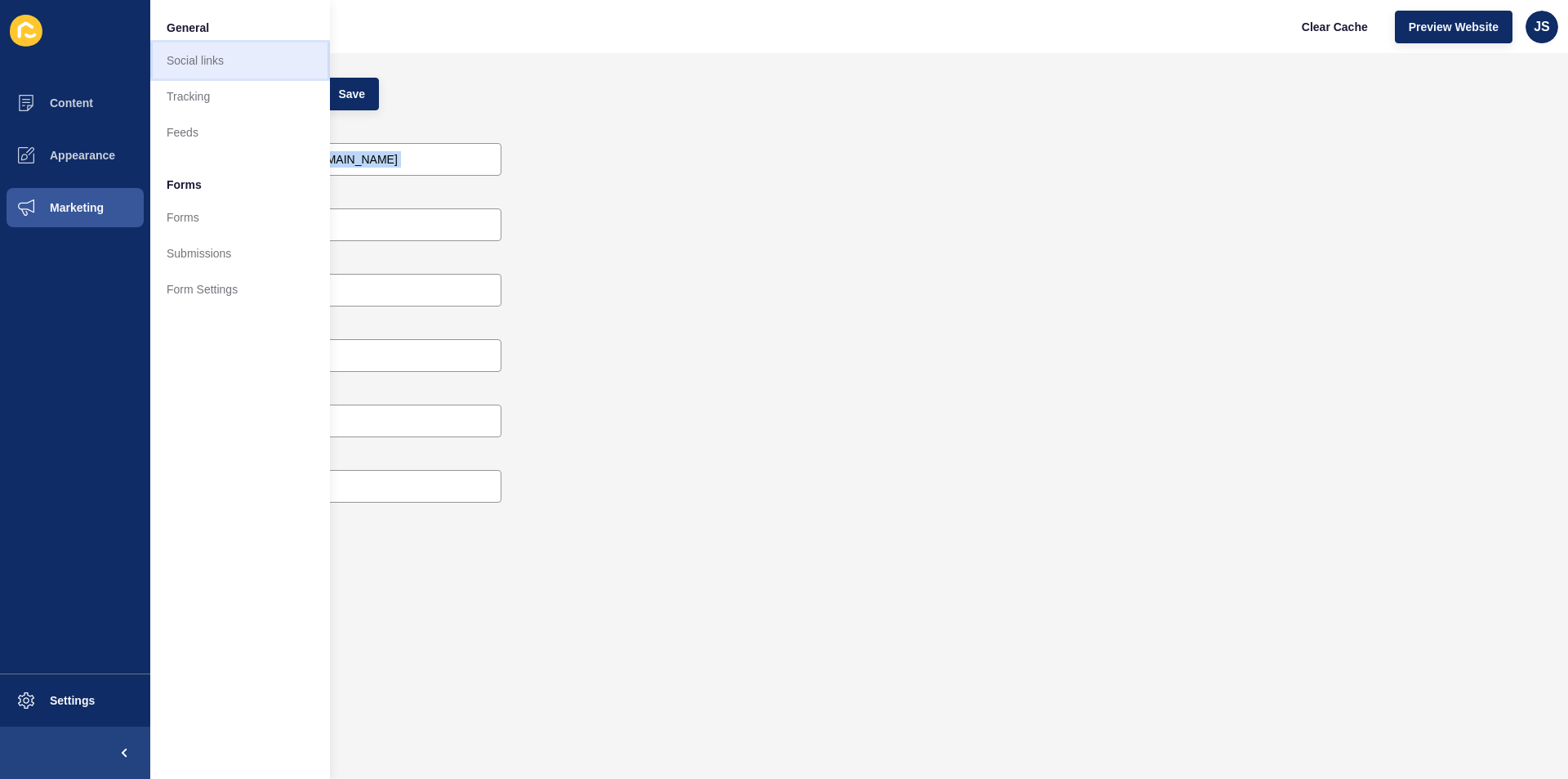
click at [230, 55] on link "Social links" at bounding box center [240, 60] width 180 height 36
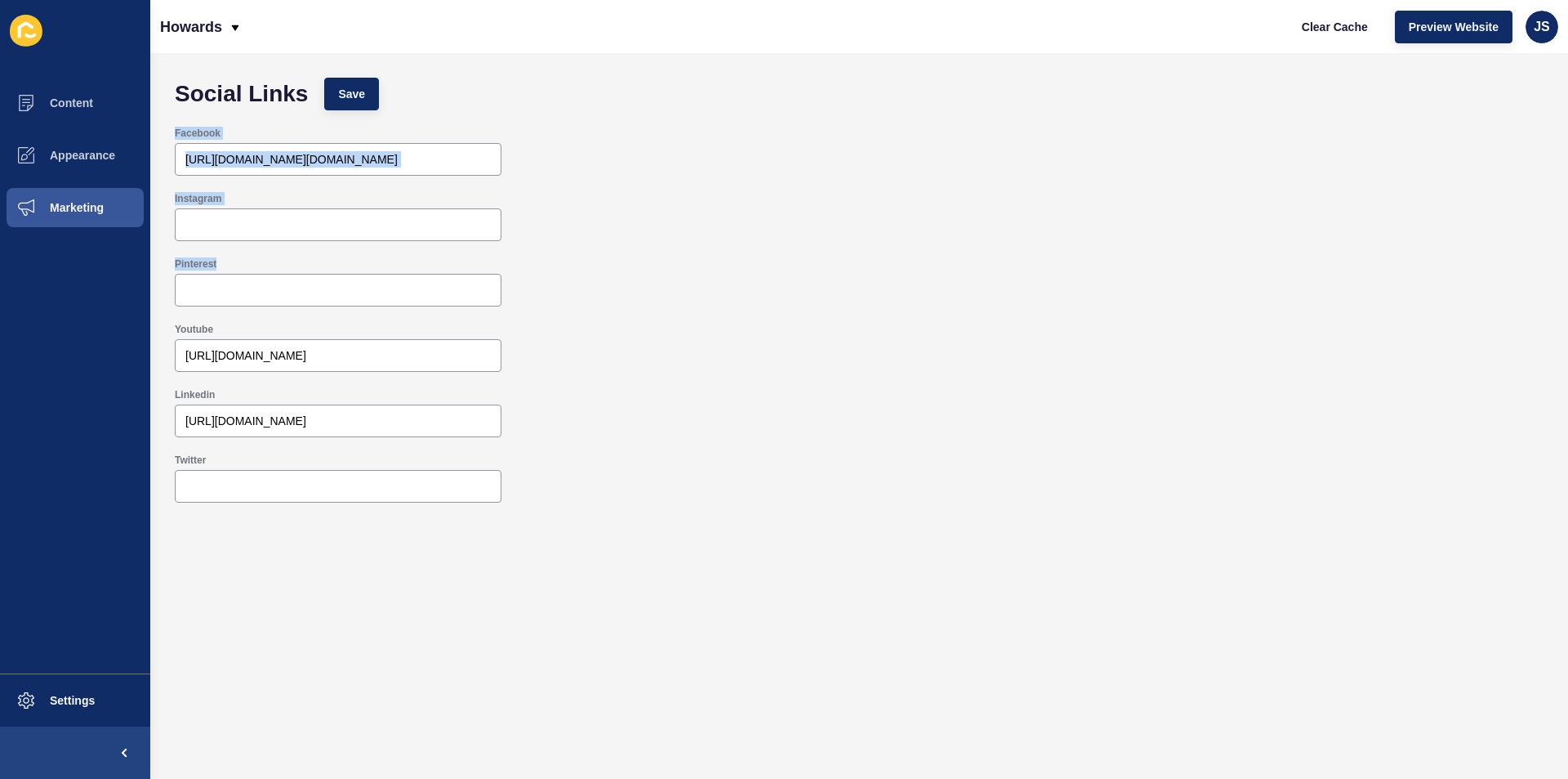
click at [279, 201] on div "Instagram" at bounding box center [337, 199] width 326 height 13
click at [284, 484] on input "Twitter" at bounding box center [338, 486] width 305 height 16
click at [262, 231] on input "Instagram" at bounding box center [338, 224] width 305 height 16
click at [256, 489] on input "Twitter" at bounding box center [338, 486] width 305 height 16
paste input "https://www.linkedin.com/company/howards-estateagents/"
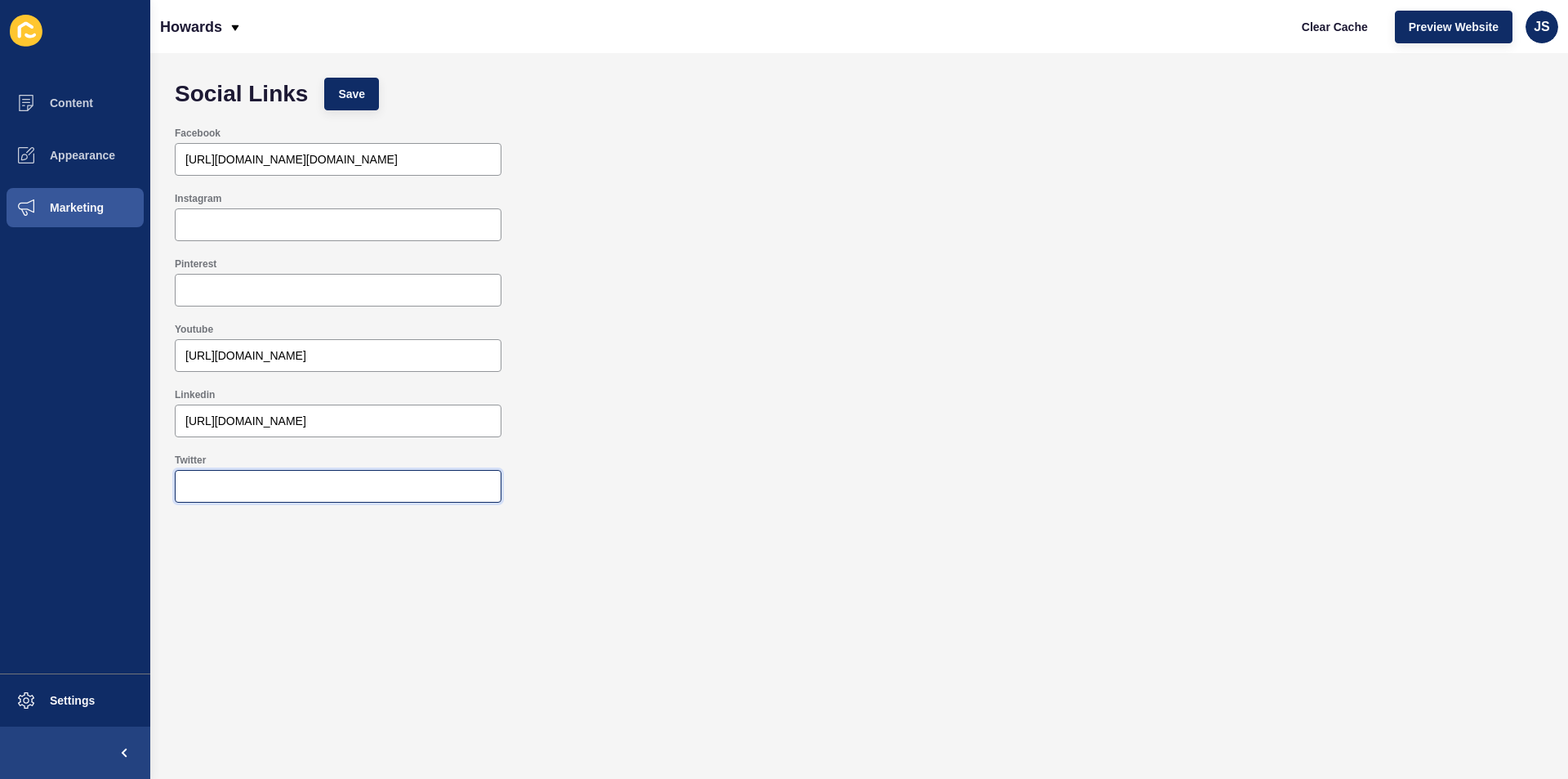
type input "https://www.linkedin.com/company/howards-estateagents/"
click at [269, 423] on input "https://www.linkedin.com/company/howards-estateagents/" at bounding box center [338, 421] width 305 height 16
click at [269, 422] on input "Linkedin" at bounding box center [338, 421] width 305 height 16
paste input "https://www.linkedin.com/company/howards-estateagents/"
type input "https://www.linkedin.com/company/howards-estateagents/"
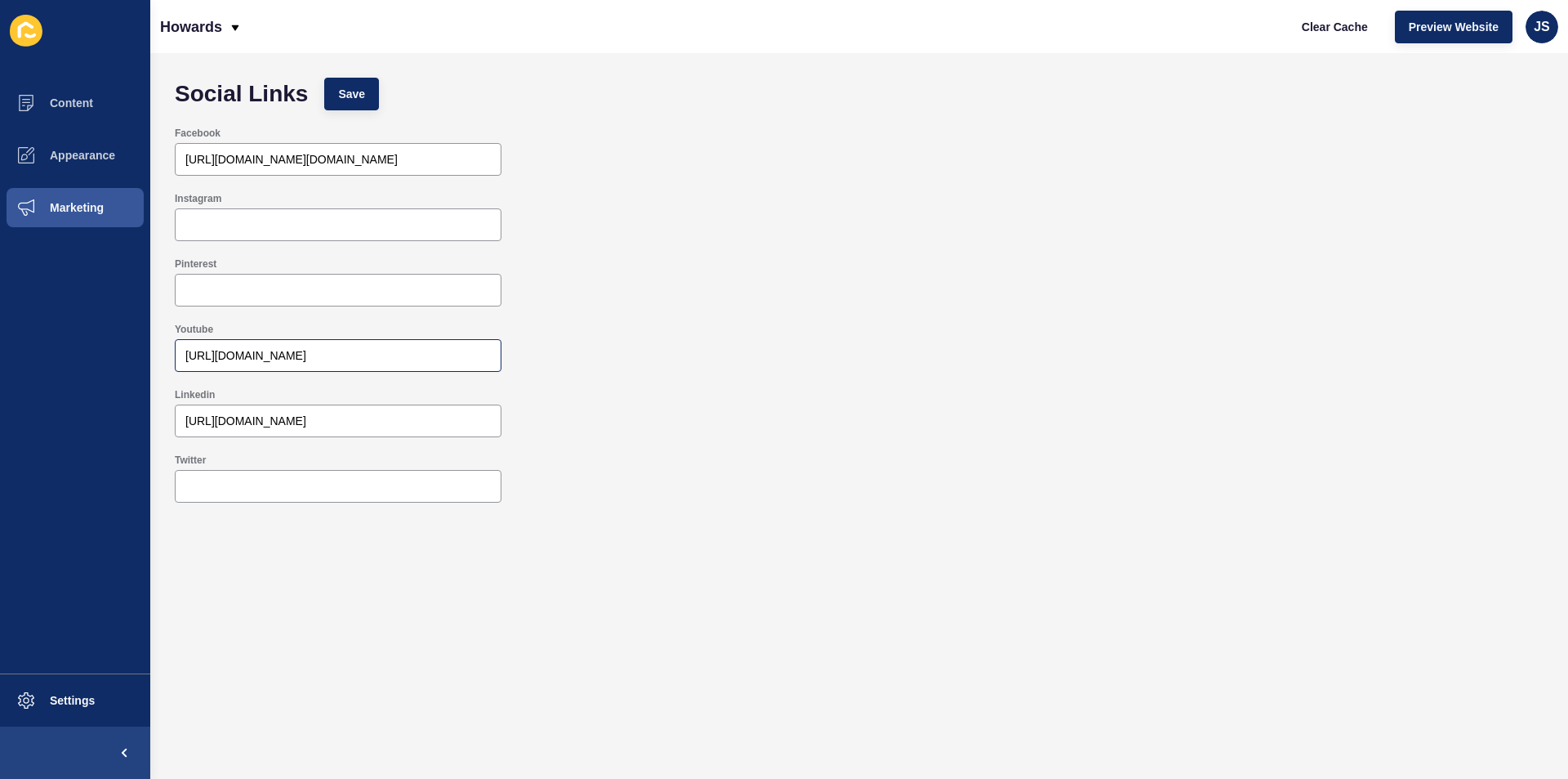
click at [255, 346] on div "https://www.youtube.com/channel/UCh7-HjSJgnDHVsFT0oQO7qg" at bounding box center [337, 355] width 326 height 33
click at [255, 348] on input "Youtube" at bounding box center [338, 355] width 305 height 16
paste input "https://www.youtube.com/channel/UCh7-HjSJgnDHVsFT0oQO7qg"
type input "https://www.youtube.com/channel/UCh7-HjSJgnDHVsFT0oQO7qg"
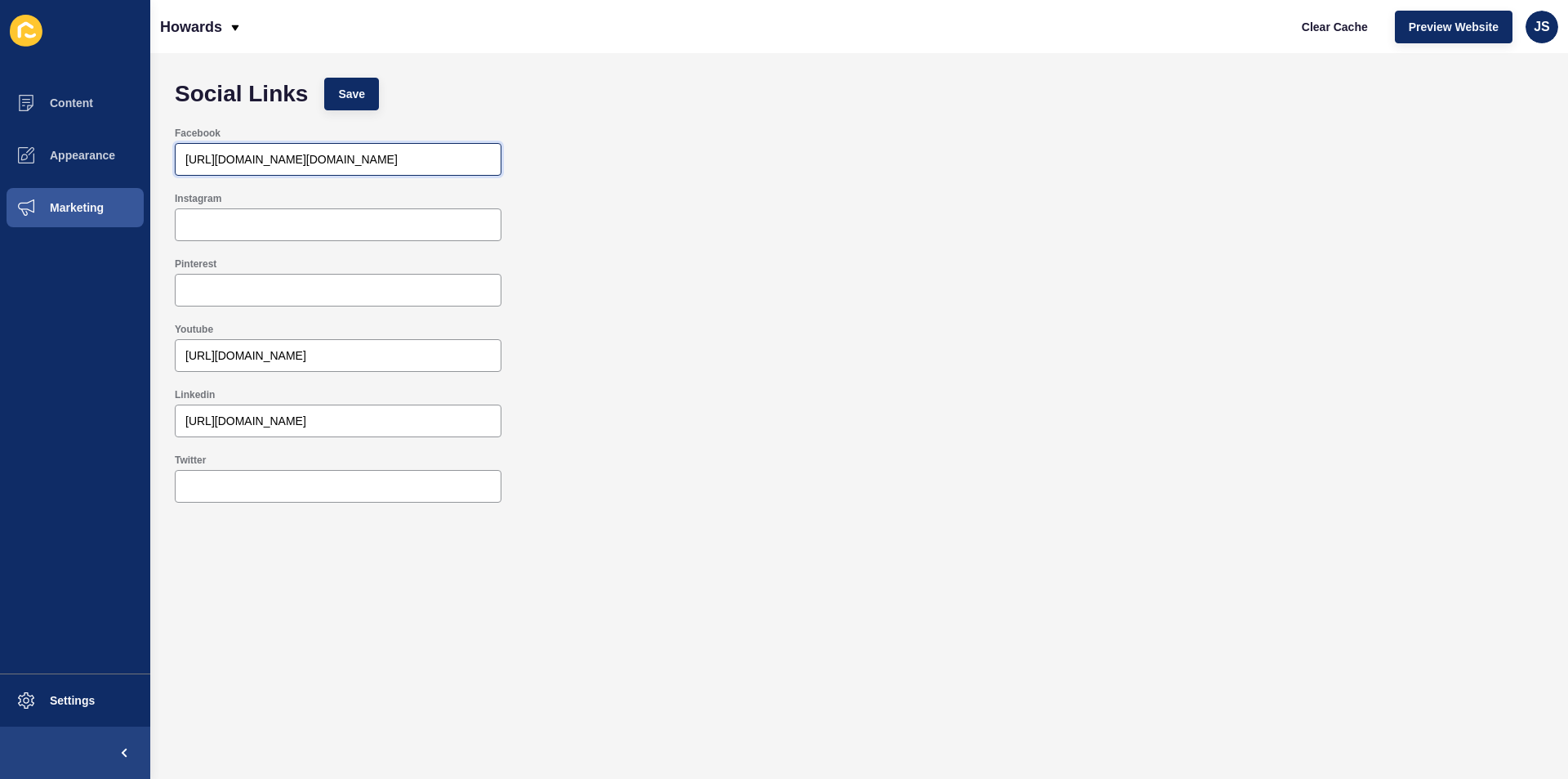
click at [266, 153] on input "https://www.facebook.com/howards.estate.agents.ltd/" at bounding box center [338, 159] width 305 height 16
click at [266, 156] on input "Facebook" at bounding box center [338, 159] width 305 height 16
paste input "https://www.facebook.com/howards.estate.agents.ltd/"
type input "https://www.facebook.com/howards.estate.agents.ltd/"
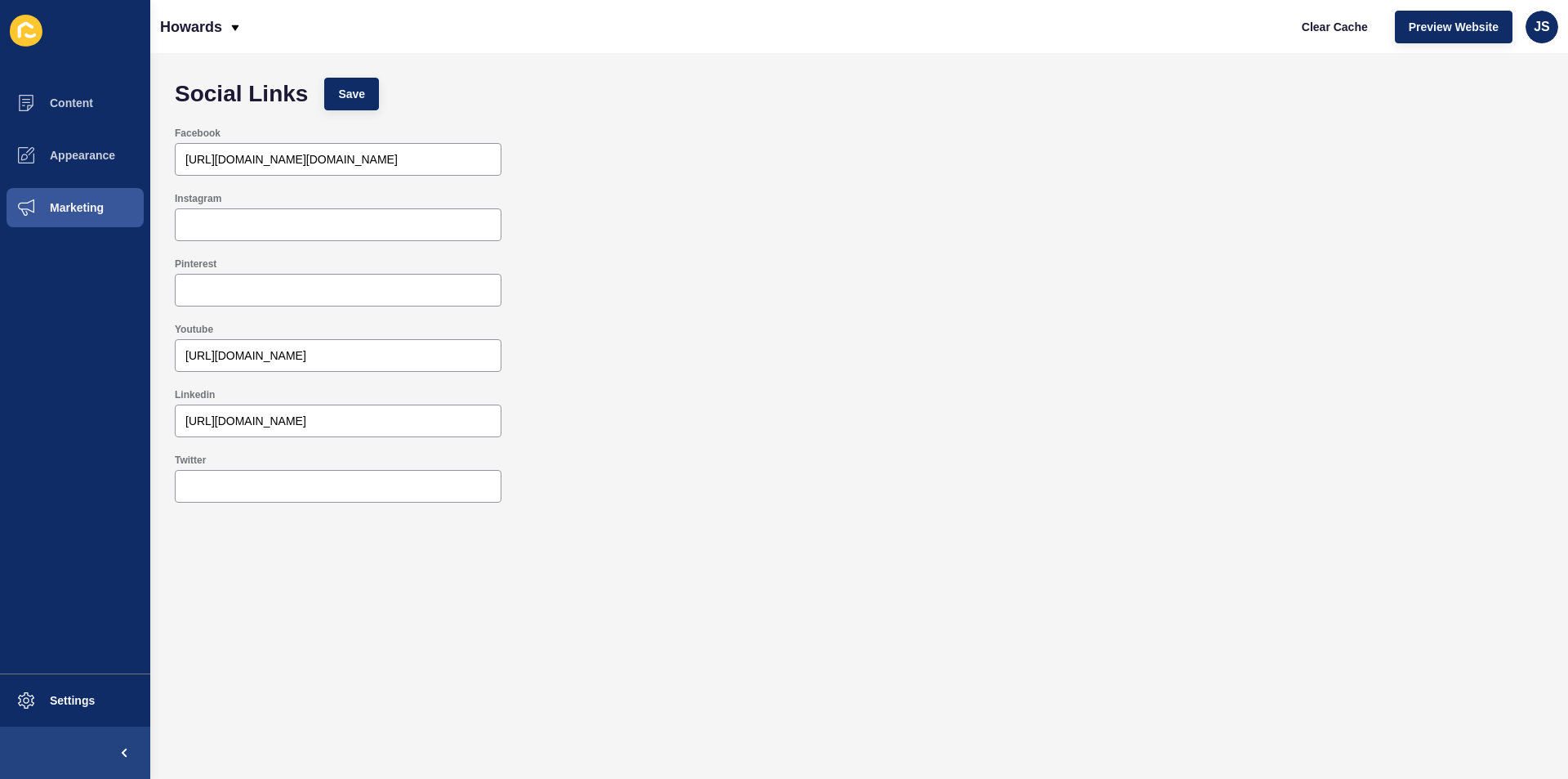
click at [594, 182] on div "Facebook https://www.facebook.com/howards.estate.agents.ltd/" at bounding box center [859, 151] width 1385 height 65
click at [372, 86] on button "Save" at bounding box center [352, 93] width 55 height 33
click at [922, 290] on div "Pinterest" at bounding box center [859, 282] width 1385 height 65
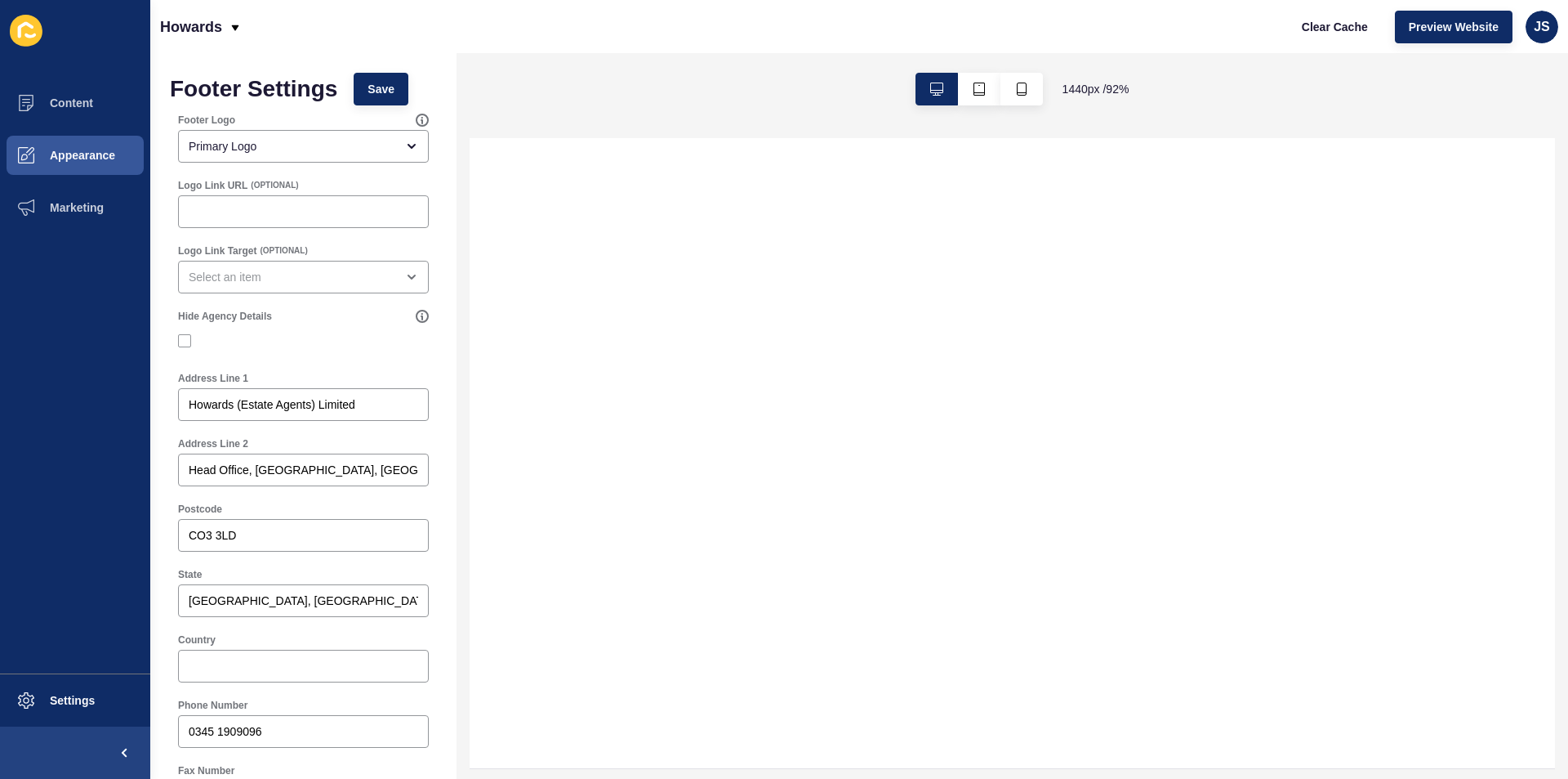
select select
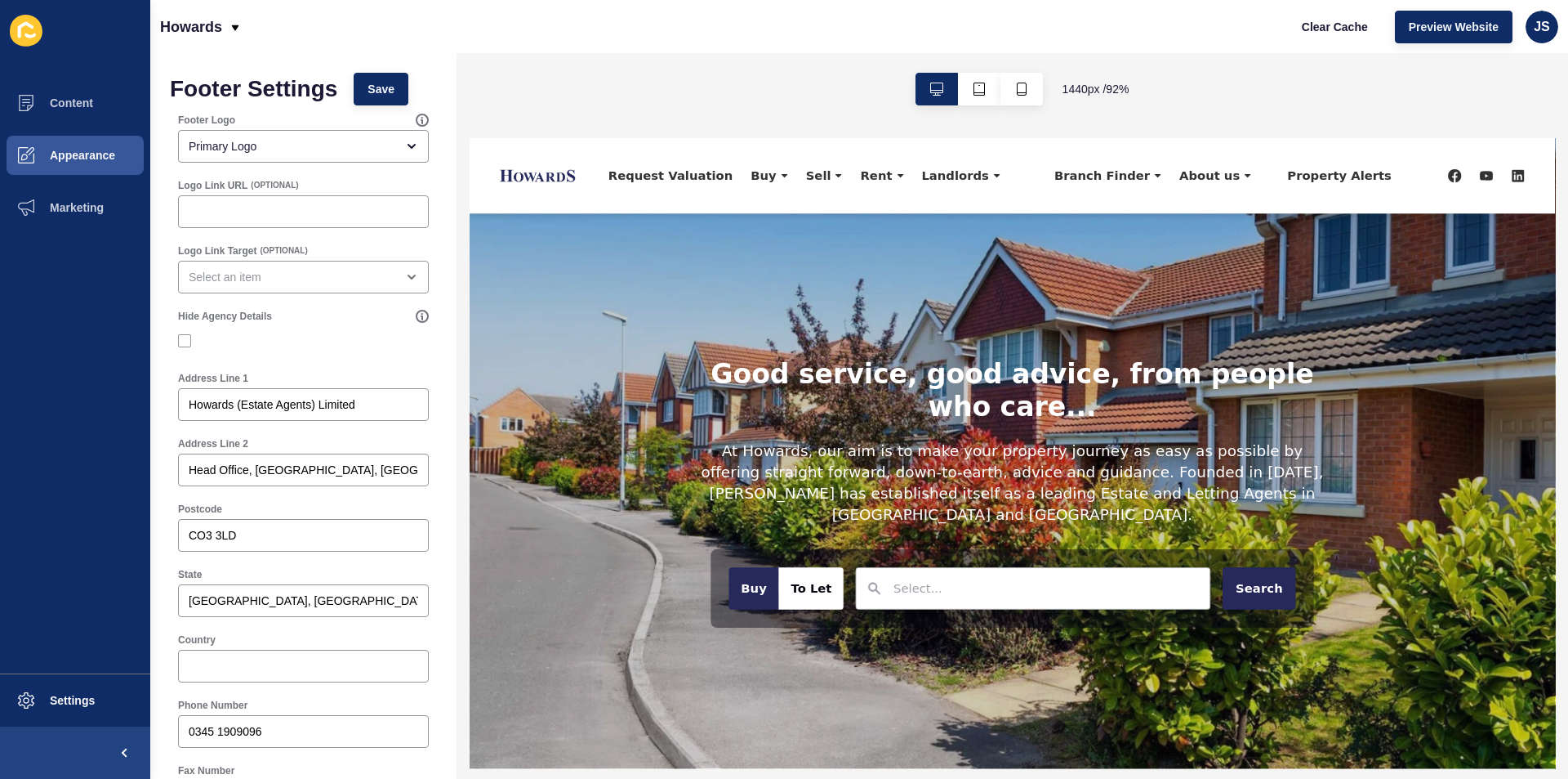
drag, startPoint x: 463, startPoint y: 223, endPoint x: 463, endPoint y: 251, distance: 28.0
click at [463, 251] on div "1440 px / 92 %" at bounding box center [1012, 416] width 1112 height 726
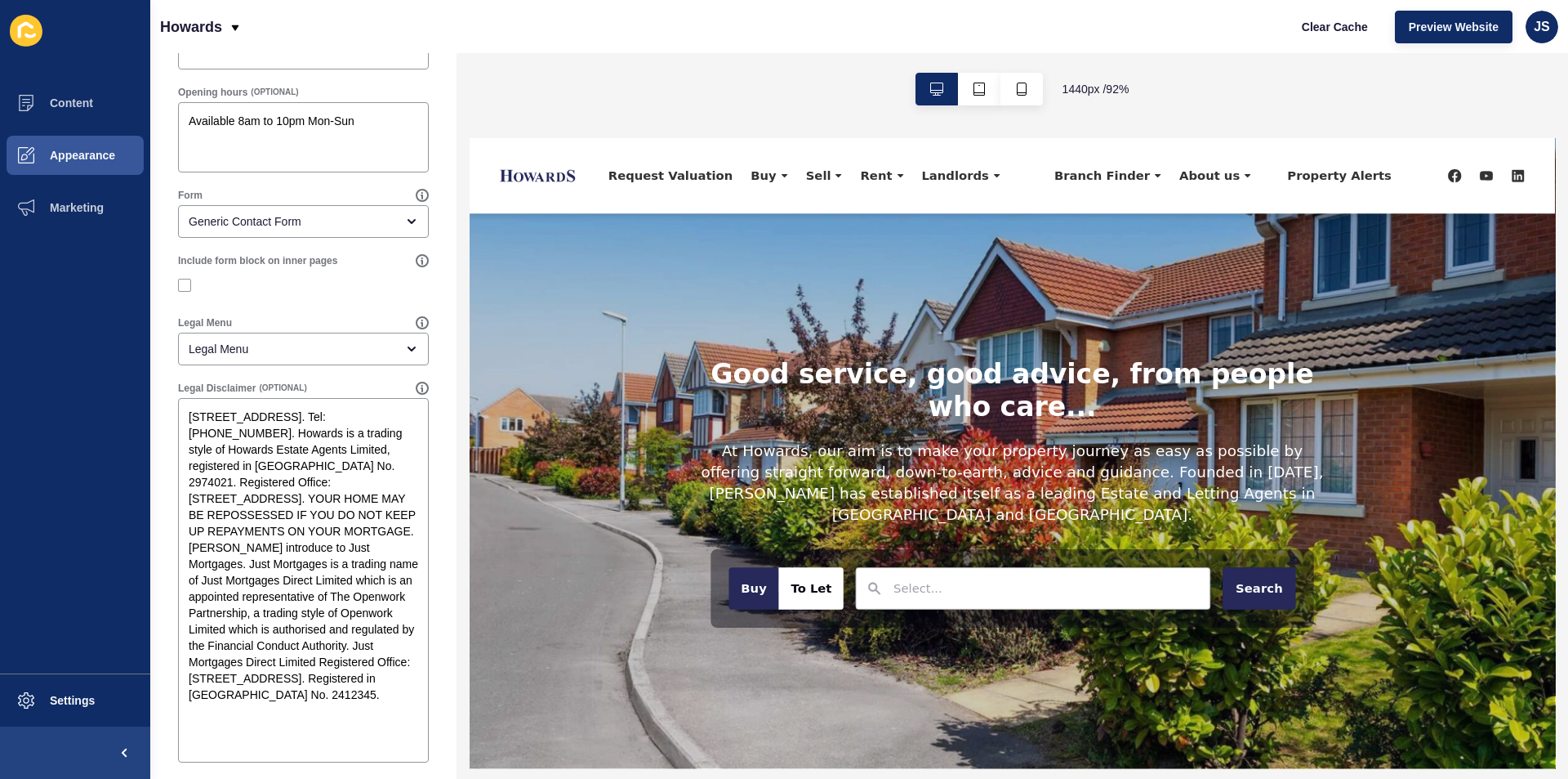
scroll to position [886, 0]
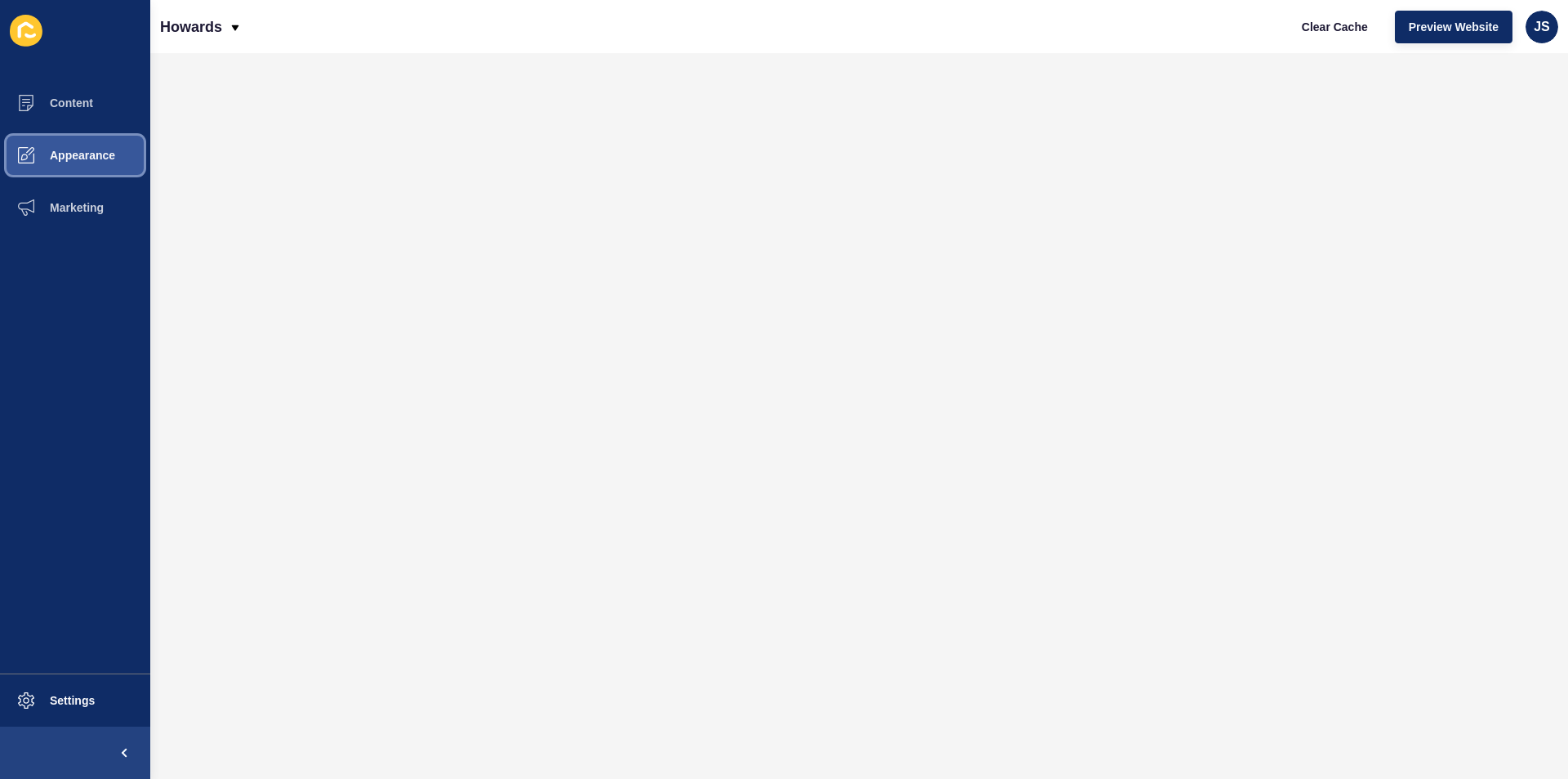
click at [94, 172] on button "Appearance" at bounding box center [75, 155] width 150 height 52
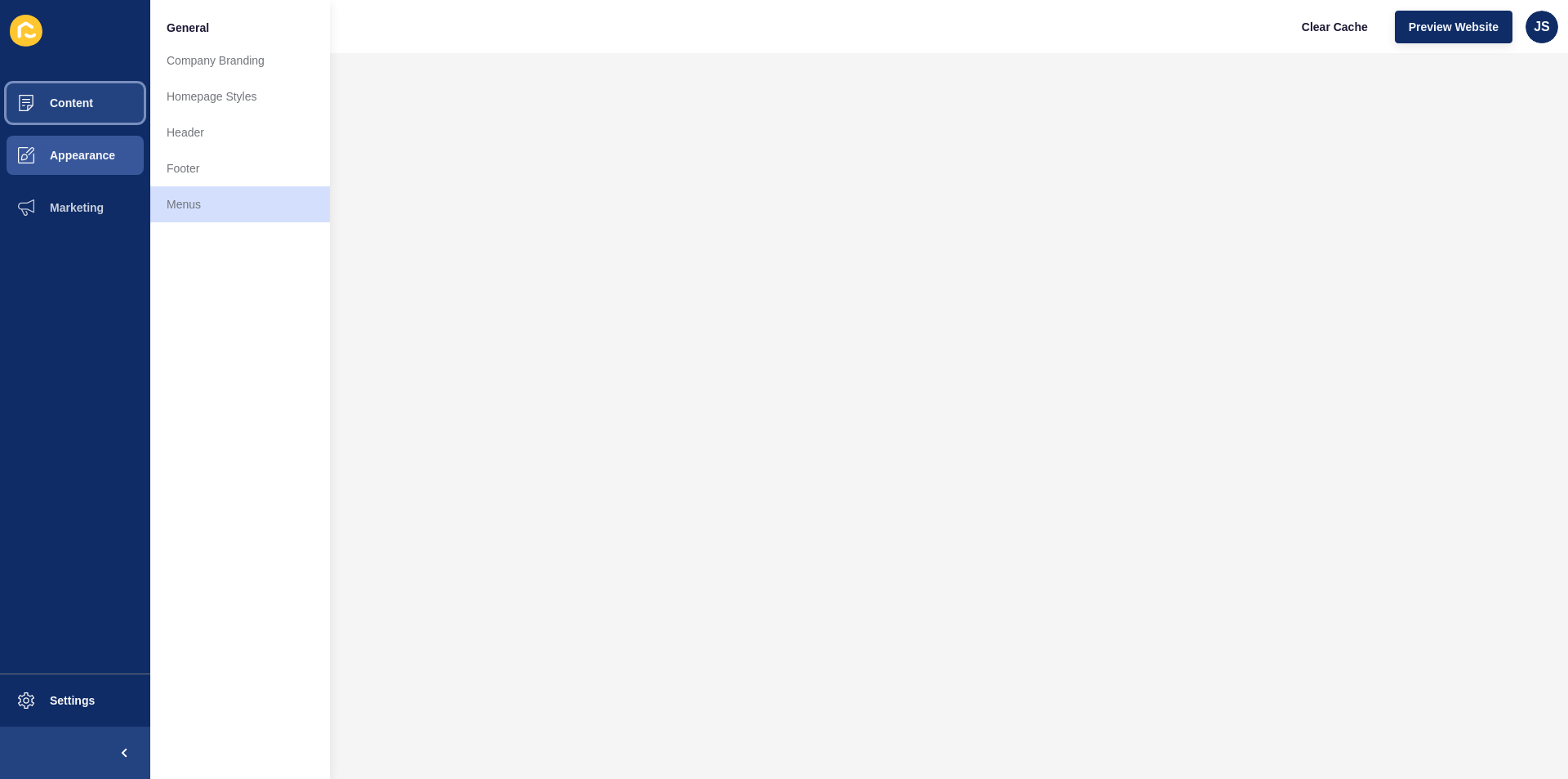
click at [58, 106] on span "Content" at bounding box center [45, 103] width 96 height 13
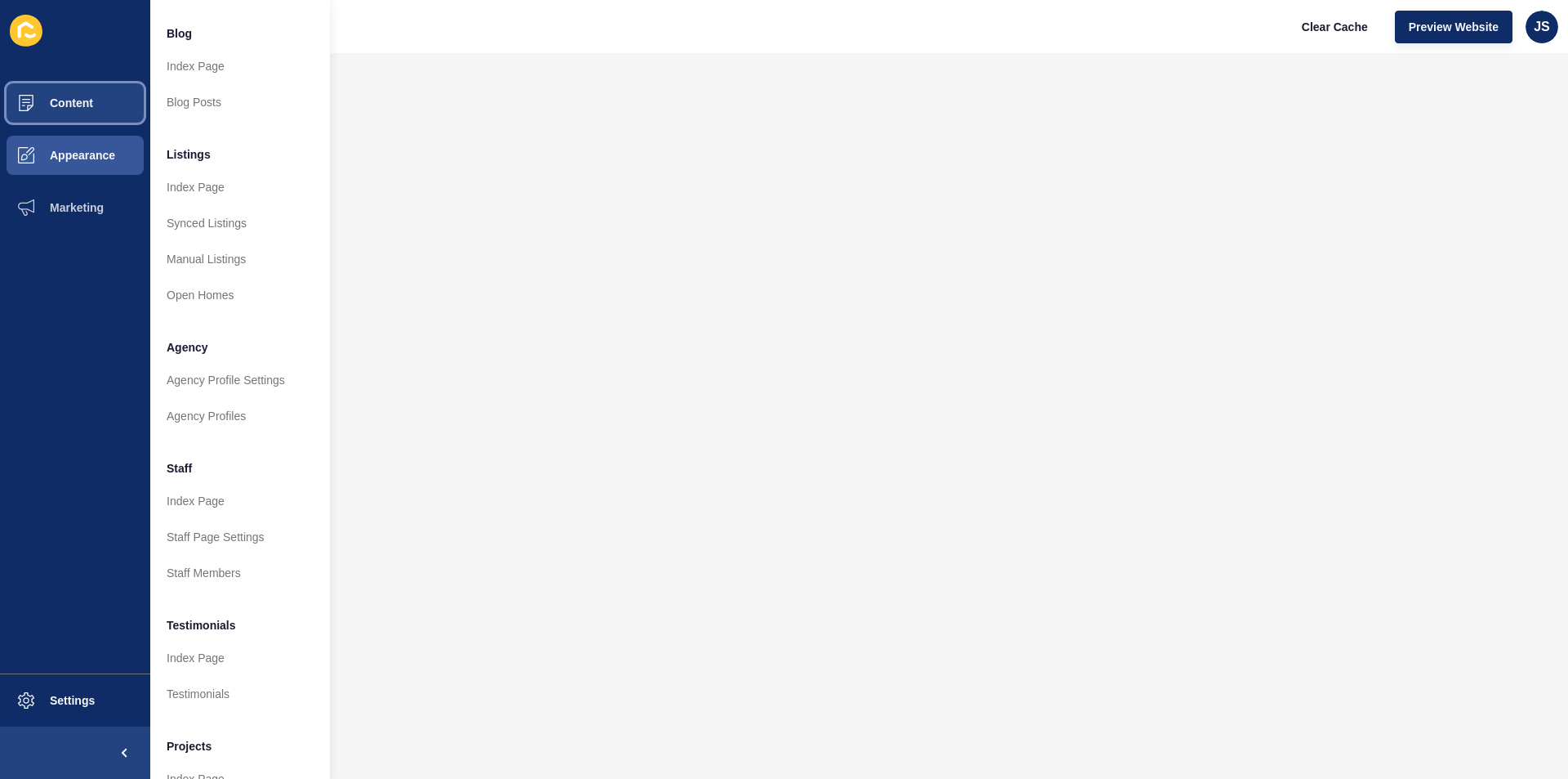
scroll to position [191, 0]
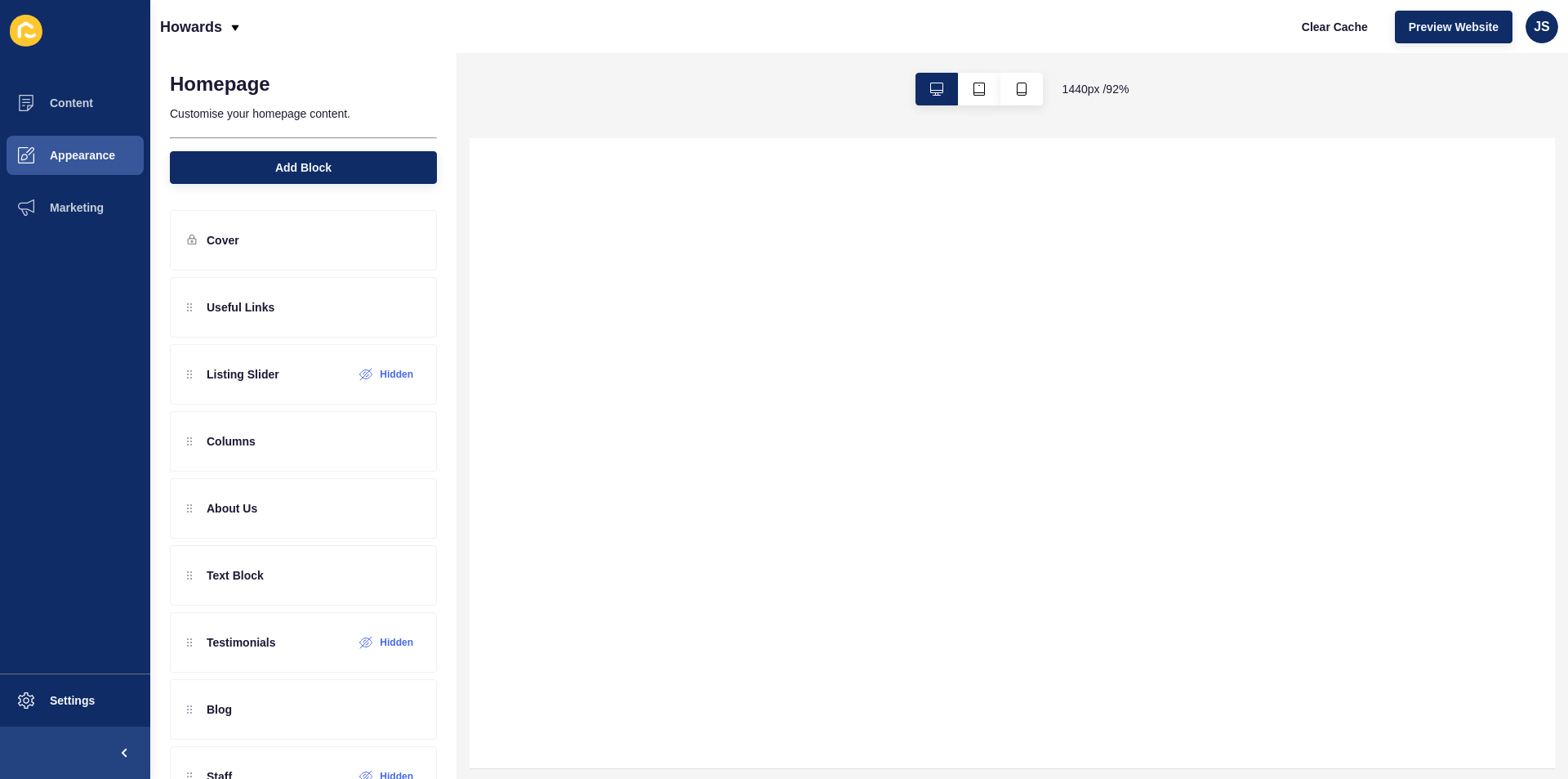
select select
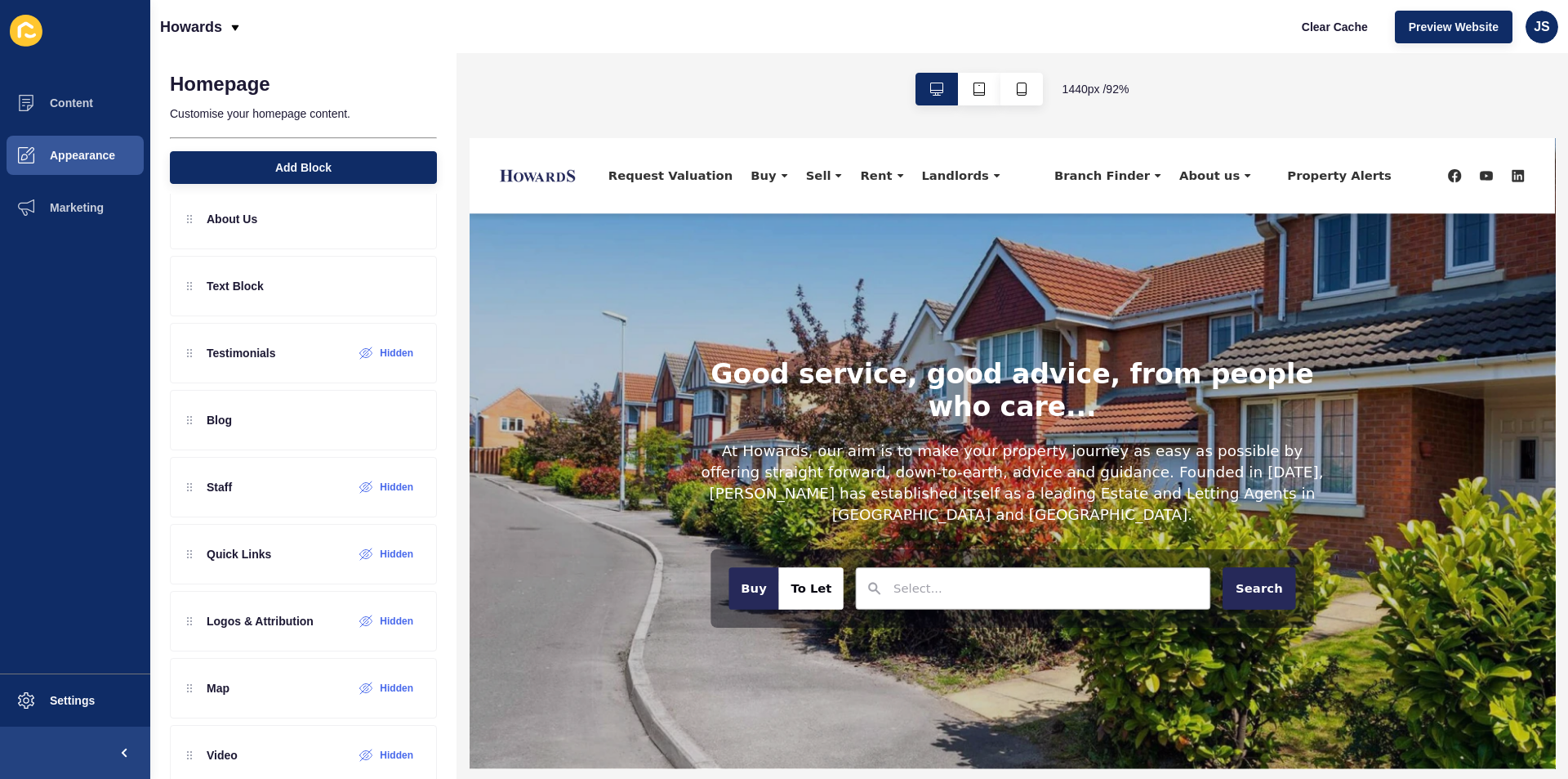
scroll to position [322, 0]
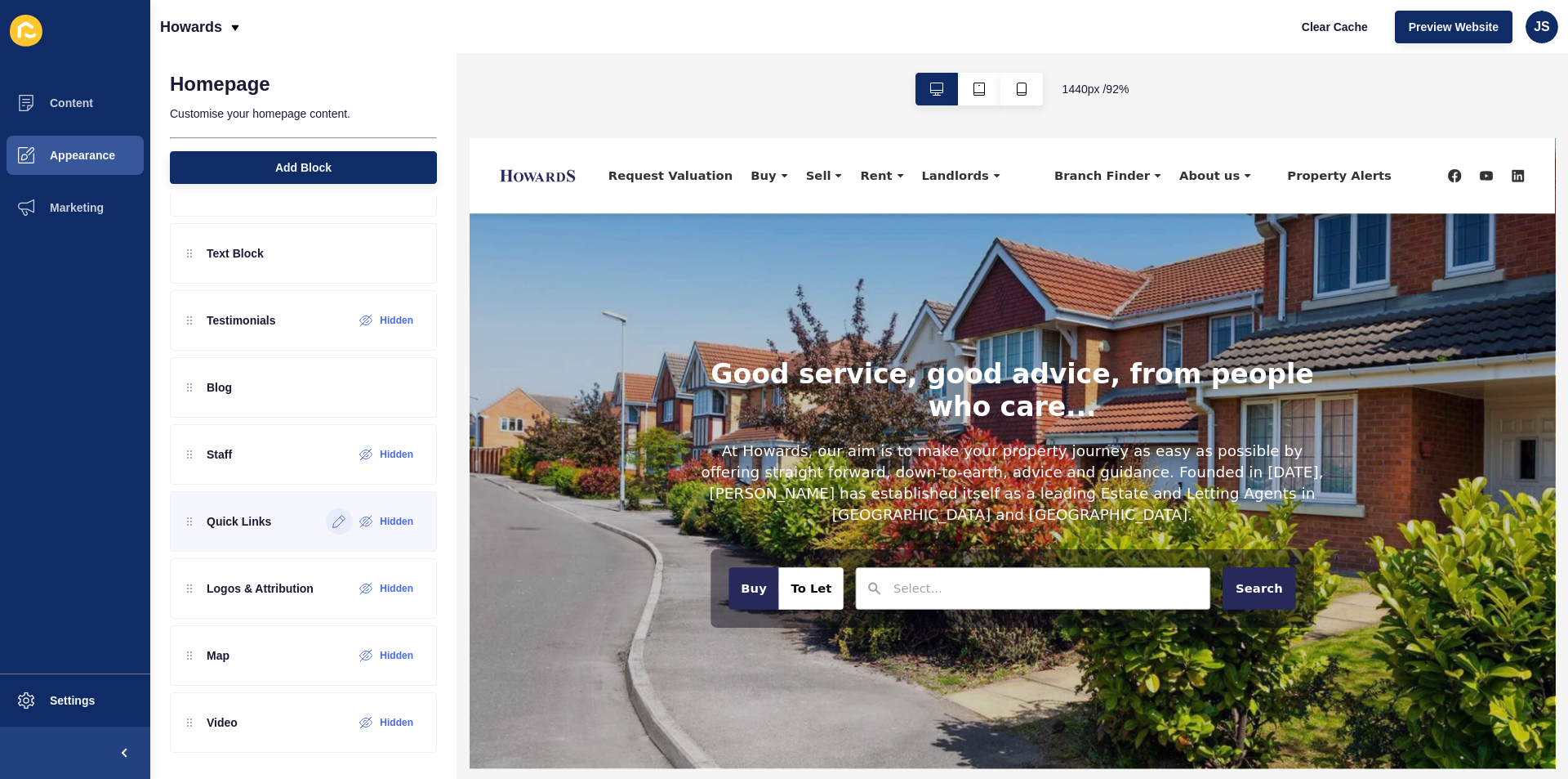
click at [332, 524] on icon at bounding box center [339, 521] width 14 height 13
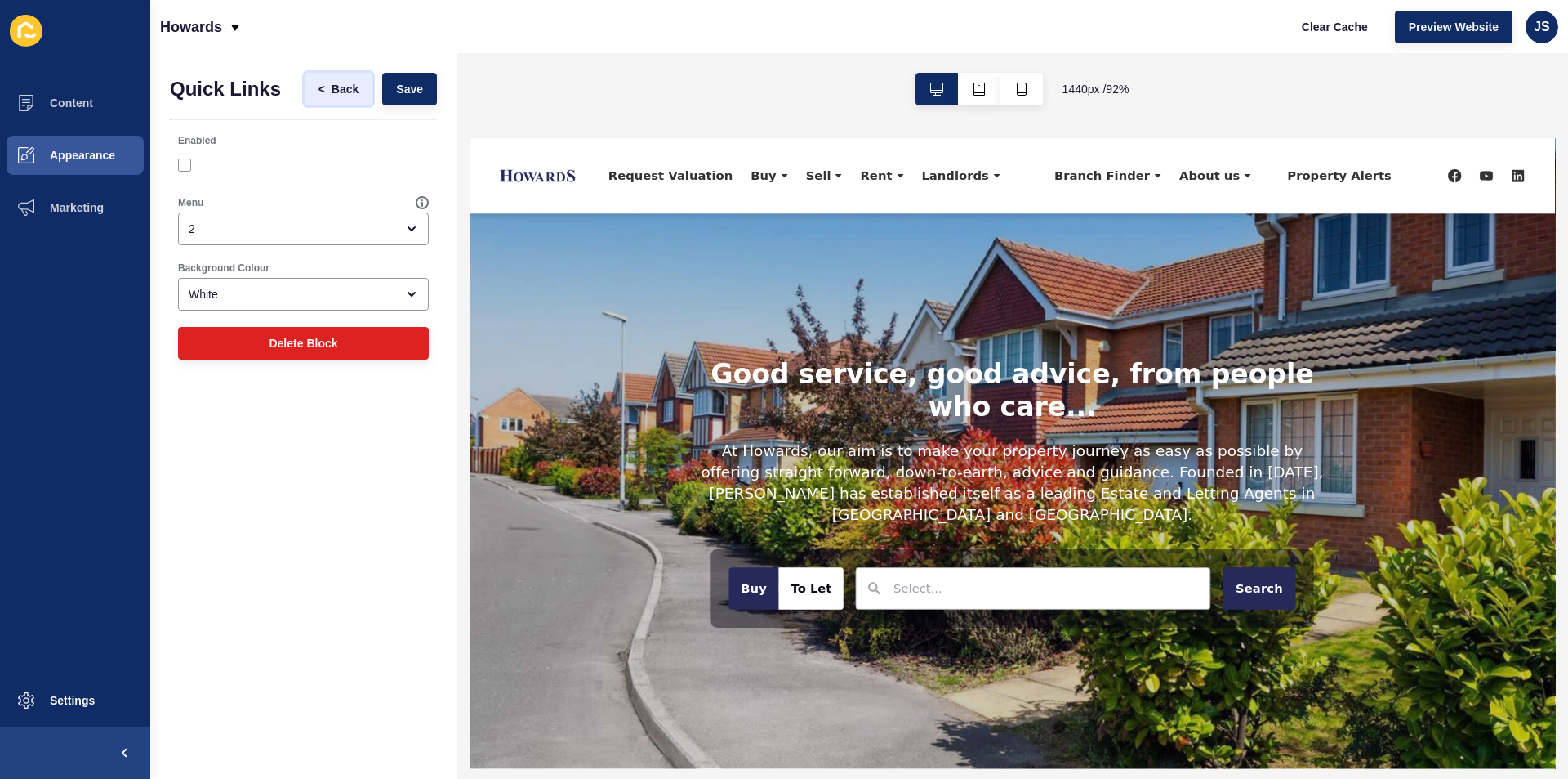
click at [328, 86] on span "<" at bounding box center [326, 88] width 13 height 16
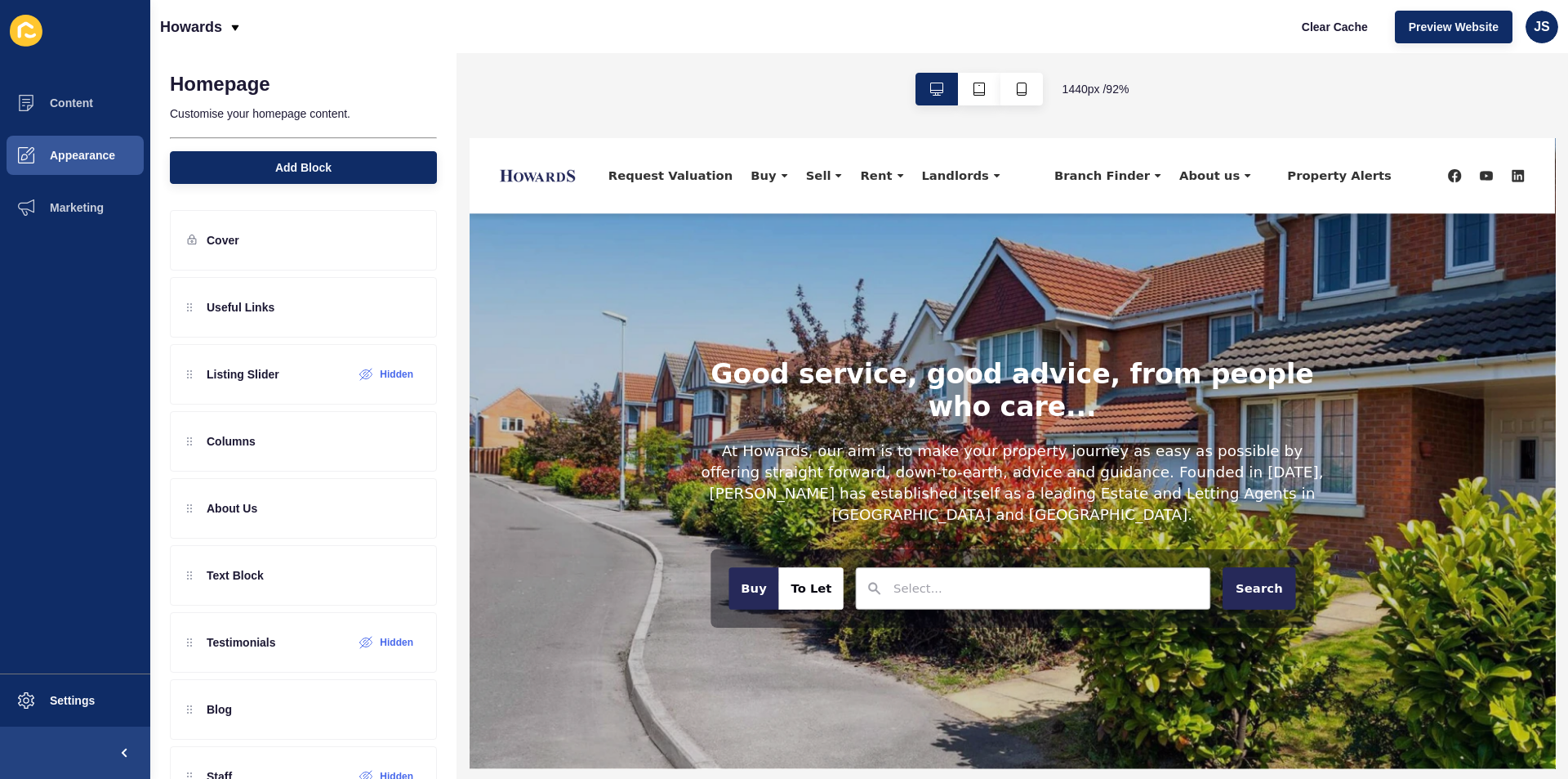
drag, startPoint x: 444, startPoint y: 375, endPoint x: 435, endPoint y: 489, distance: 114.4
click at [435, 526] on div "Cover Useful Links Listing Slider Hidden Columns About Us Text Block Testimonia…" at bounding box center [303, 647] width 306 height 907
click at [445, 462] on div "No settings found... Homepage Customise your homepage content. Add Block Cover …" at bounding box center [303, 416] width 306 height 726
click at [400, 237] on icon at bounding box center [406, 240] width 13 height 13
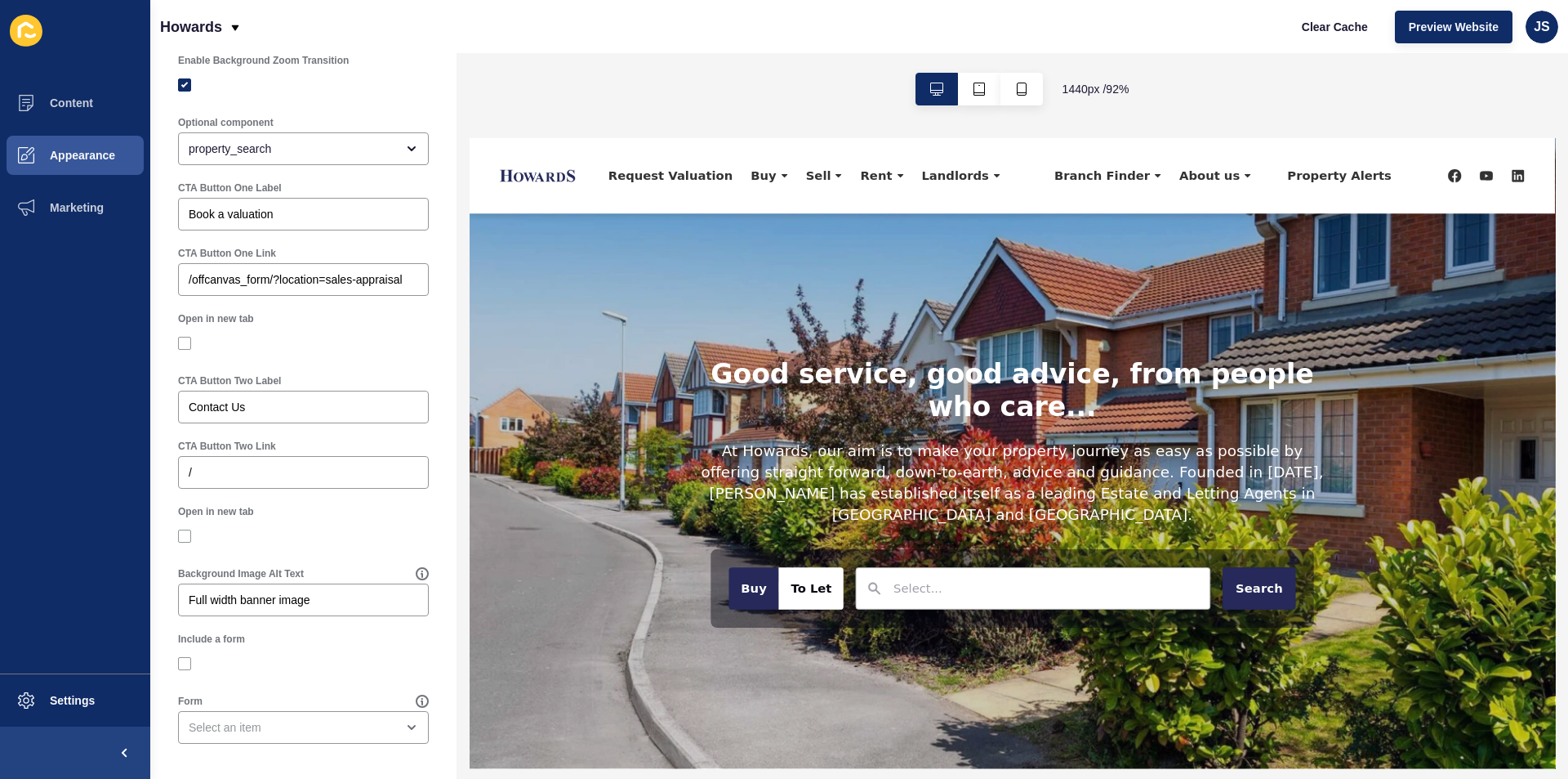
scroll to position [932, 0]
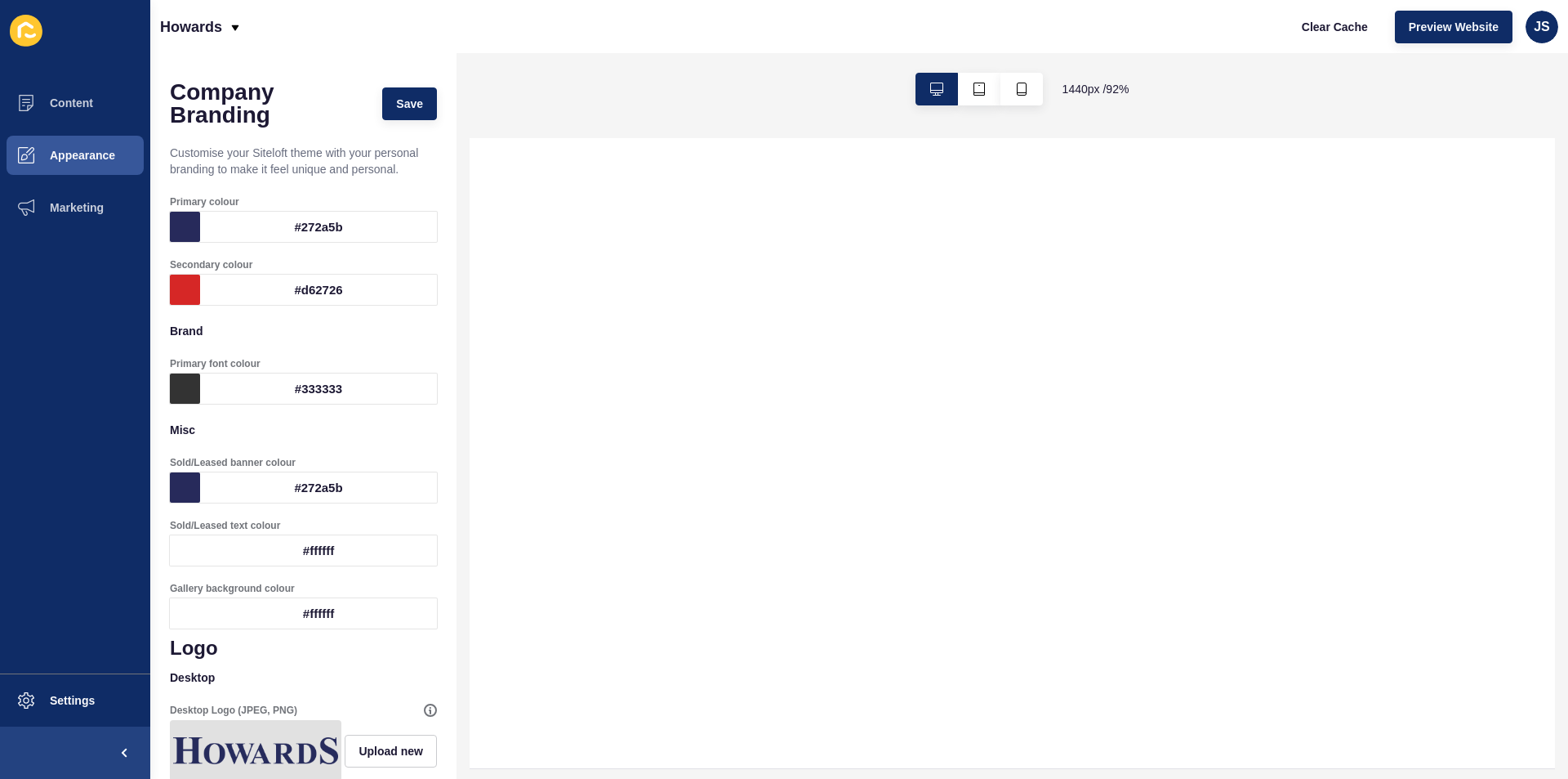
select select
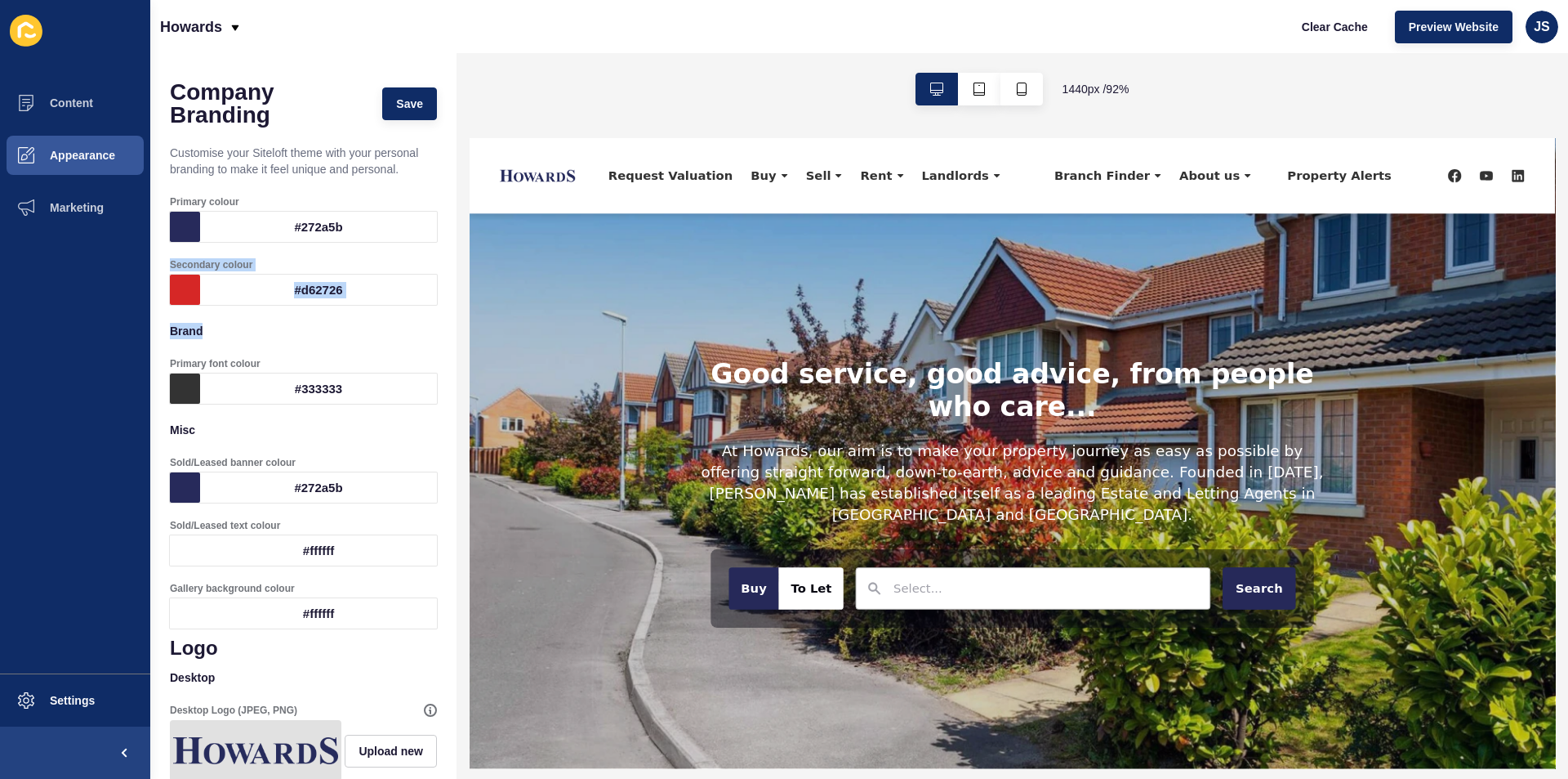
drag, startPoint x: 443, startPoint y: 215, endPoint x: 439, endPoint y: 340, distance: 125.1
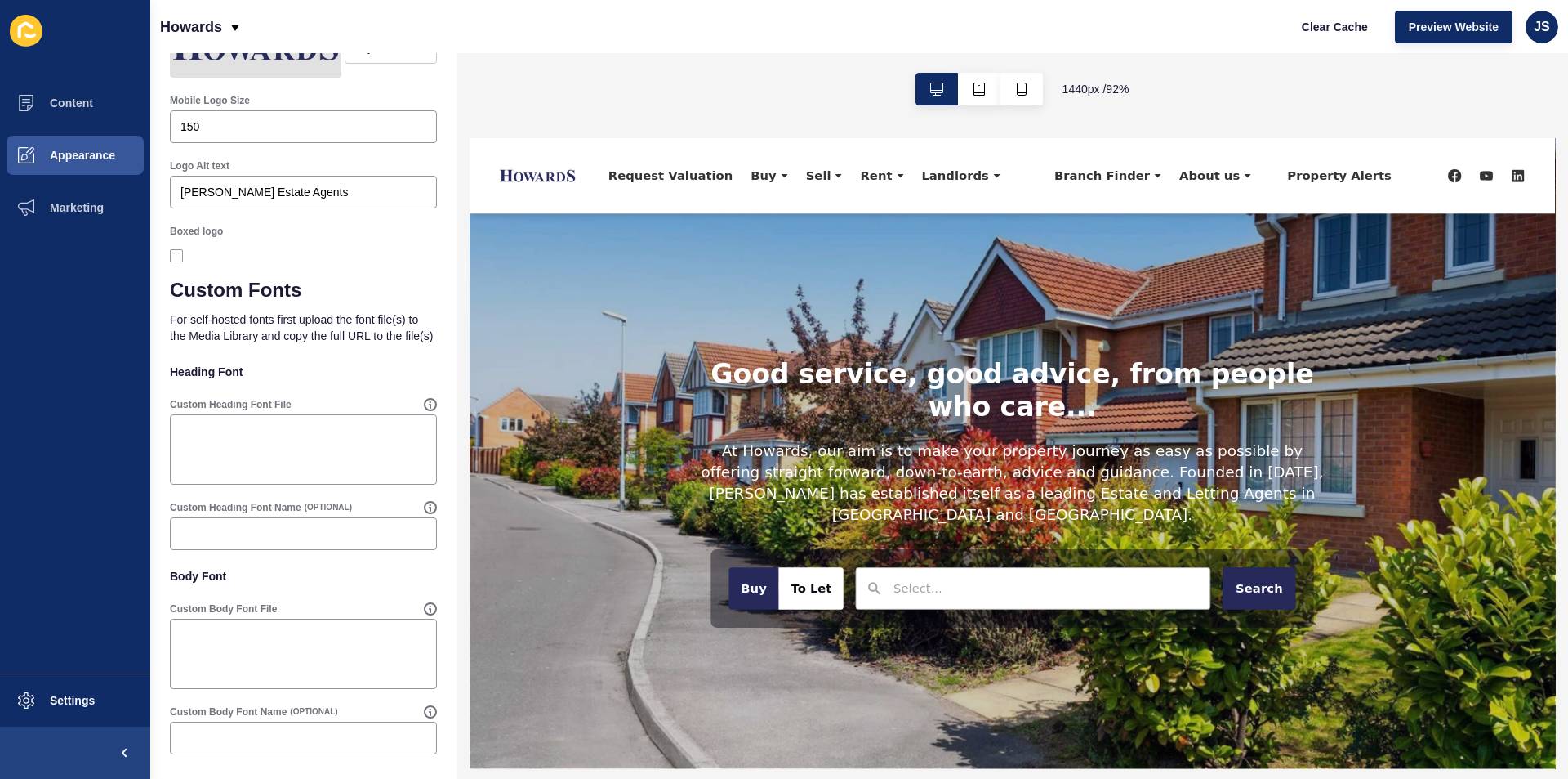
scroll to position [1049, 0]
